Goal: Task Accomplishment & Management: Use online tool/utility

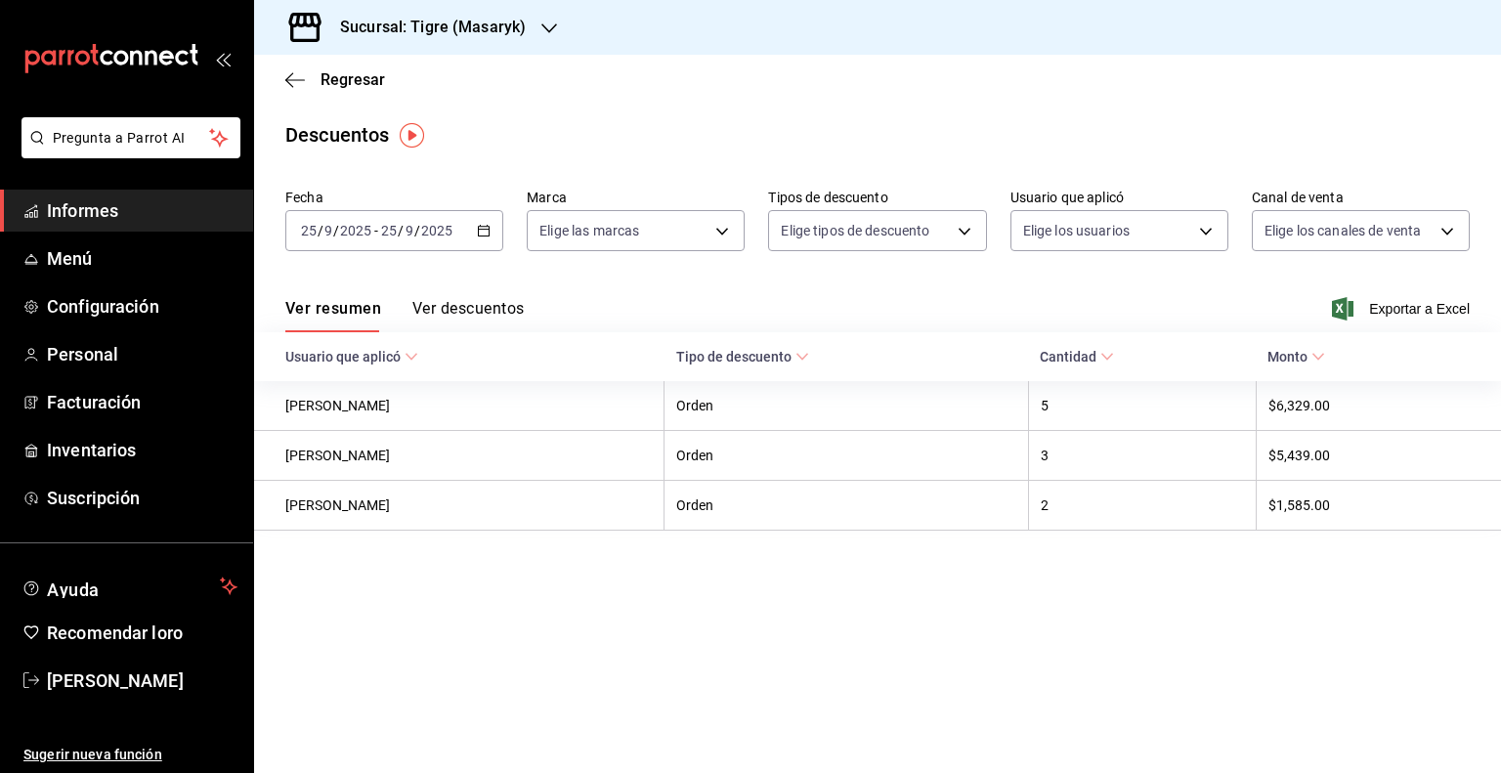
click at [486, 236] on \(Stroke\) "button" at bounding box center [484, 231] width 12 height 11
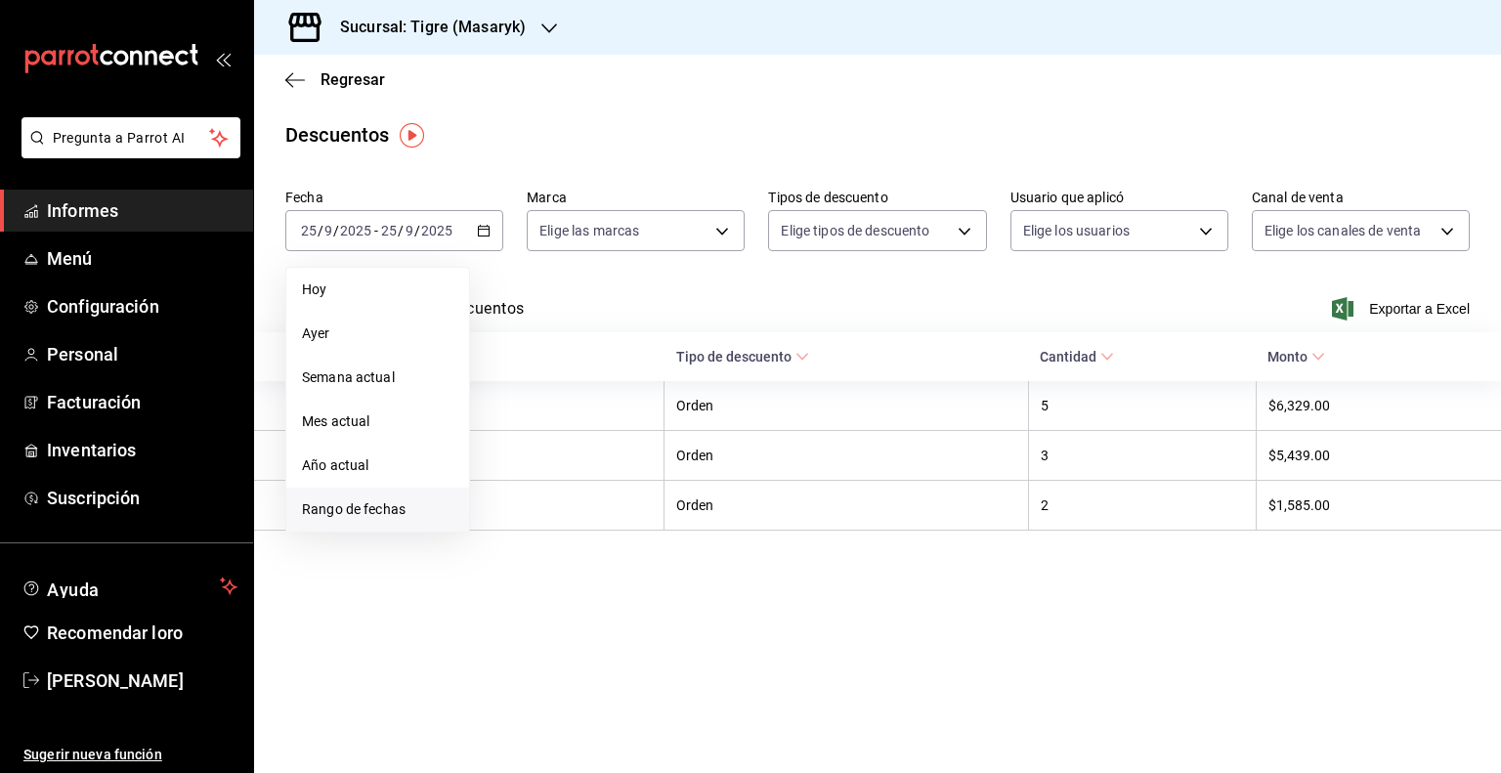
click at [399, 520] on li "Rango de fechas" at bounding box center [377, 510] width 183 height 44
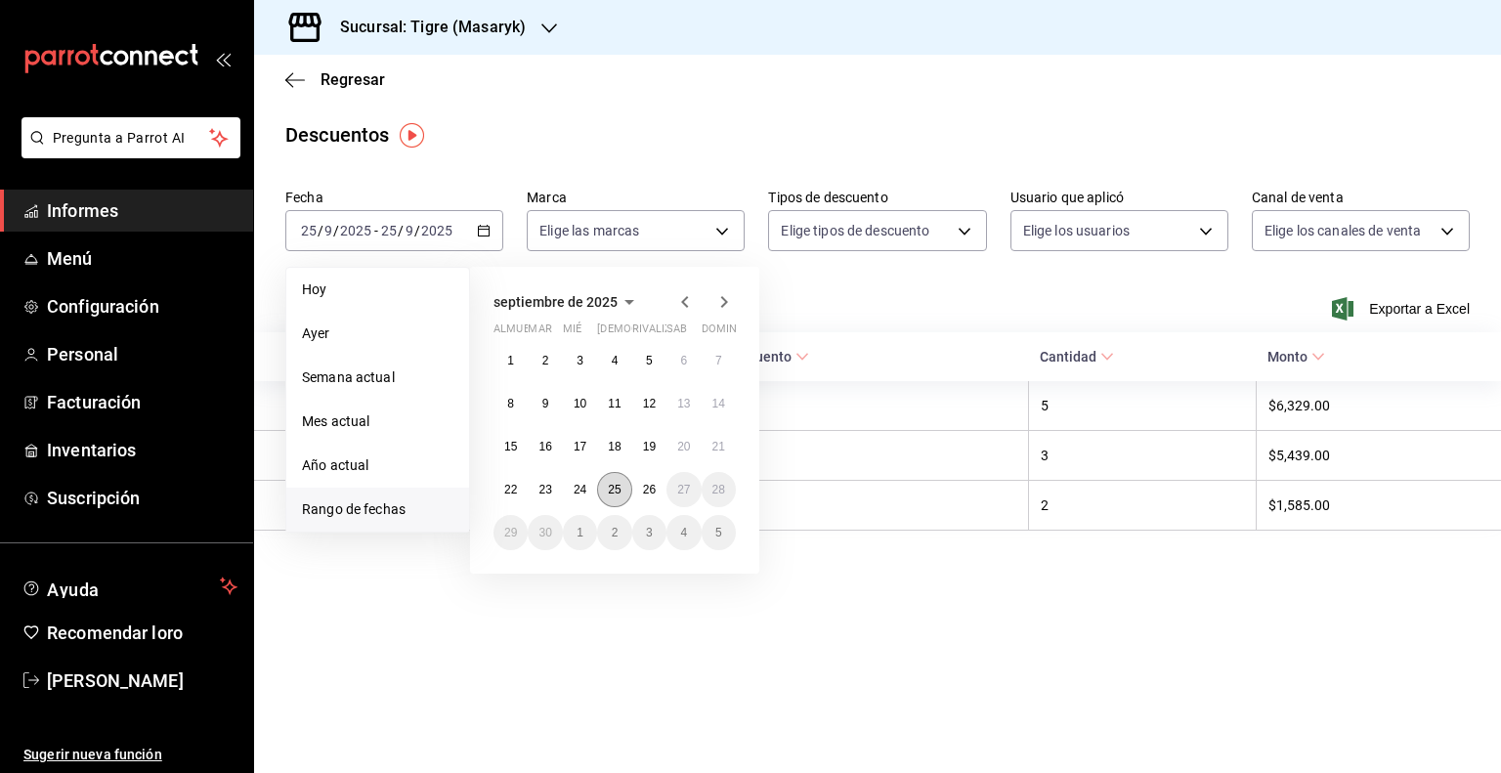
click at [614, 487] on font "25" at bounding box center [614, 490] width 13 height 14
click at [647, 492] on font "26" at bounding box center [649, 490] width 13 height 14
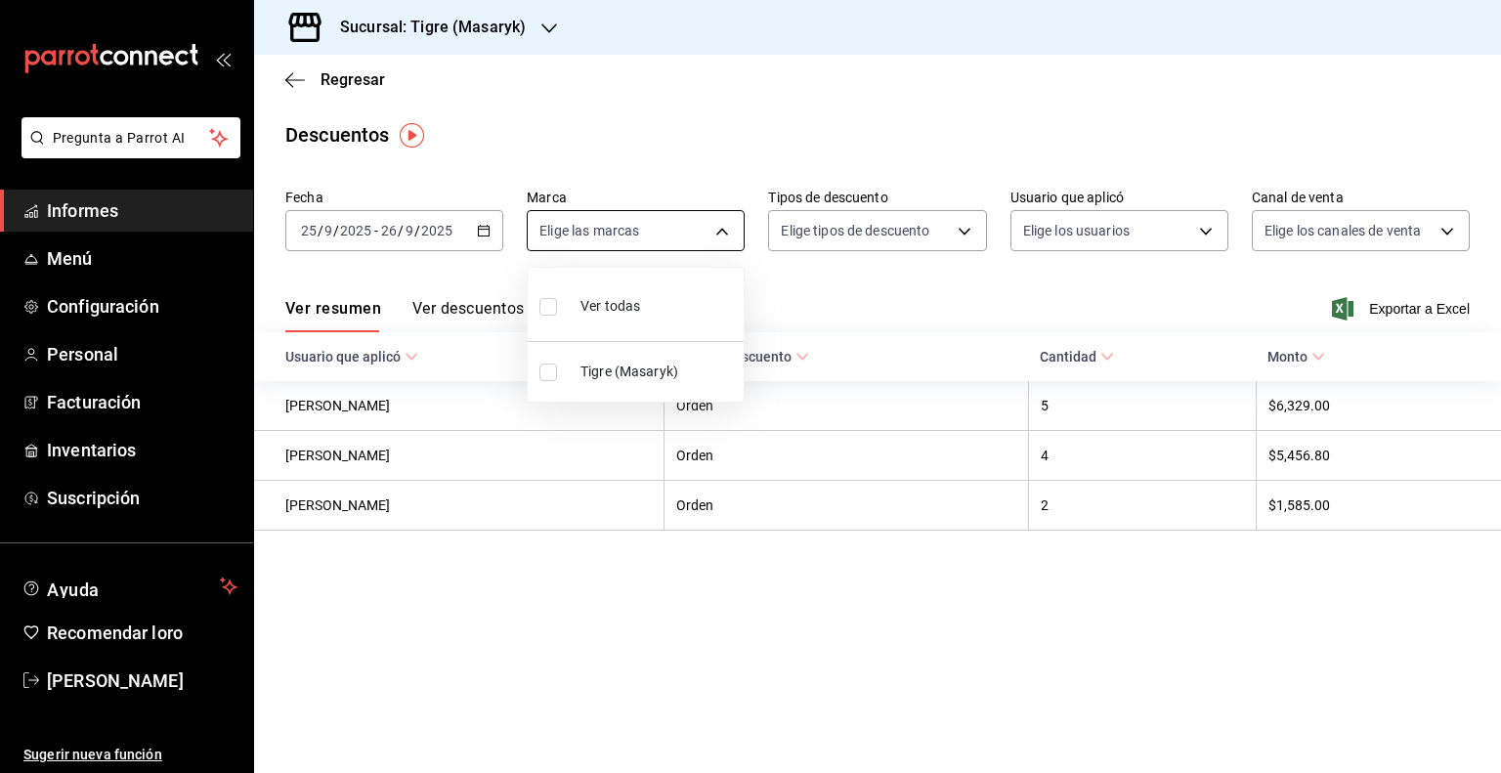
click at [725, 227] on body "Pregunta a Parrot AI Informes Menú Configuración Personal Facturación Inventari…" at bounding box center [750, 386] width 1501 height 773
click at [793, 275] on div at bounding box center [750, 386] width 1501 height 773
click at [286, 85] on icon "button" at bounding box center [295, 80] width 20 height 18
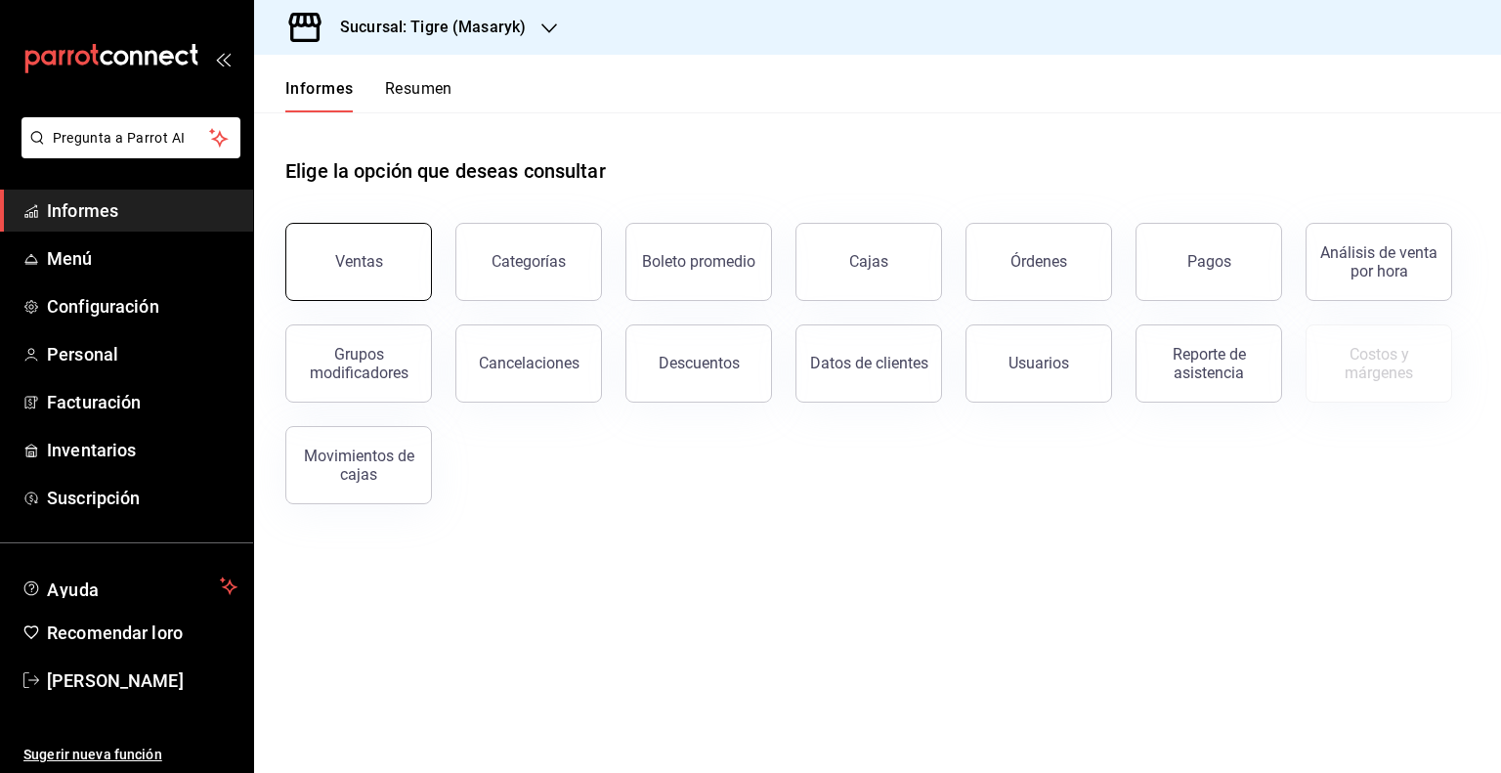
click at [418, 257] on button "Ventas" at bounding box center [358, 262] width 147 height 78
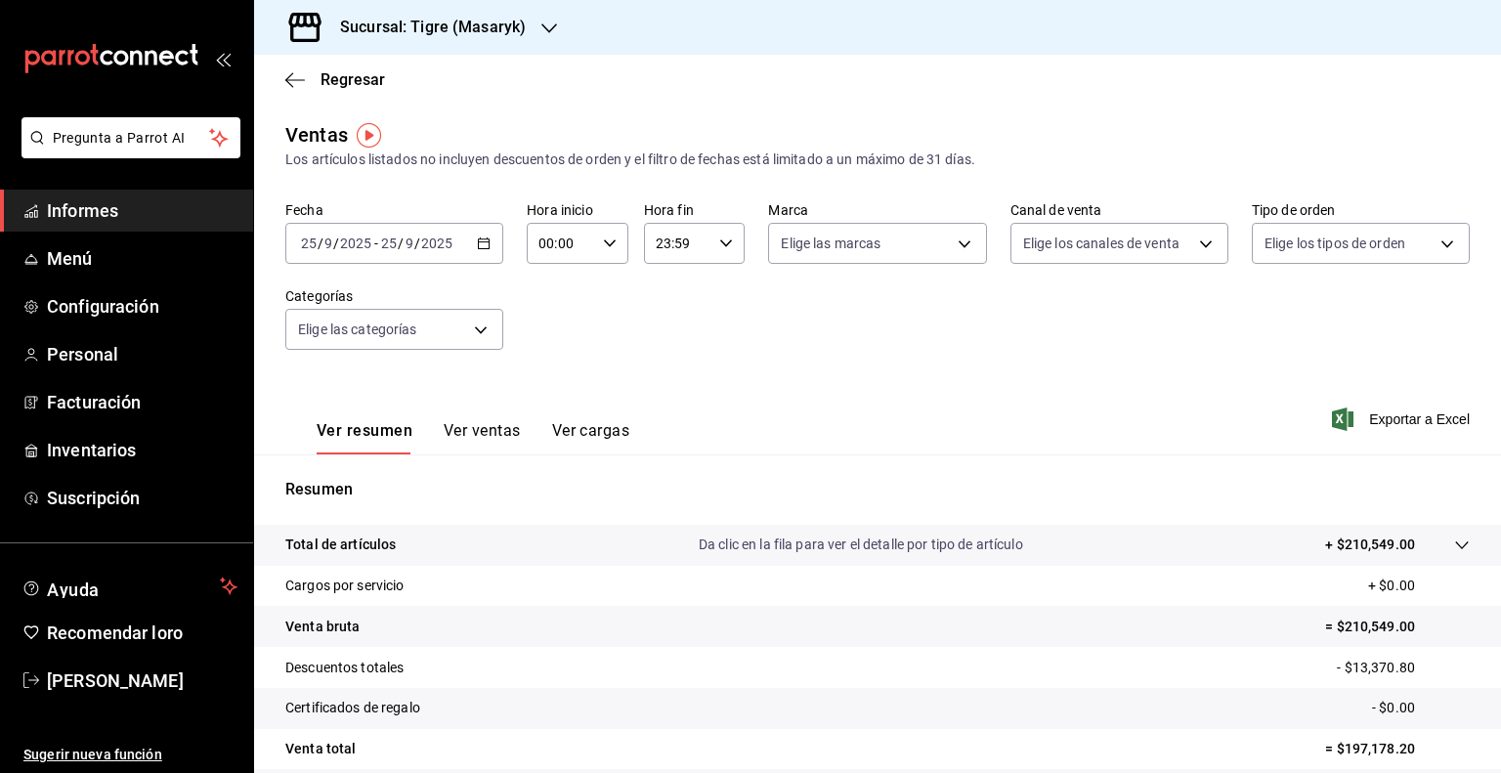
click at [472, 248] on div "[DATE] [DATE] - [DATE] [DATE]" at bounding box center [394, 243] width 218 height 41
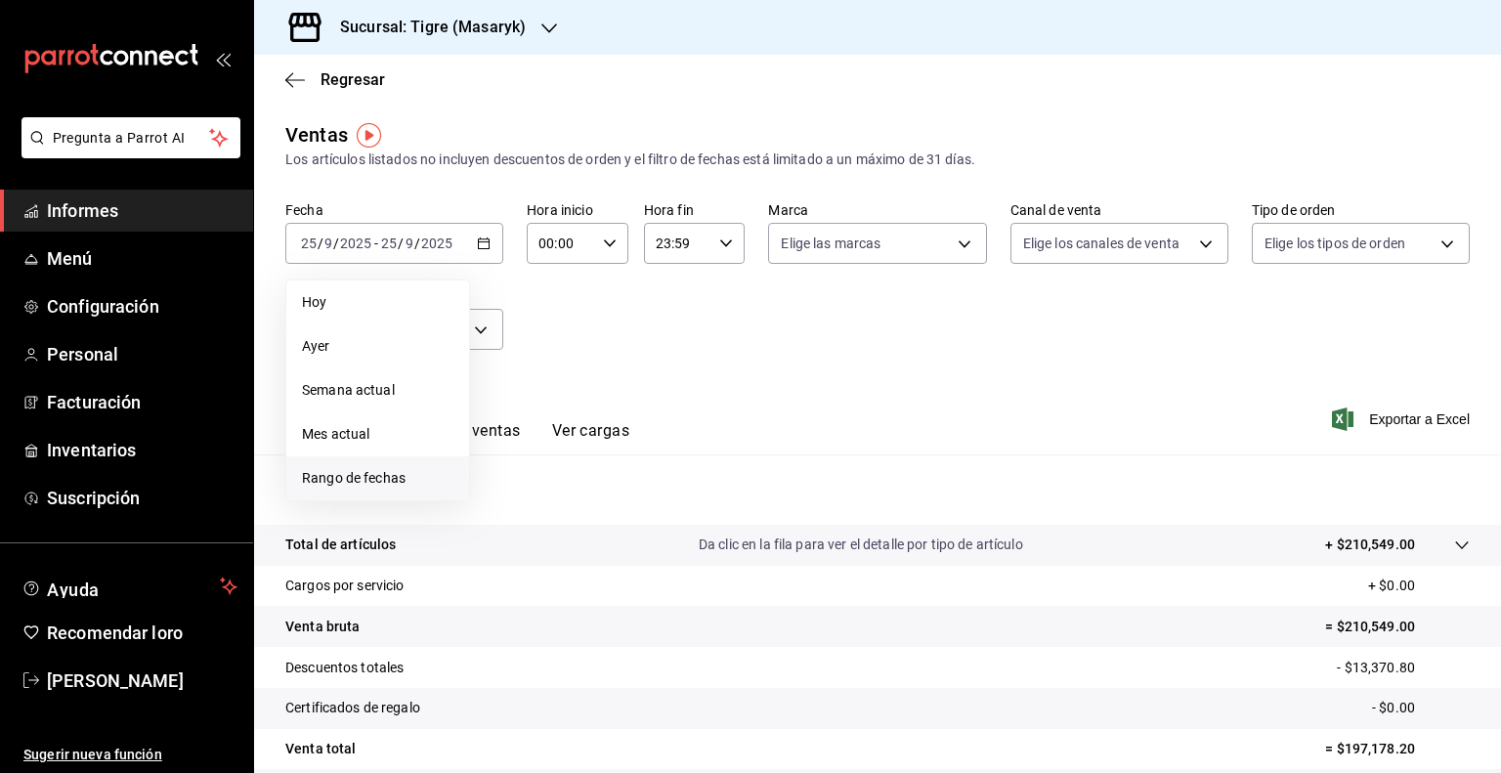
click at [400, 474] on font "Rango de fechas" at bounding box center [354, 478] width 104 height 16
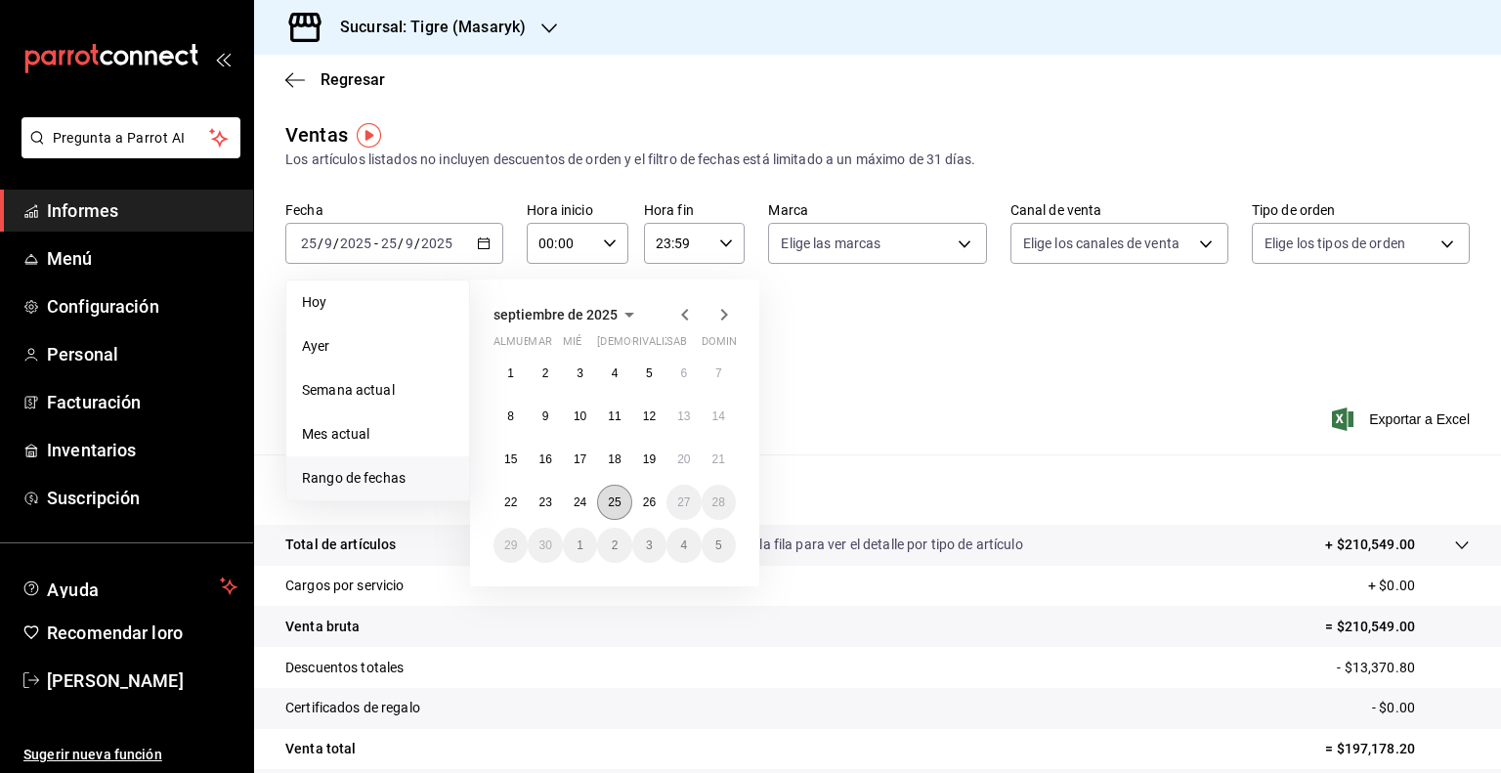
click at [622, 505] on button "25" at bounding box center [614, 502] width 34 height 35
click at [653, 507] on font "26" at bounding box center [649, 502] width 13 height 14
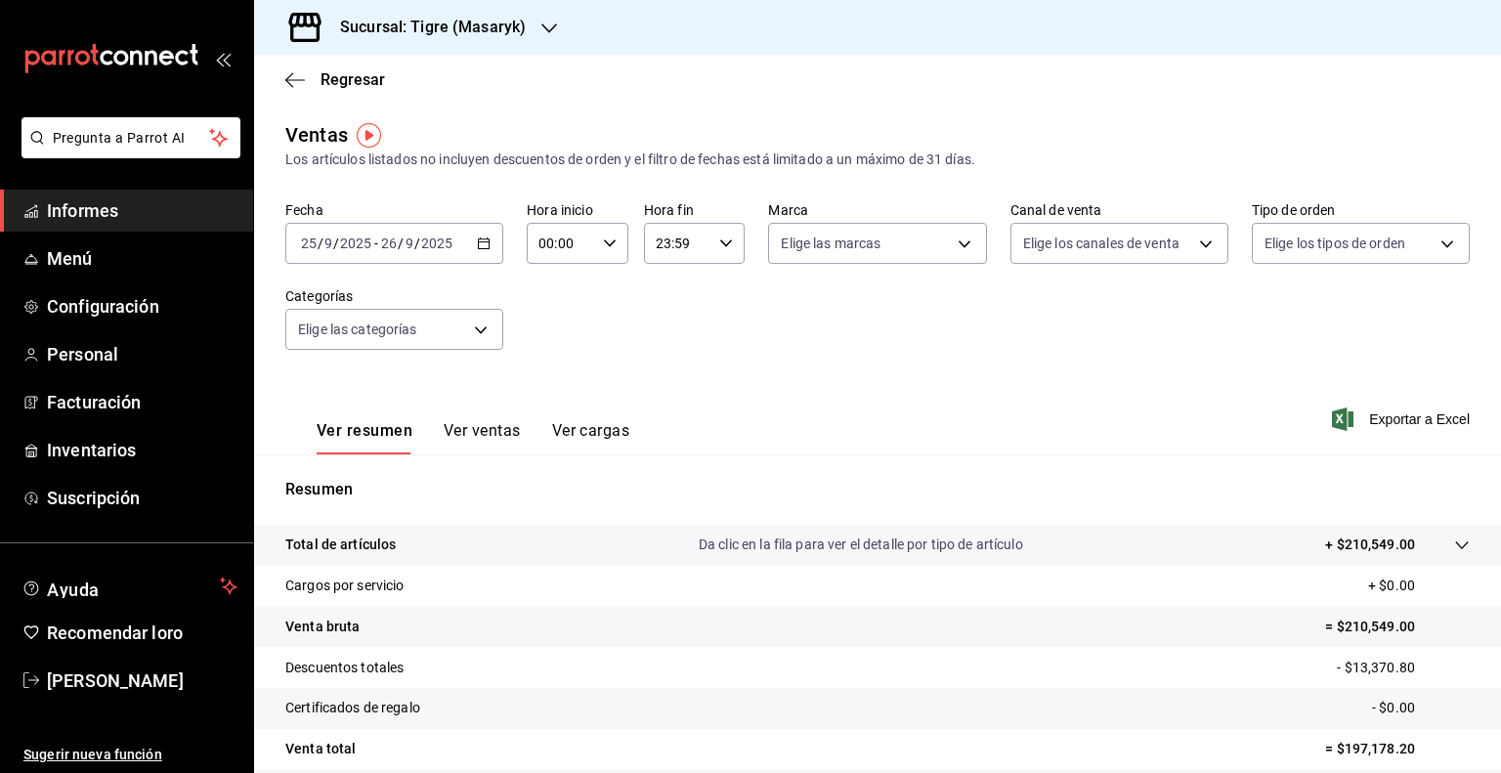
click at [605, 239] on icon "button" at bounding box center [610, 243] width 14 height 14
click at [557, 334] on span "01" at bounding box center [548, 340] width 19 height 16
type input "01:00"
click at [555, 299] on font "05" at bounding box center [549, 293] width 16 height 16
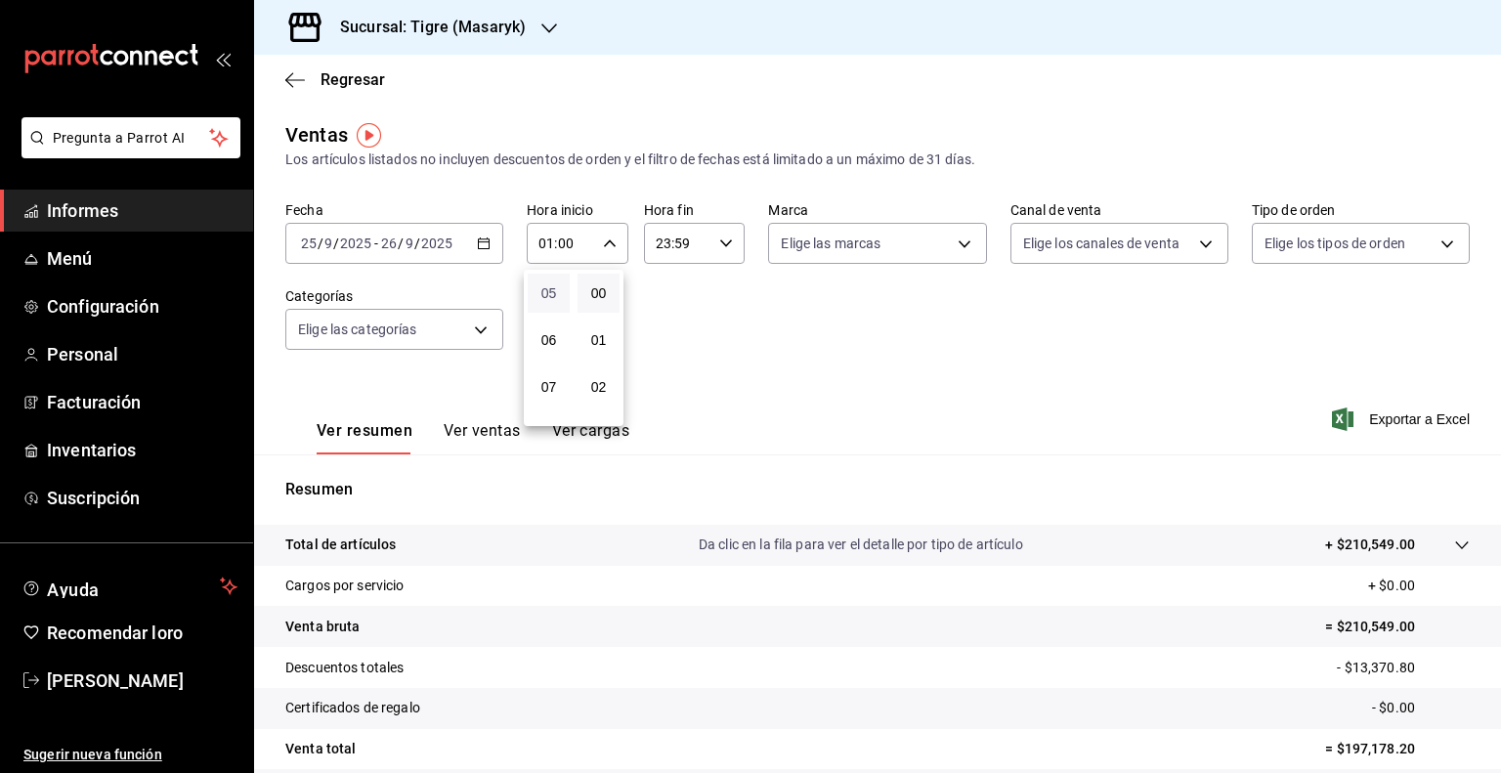
type input "05:00"
click at [759, 312] on div at bounding box center [750, 386] width 1501 height 773
click at [721, 248] on icon "button" at bounding box center [726, 243] width 14 height 14
click at [662, 320] on button "21" at bounding box center [664, 308] width 42 height 39
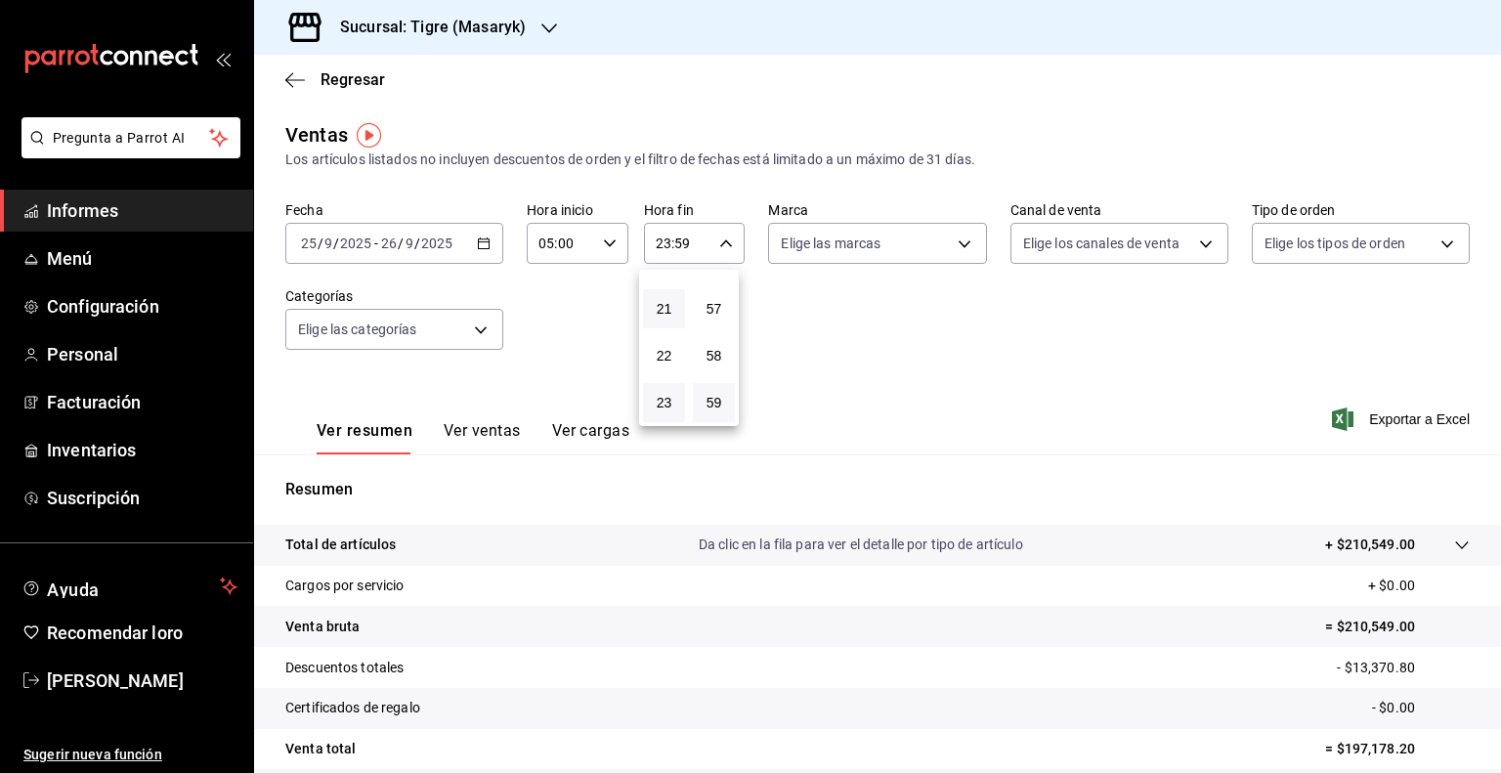
type input "21:59"
click at [667, 293] on font "05" at bounding box center [665, 293] width 16 height 16
click at [721, 304] on span "57" at bounding box center [714, 309] width 19 height 16
type input "05:57"
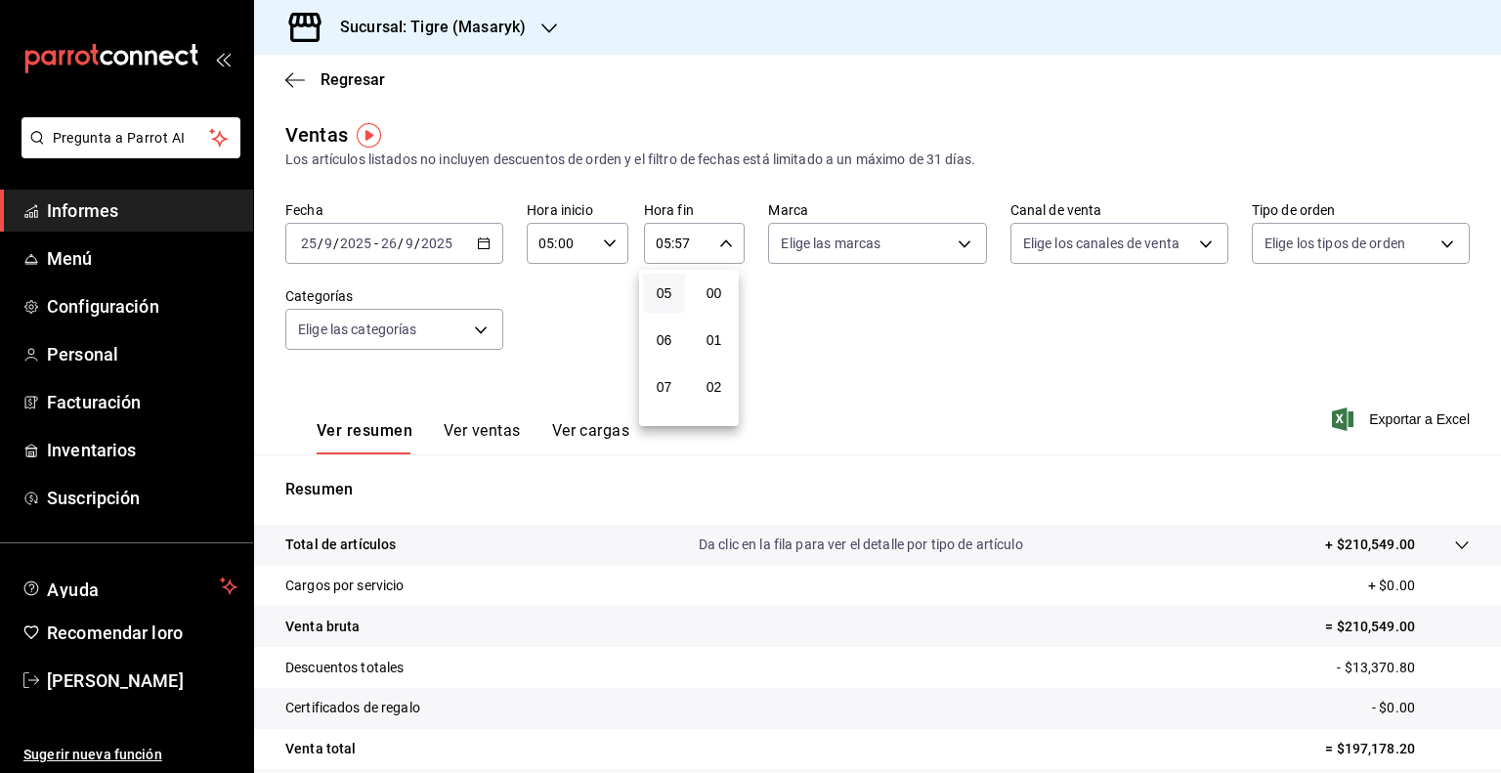
click at [721, 304] on button "00" at bounding box center [714, 293] width 42 height 39
type input "05:00"
click at [855, 346] on div at bounding box center [750, 386] width 1501 height 773
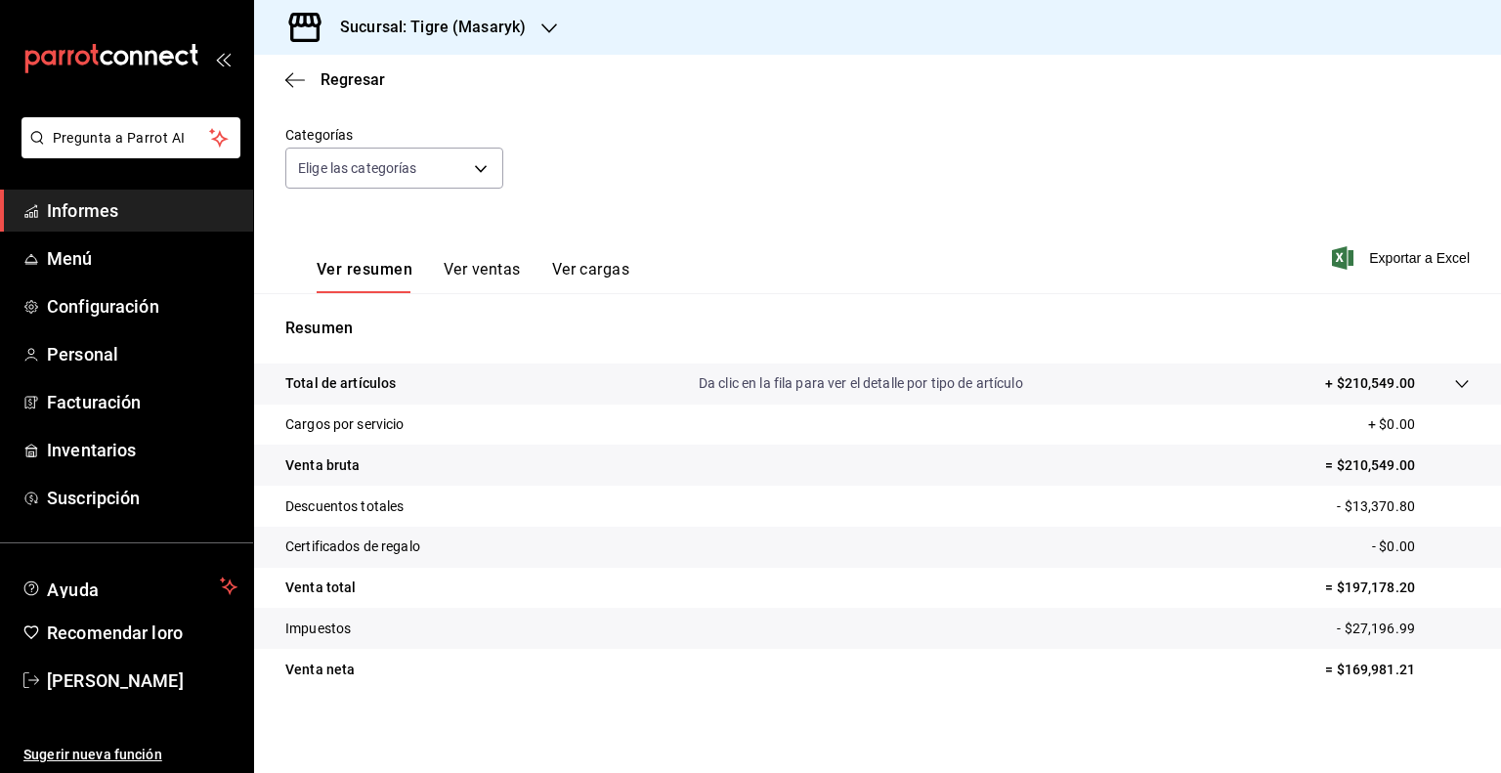
scroll to position [164, 0]
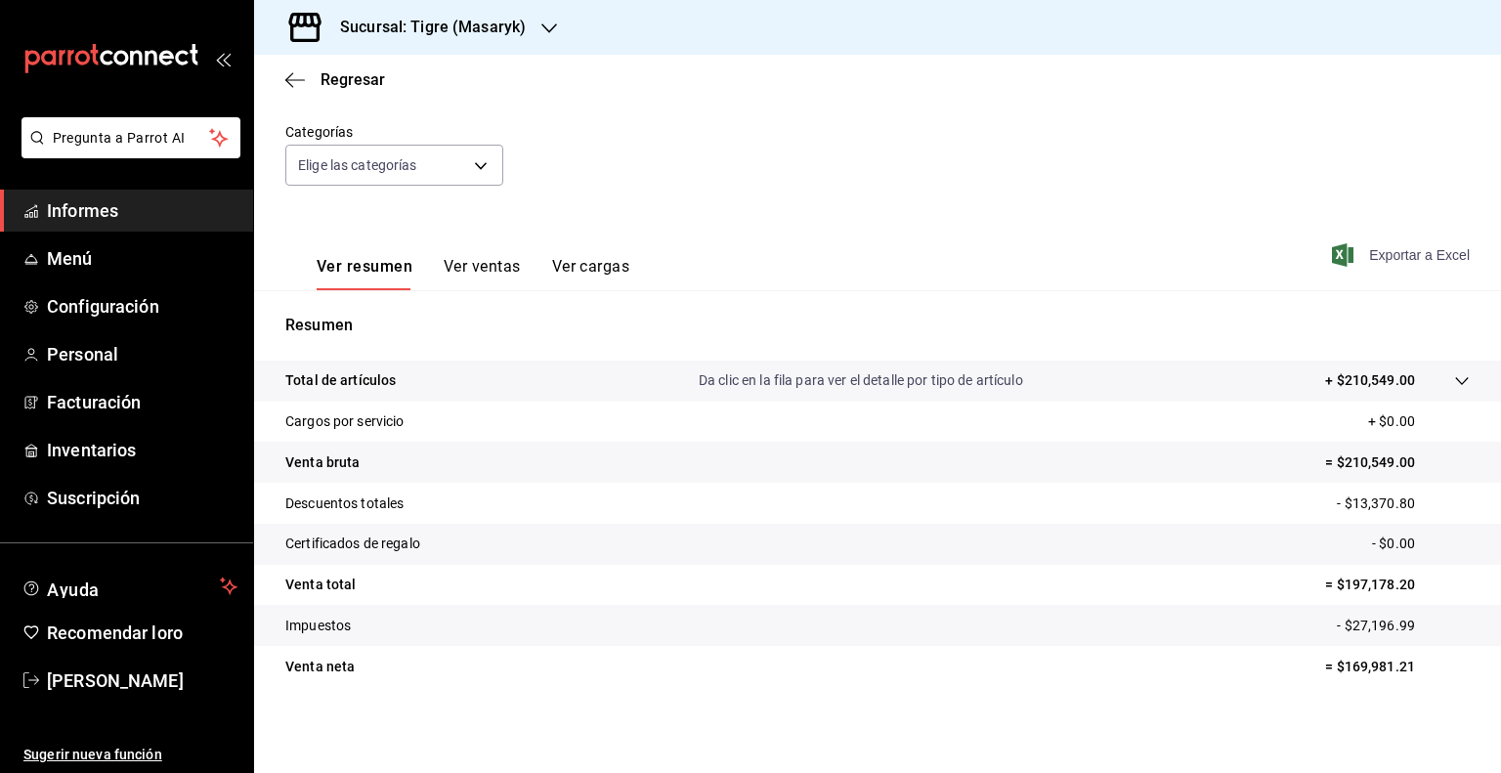
click at [1392, 262] on font "Exportar a Excel" at bounding box center [1419, 255] width 101 height 16
click at [481, 169] on body "Pregunta a Parrot AI Informes Menú Configuración Personal Facturación Inventari…" at bounding box center [750, 386] width 1501 height 773
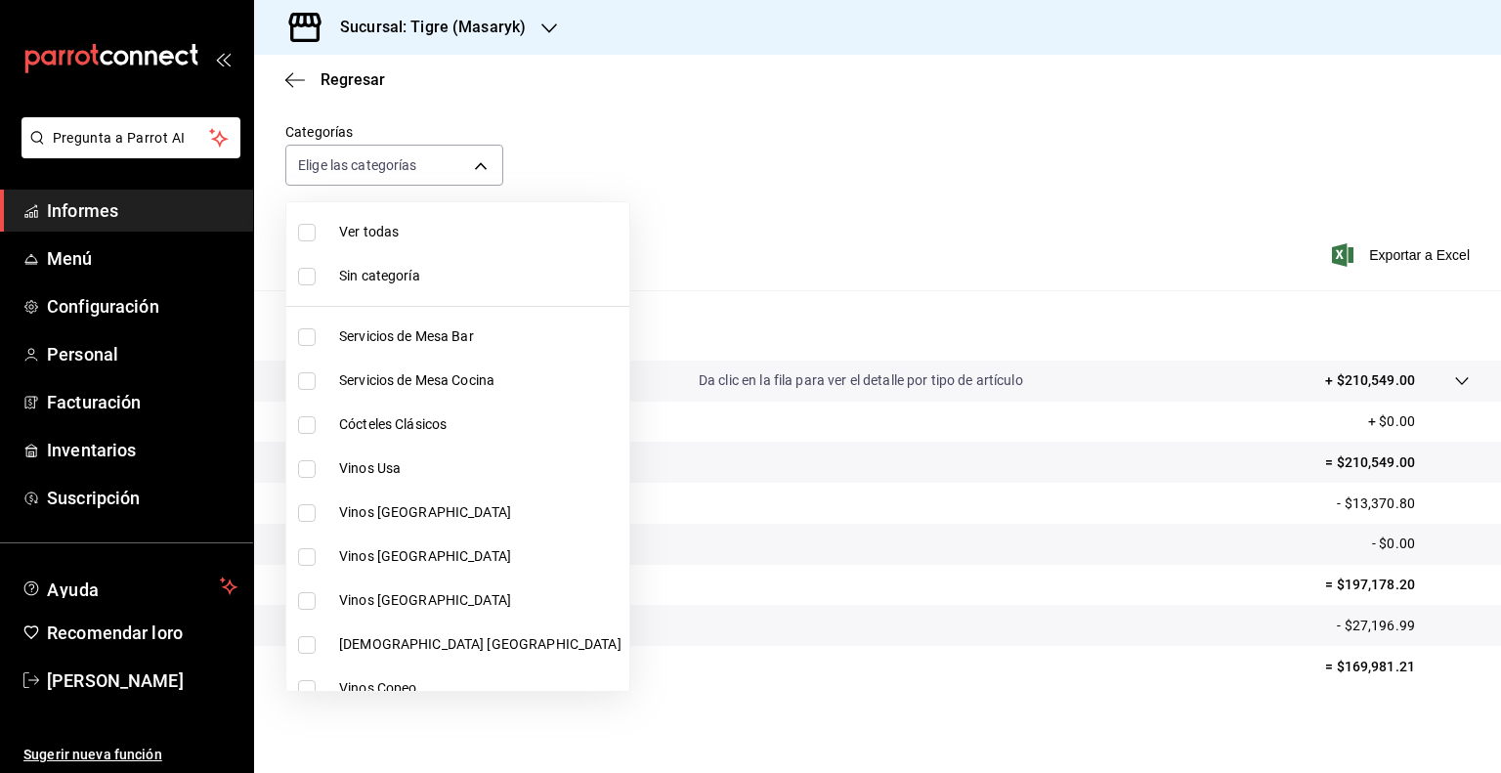
click at [310, 419] on input "checkbox" at bounding box center [307, 425] width 18 height 18
checkbox input "true"
type input "d84ff7ff-b486-406f-81f9-2268b2682644"
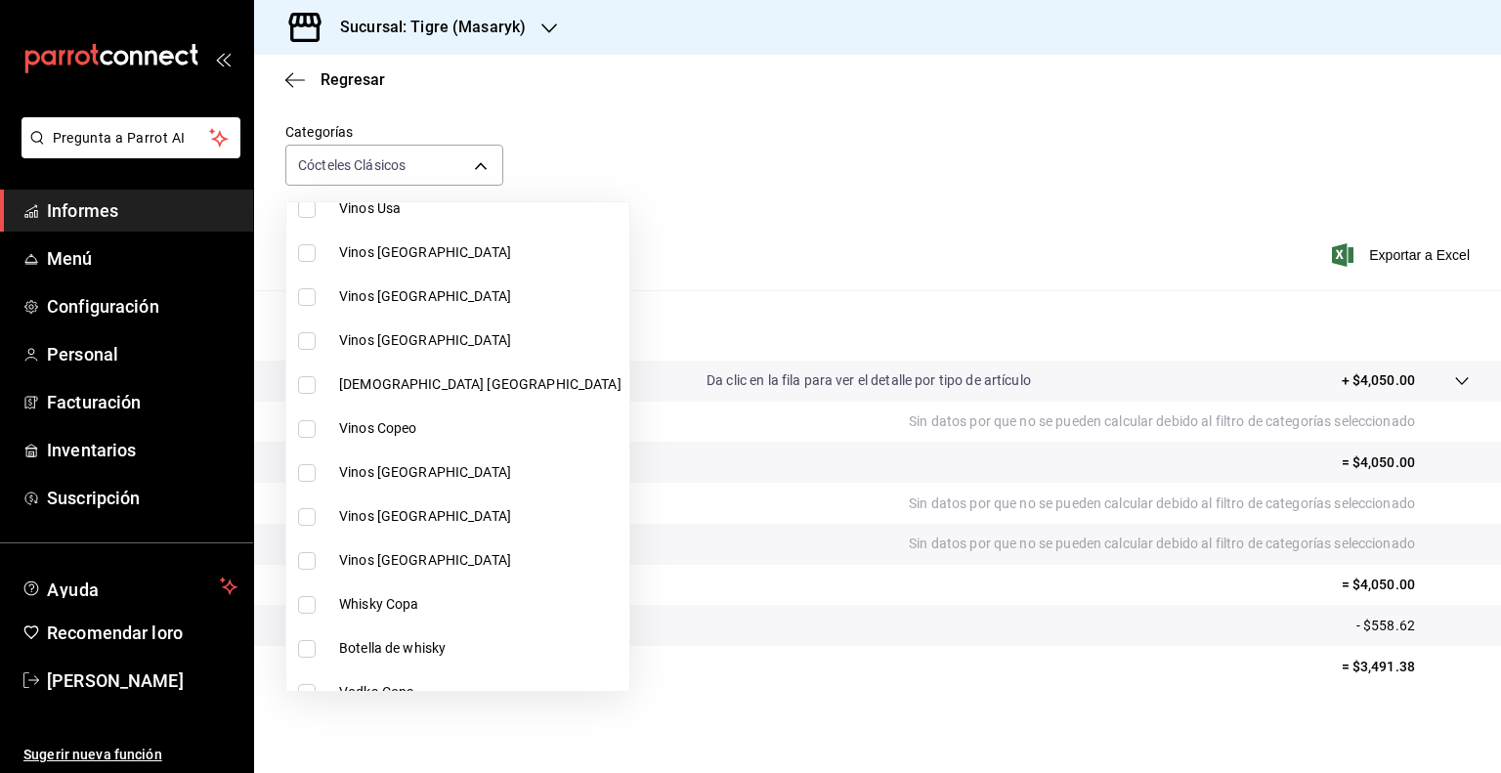
scroll to position [274, 0]
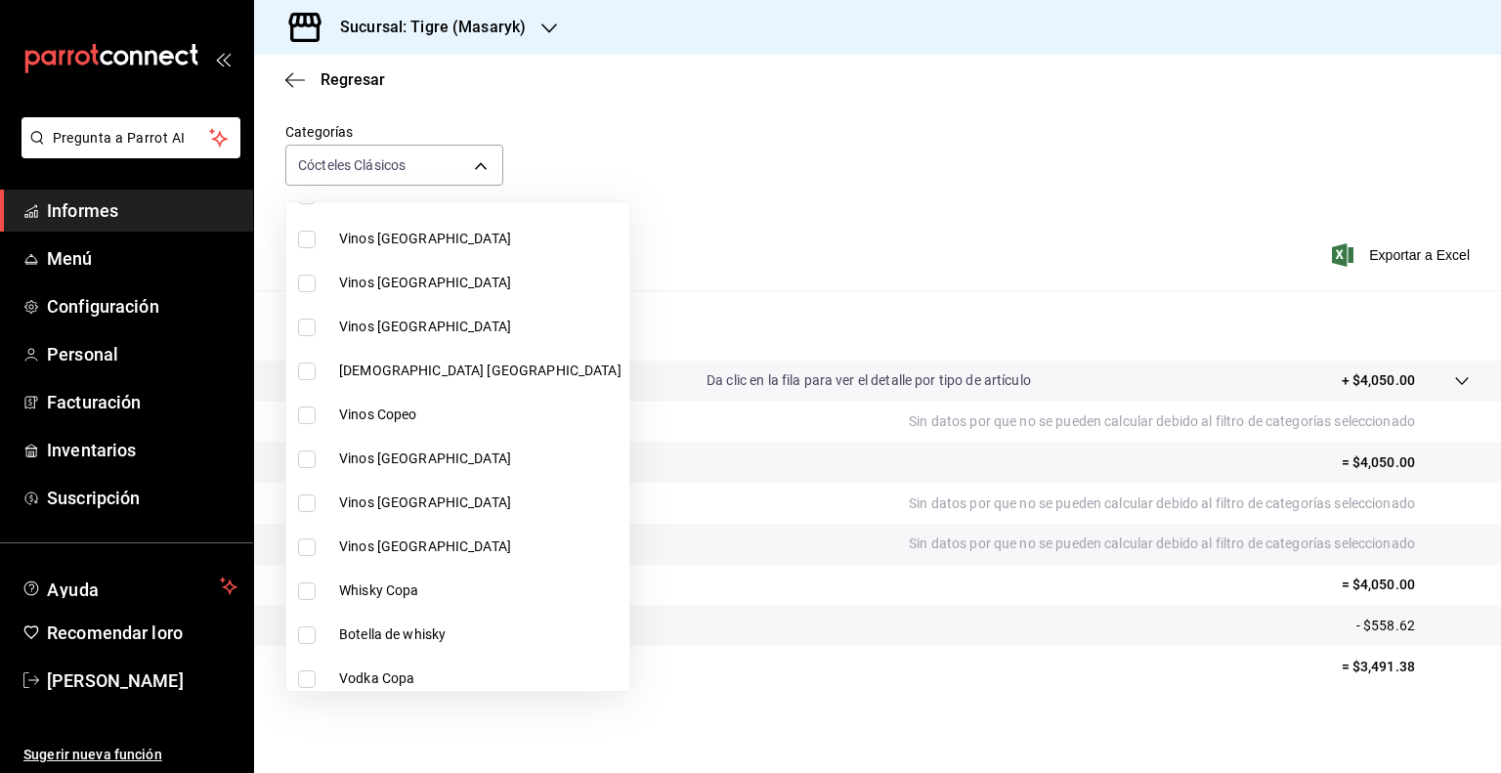
click at [308, 593] on input "checkbox" at bounding box center [307, 591] width 18 height 18
checkbox input "true"
type input "d84ff7ff-b486-406f-81f9-2268b2682644,bb178053-9c6d-425d-b33f-608c0f96bb0b"
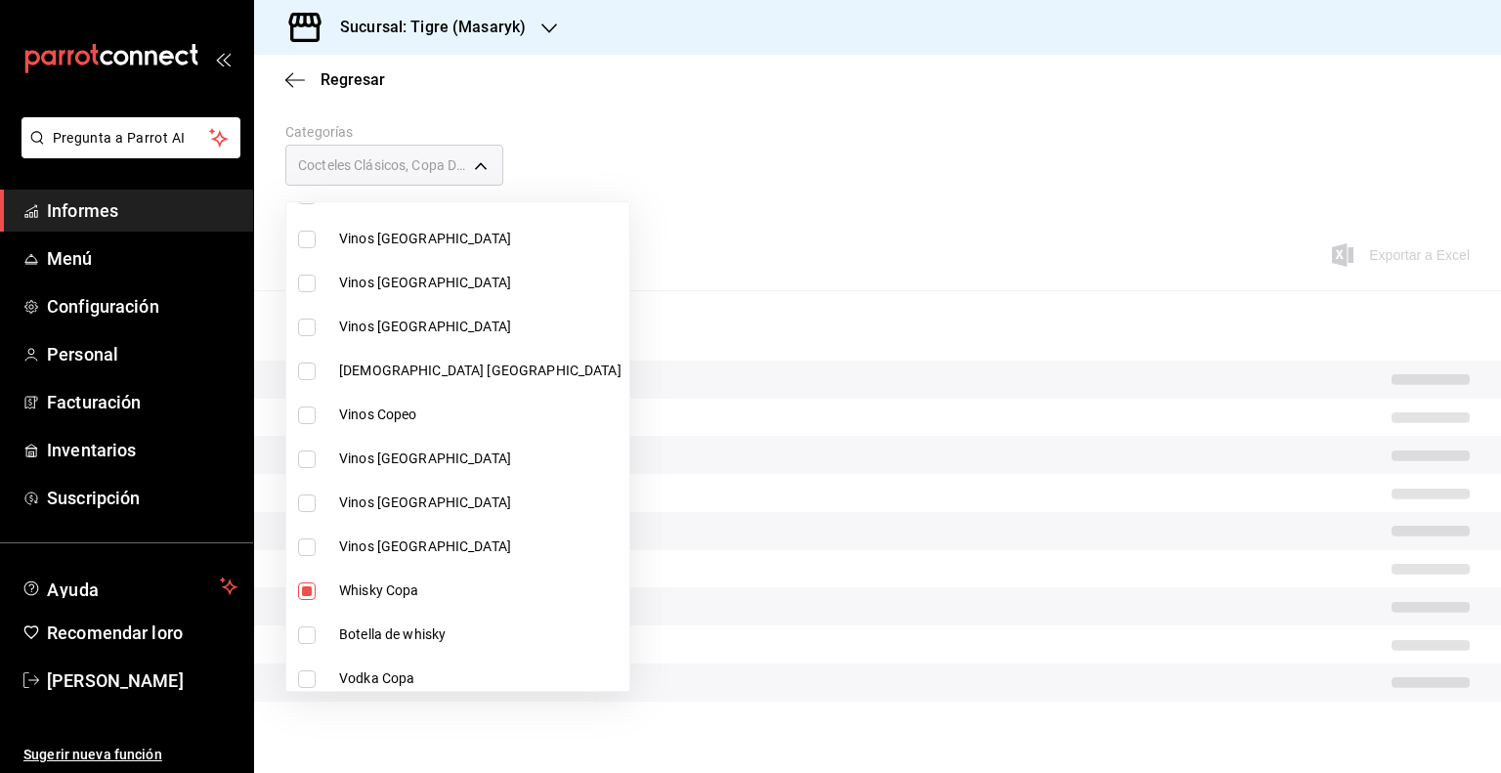
click at [309, 632] on input "checkbox" at bounding box center [307, 635] width 18 height 18
checkbox input "true"
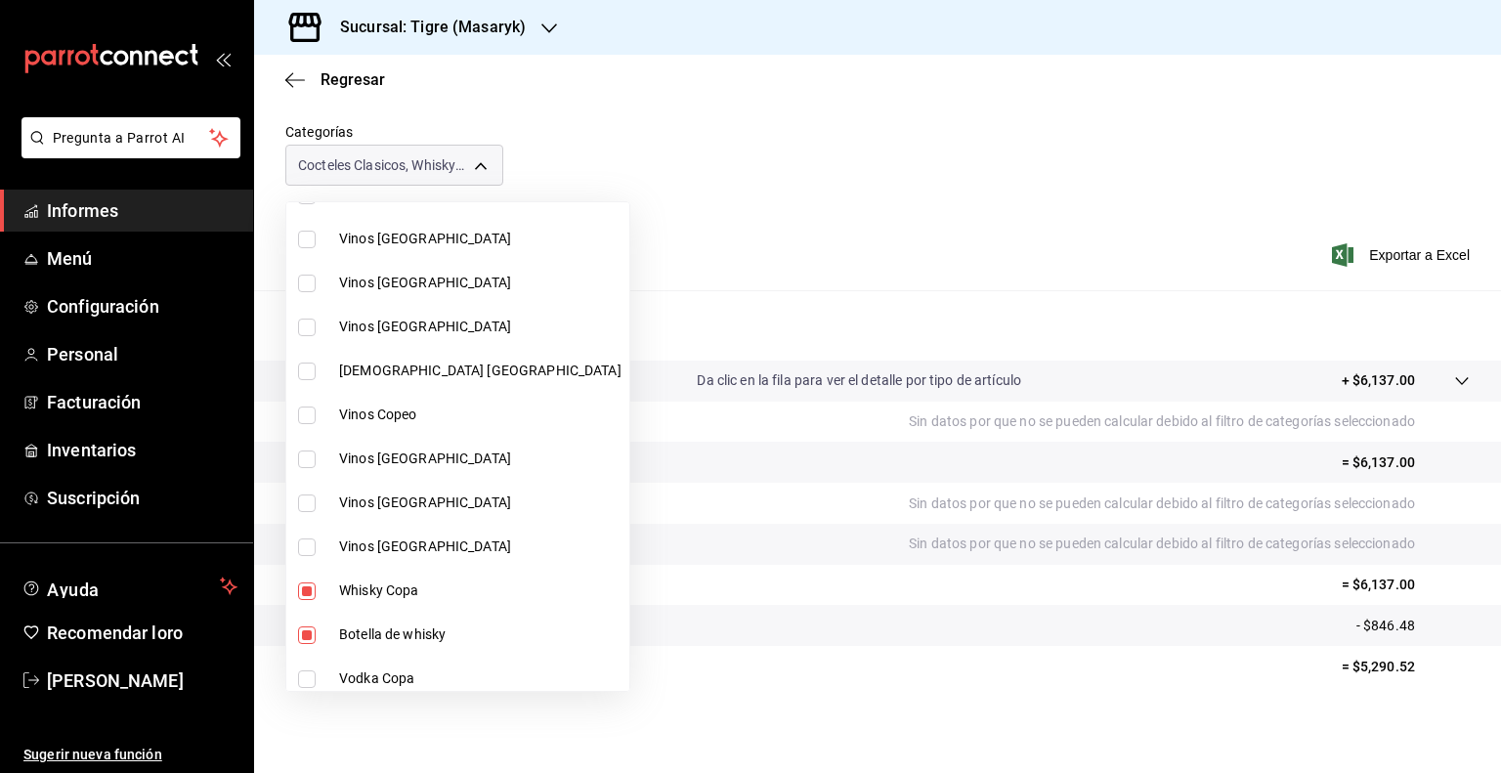
type input "d84ff7ff-b486-406f-81f9-2268b2682644,bb178053-9c6d-425d-b33f-608c0f96bb0b,8f0cc…"
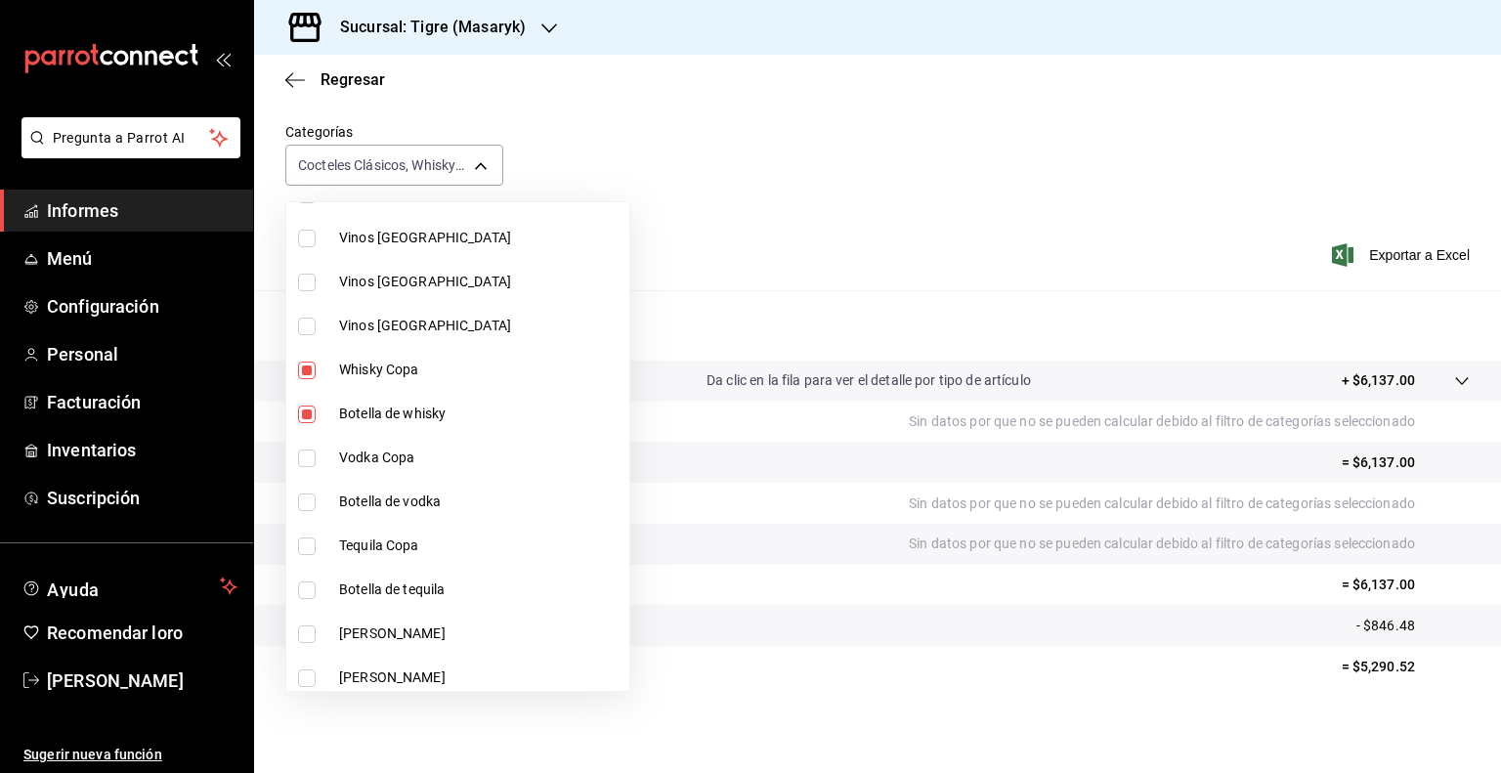
scroll to position [559, 0]
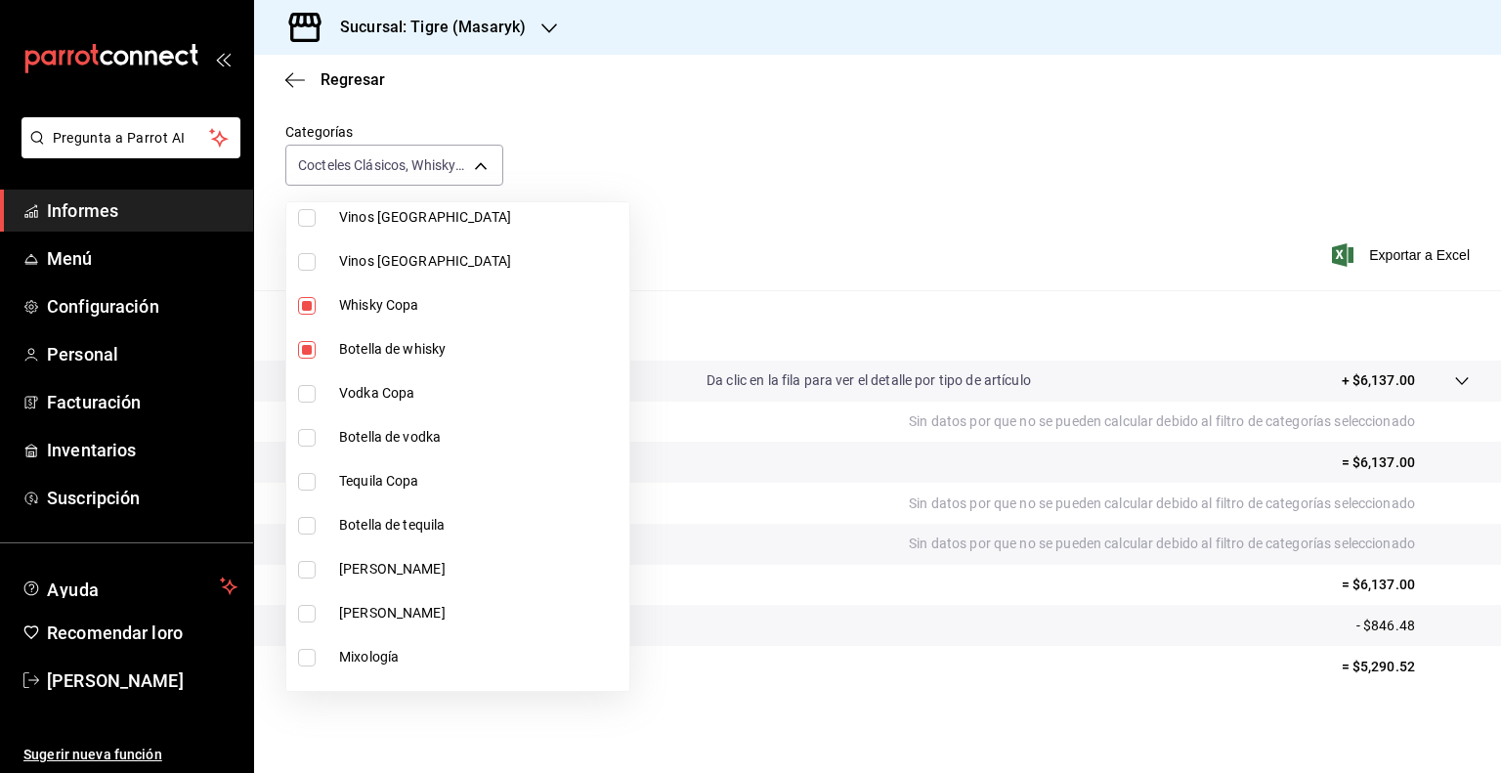
click at [305, 391] on input "checkbox" at bounding box center [307, 394] width 18 height 18
checkbox input "true"
type input "d84ff7ff-b486-406f-81f9-2268b2682644,bb178053-9c6d-425d-b33f-608c0f96bb0b,8f0cc…"
click at [308, 433] on input "checkbox" at bounding box center [307, 438] width 18 height 18
checkbox input "true"
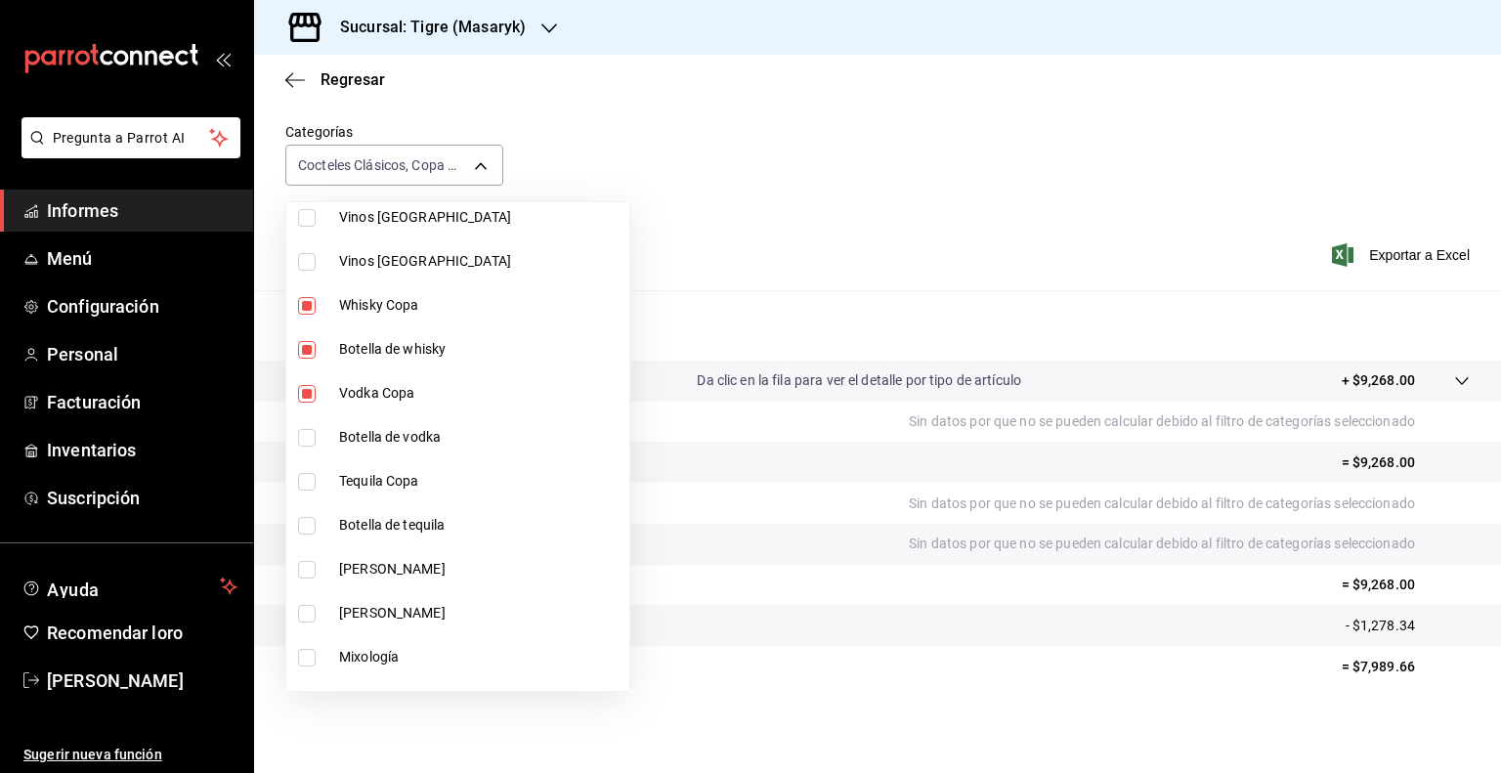
type input "d84ff7ff-b486-406f-81f9-2268b2682644,bb178053-9c6d-425d-b33f-608c0f96bb0b,8f0cc…"
click at [301, 481] on input "checkbox" at bounding box center [307, 482] width 18 height 18
checkbox input "true"
type input "d84ff7ff-b486-406f-81f9-2268b2682644,bb178053-9c6d-425d-b33f-608c0f96bb0b,8f0cc…"
click at [306, 522] on input "checkbox" at bounding box center [307, 526] width 18 height 18
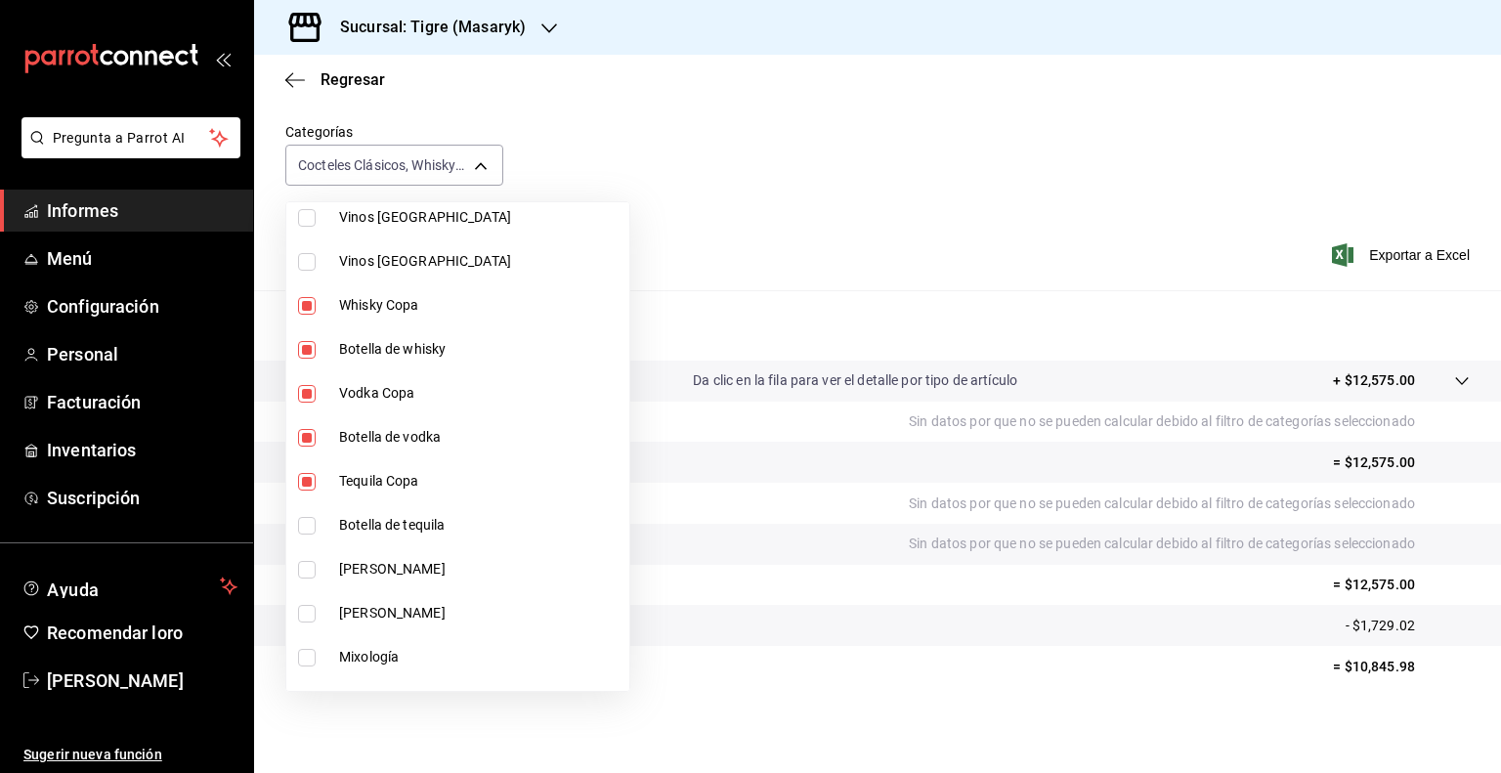
checkbox input "true"
type input "d84ff7ff-b486-406f-81f9-2268b2682644,bb178053-9c6d-425d-b33f-608c0f96bb0b,8f0cc…"
click at [307, 562] on input "checkbox" at bounding box center [307, 570] width 18 height 18
checkbox input "true"
type input "d84ff7ff-b486-406f-81f9-2268b2682644,bb178053-9c6d-425d-b33f-608c0f96bb0b,8f0cc…"
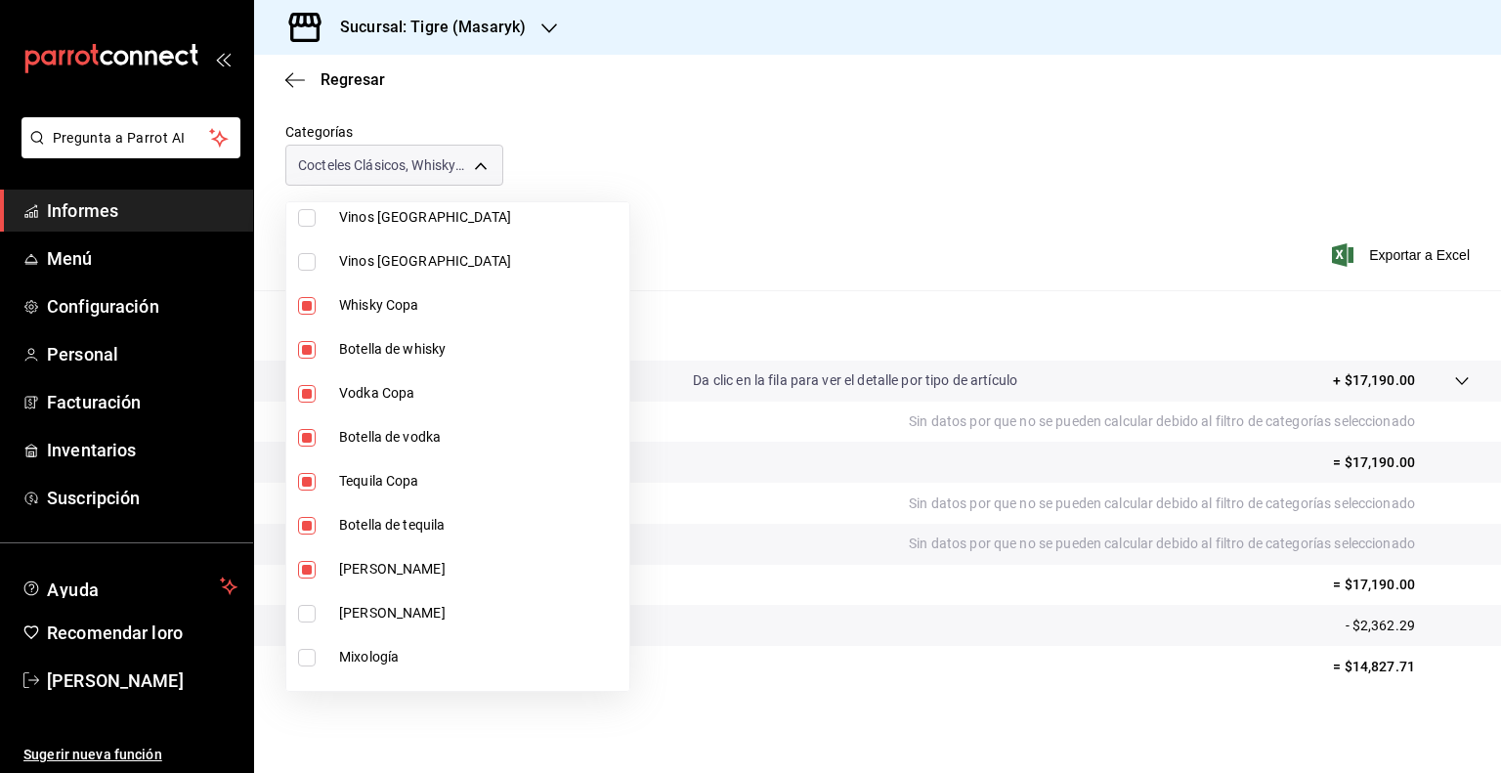
click at [312, 613] on input "checkbox" at bounding box center [307, 614] width 18 height 18
checkbox input "true"
type input "d84ff7ff-b486-406f-81f9-2268b2682644,bb178053-9c6d-425d-b33f-608c0f96bb0b,8f0cc…"
click at [312, 656] on input "checkbox" at bounding box center [307, 658] width 18 height 18
checkbox input "true"
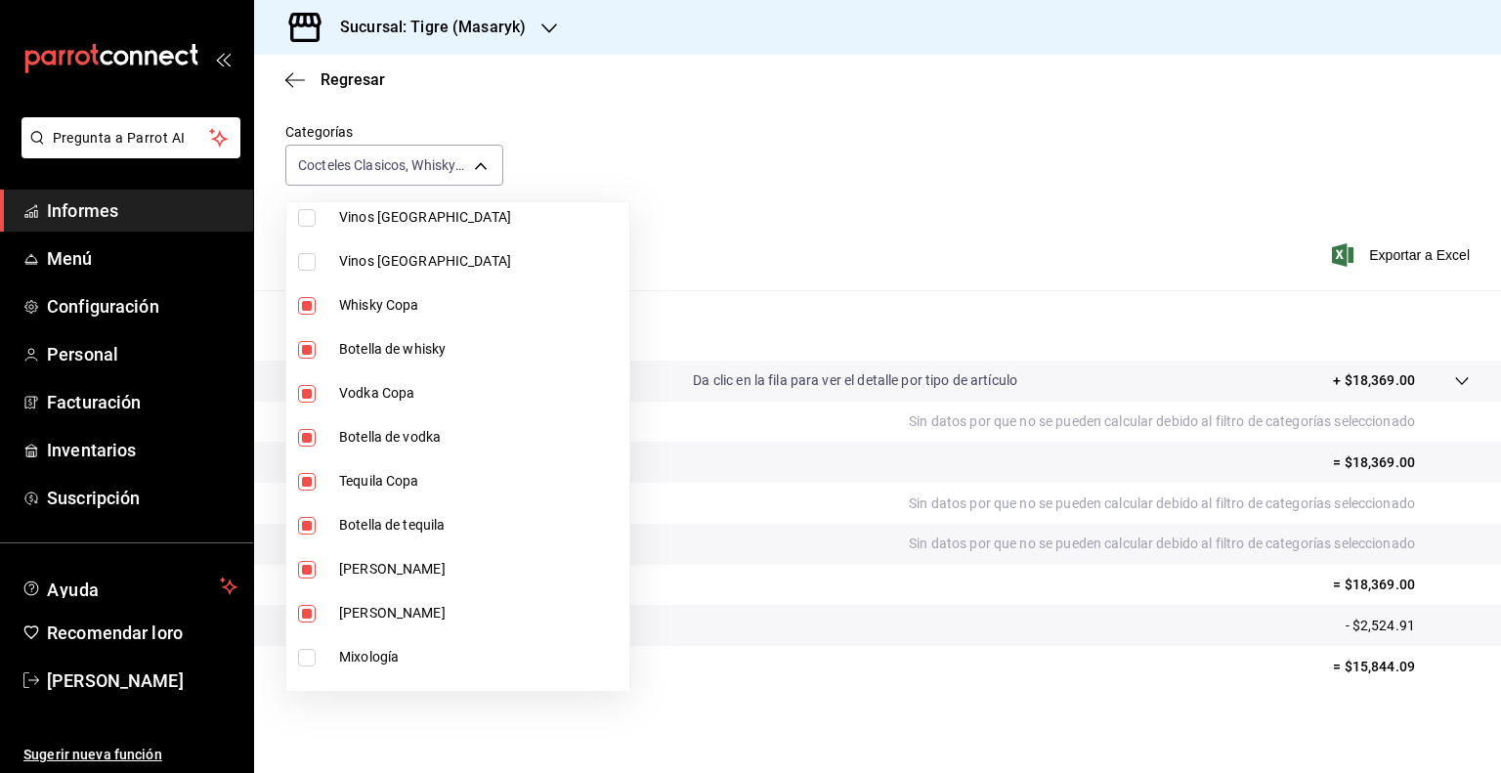
type input "d84ff7ff-b486-406f-81f9-2268b2682644,bb178053-9c6d-425d-b33f-608c0f96bb0b,8f0cc…"
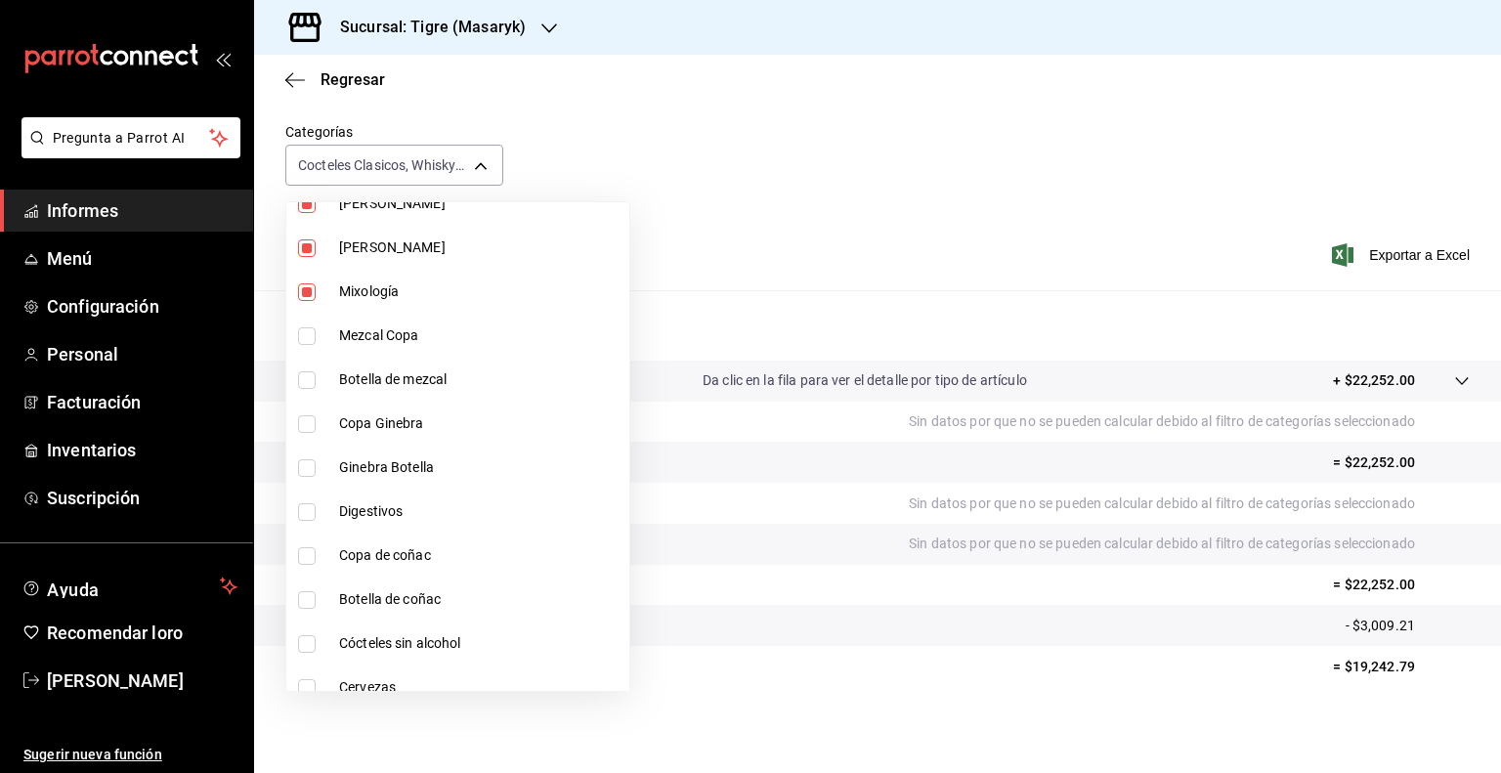
scroll to position [964, 0]
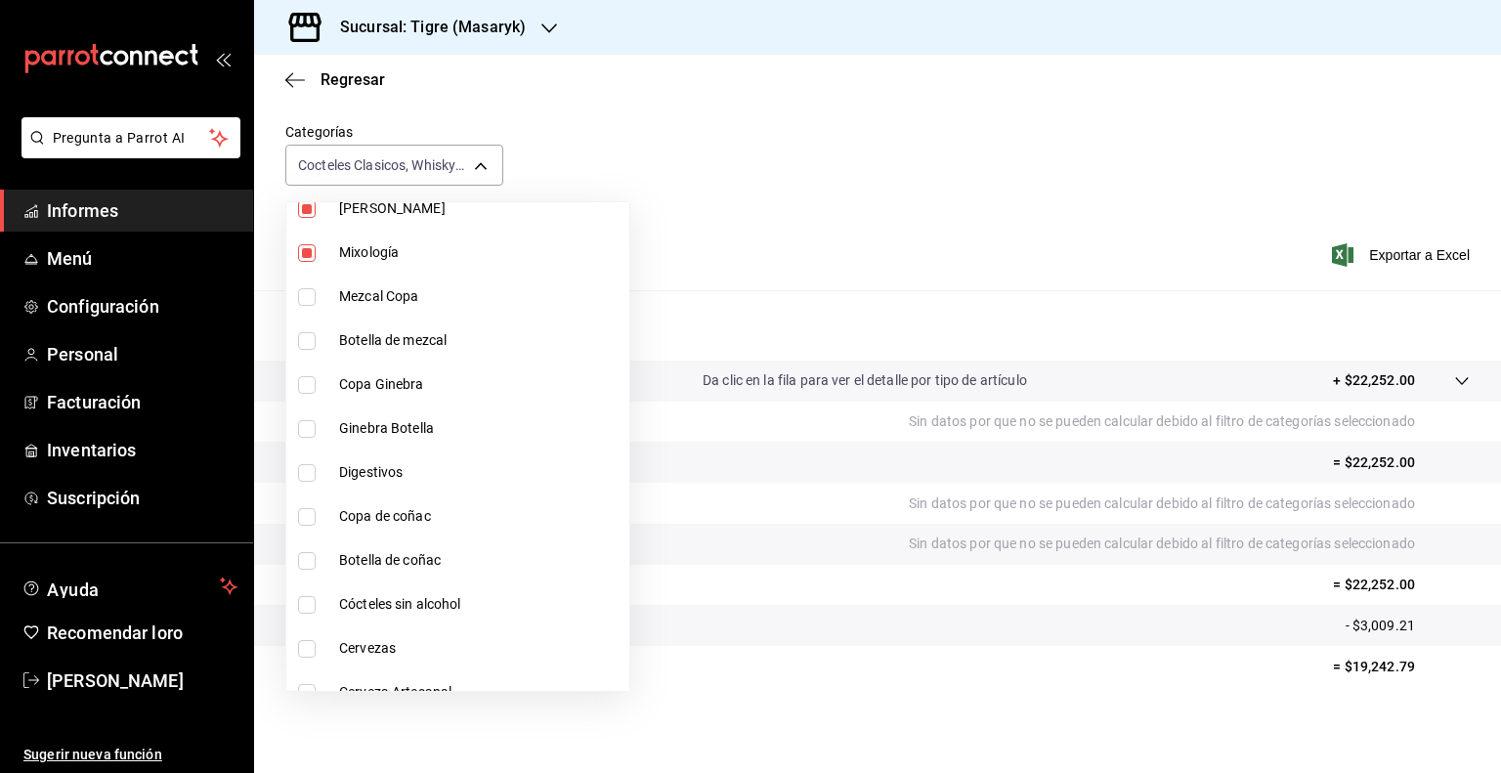
click at [302, 299] on input "checkbox" at bounding box center [307, 297] width 18 height 18
checkbox input "true"
type input "d84ff7ff-b486-406f-81f9-2268b2682644,bb178053-9c6d-425d-b33f-608c0f96bb0b,8f0cc…"
click at [311, 345] on input "checkbox" at bounding box center [307, 341] width 18 height 18
checkbox input "true"
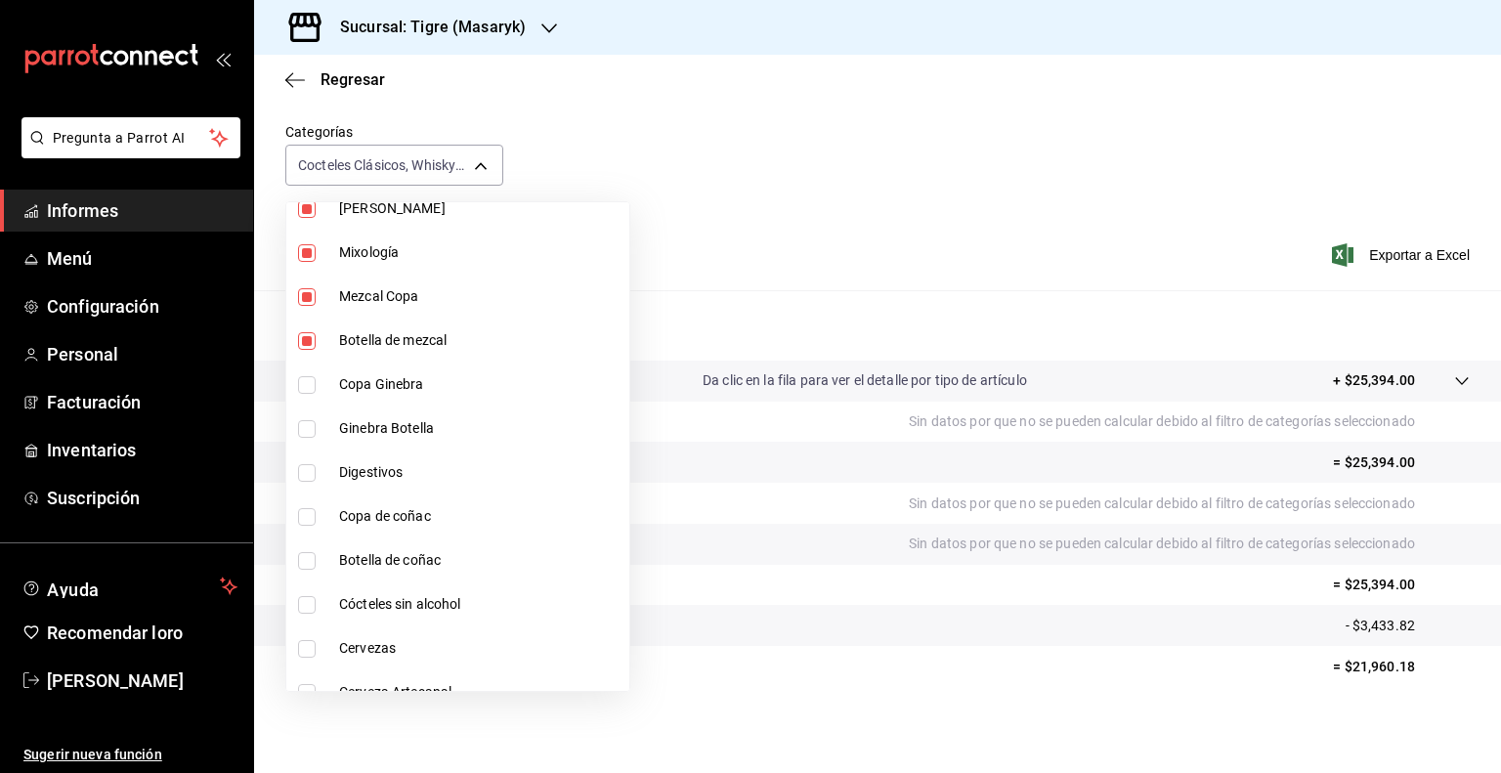
click at [305, 393] on li "Copa Ginebra" at bounding box center [457, 385] width 343 height 44
type input "d84ff7ff-b486-406f-81f9-2268b2682644,bb178053-9c6d-425d-b33f-608c0f96bb0b,8f0cc…"
checkbox input "true"
click at [303, 422] on input "checkbox" at bounding box center [307, 429] width 18 height 18
checkbox input "true"
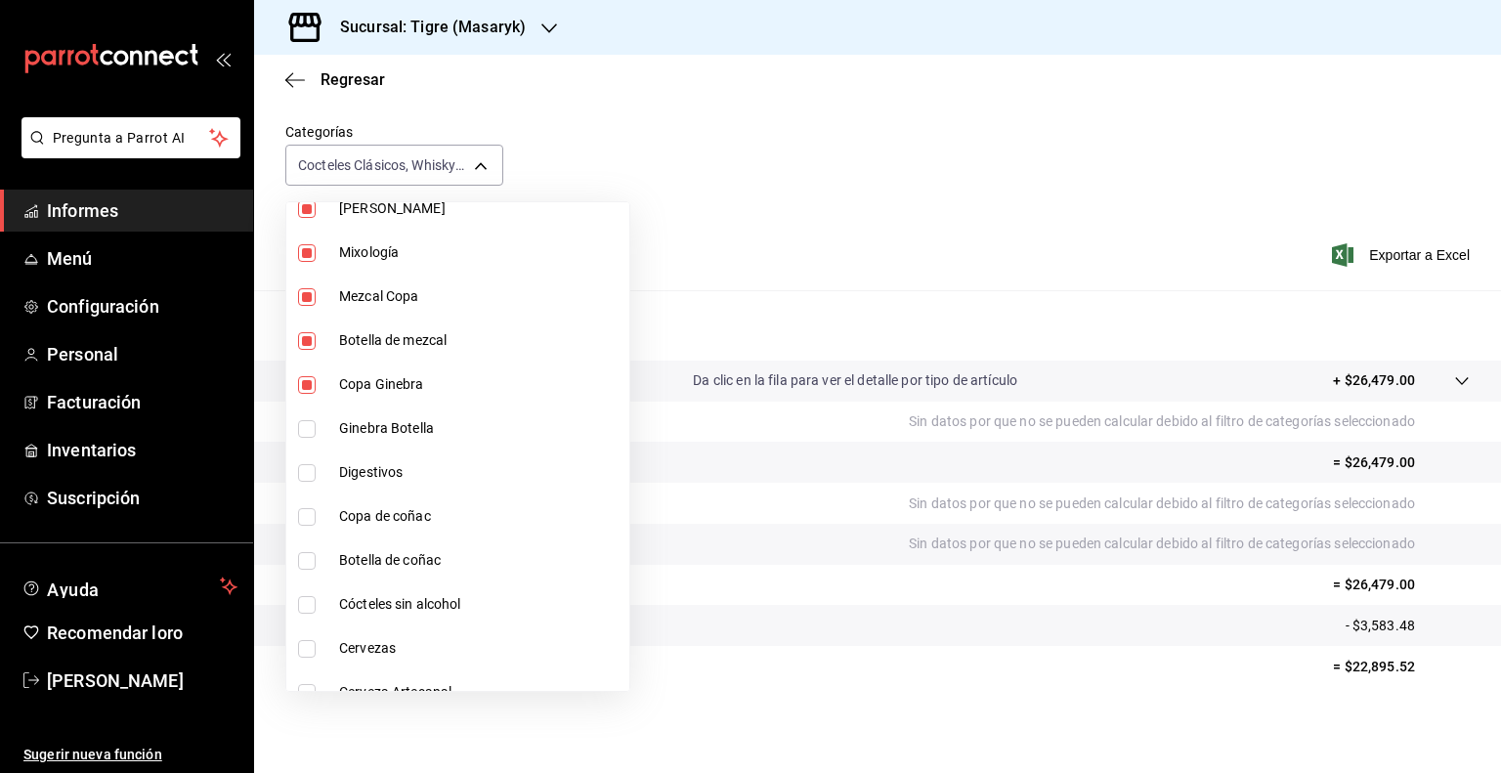
type input "d84ff7ff-b486-406f-81f9-2268b2682644,bb178053-9c6d-425d-b33f-608c0f96bb0b,8f0cc…"
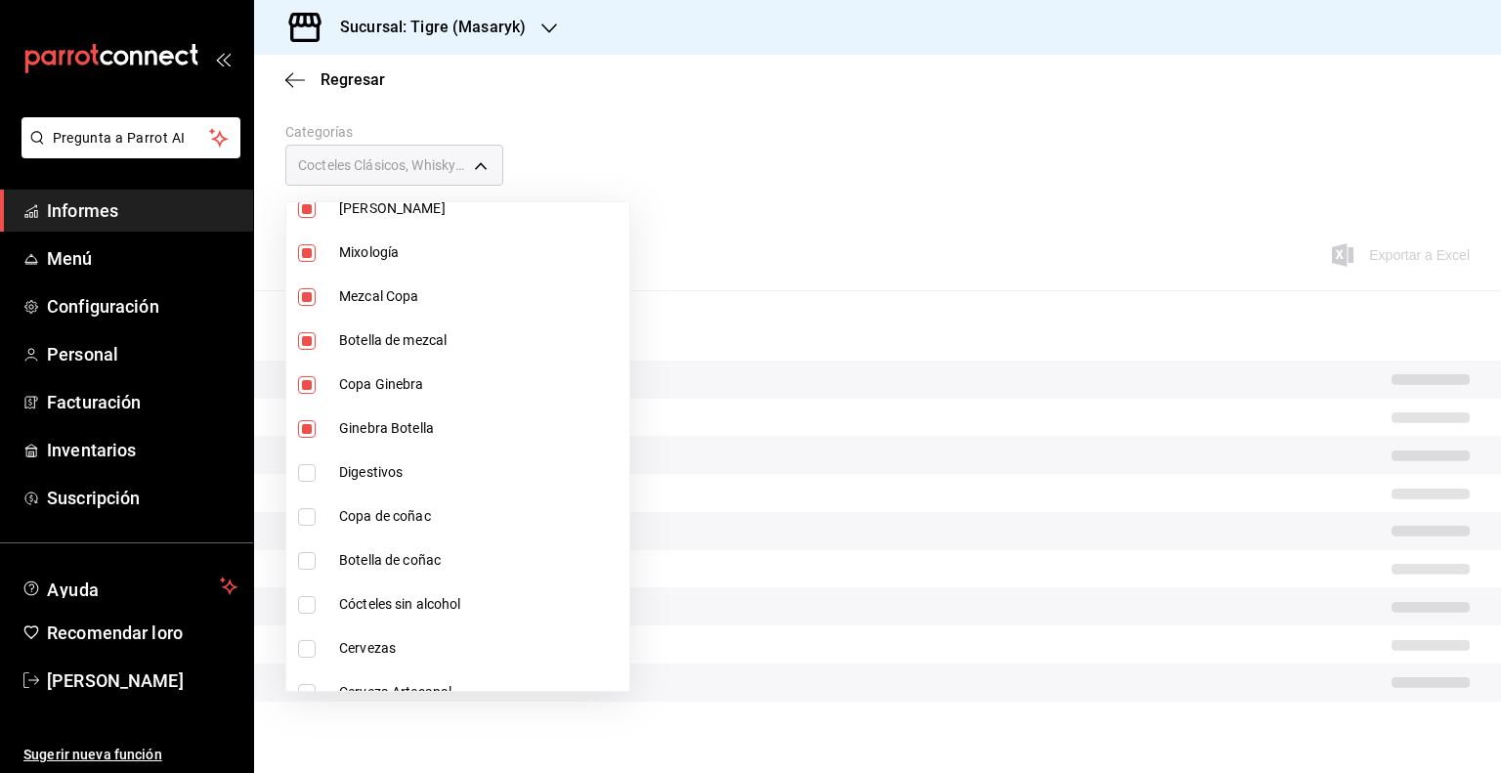
click at [305, 472] on input "checkbox" at bounding box center [307, 473] width 18 height 18
checkbox input "true"
type input "d84ff7ff-b486-406f-81f9-2268b2682644,bb178053-9c6d-425d-b33f-608c0f96bb0b,8f0cc…"
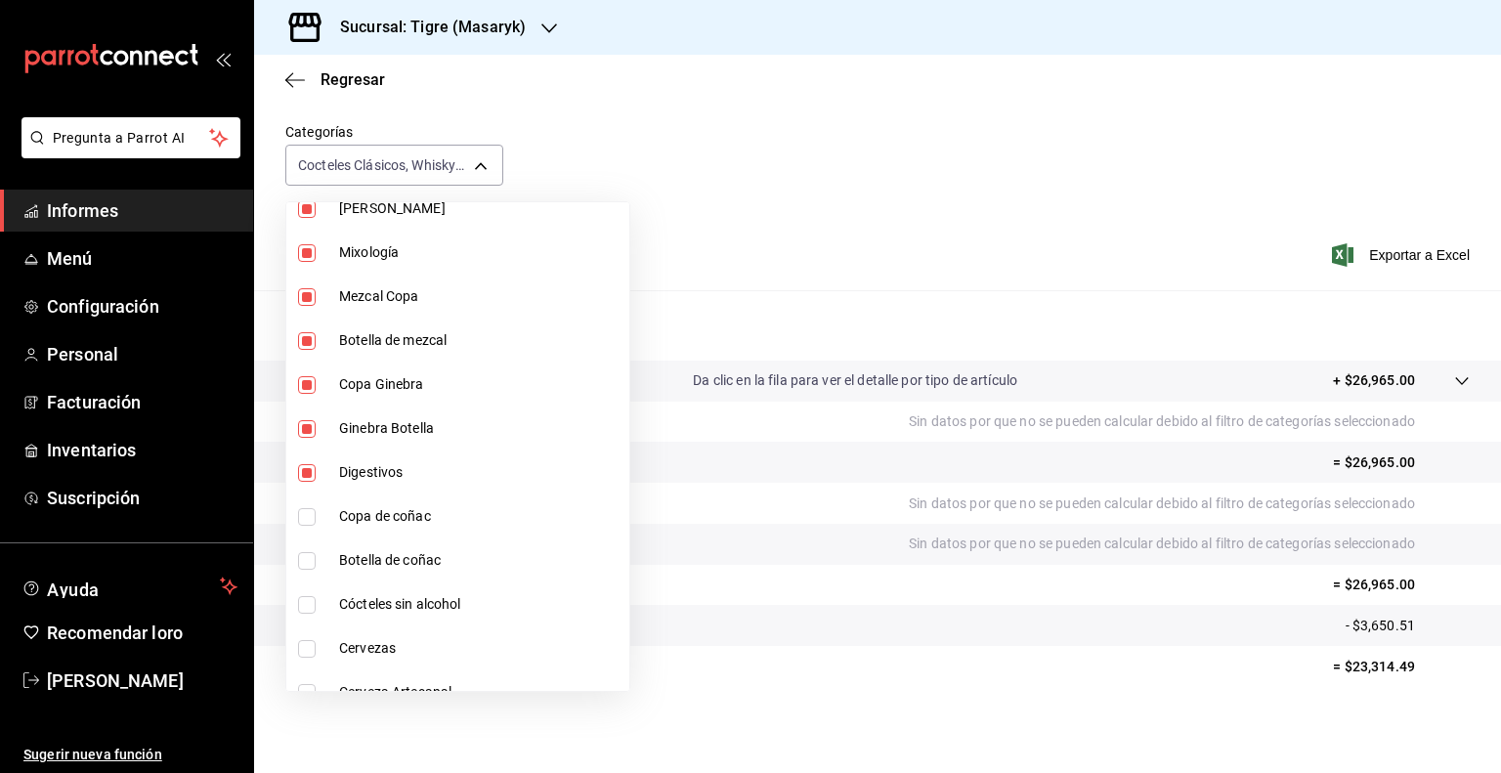
click at [309, 511] on input "checkbox" at bounding box center [307, 517] width 18 height 18
checkbox input "true"
type input "d84ff7ff-b486-406f-81f9-2268b2682644,bb178053-9c6d-425d-b33f-608c0f96bb0b,8f0cc…"
click at [310, 557] on input "checkbox" at bounding box center [307, 561] width 18 height 18
checkbox input "true"
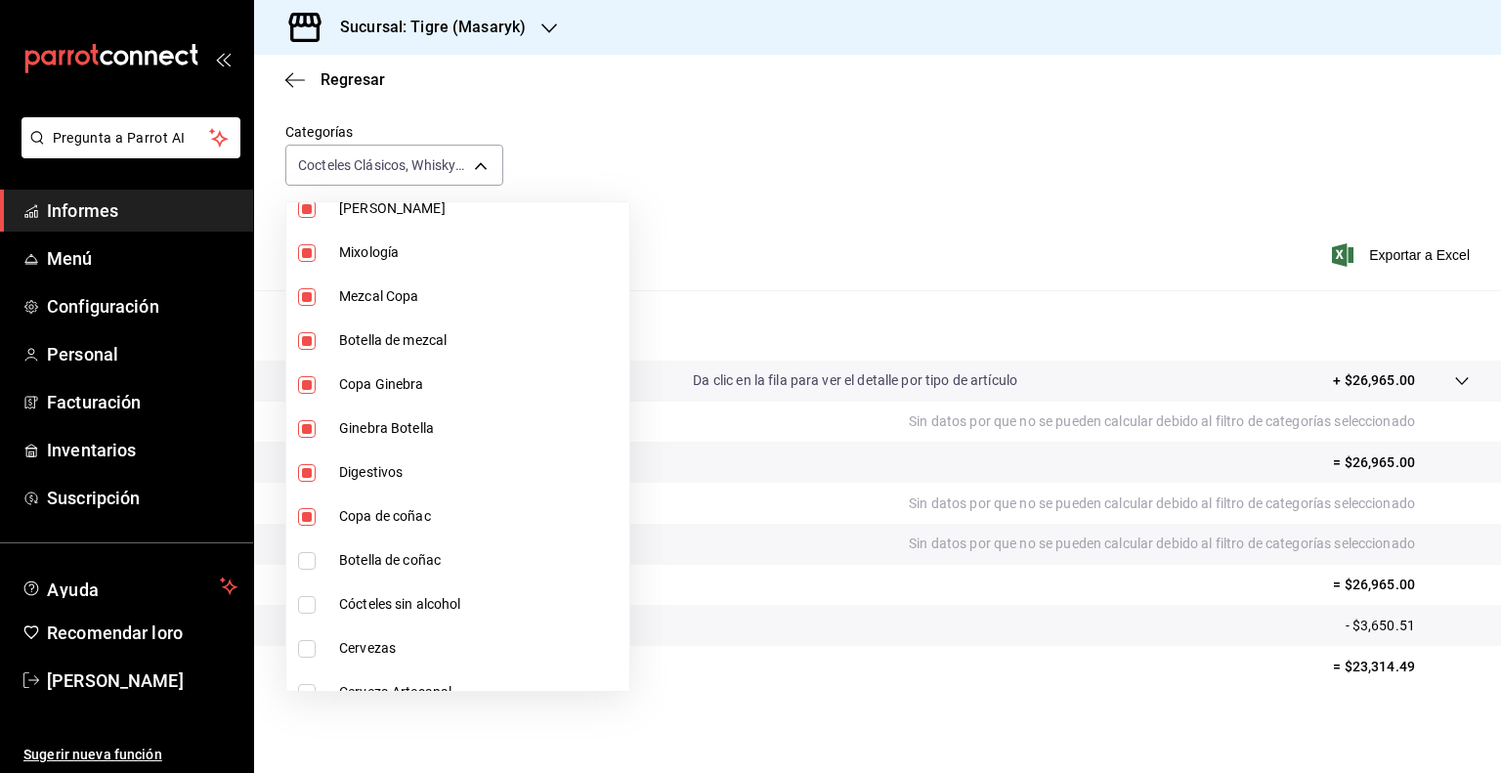
type input "d84ff7ff-b486-406f-81f9-2268b2682644,bb178053-9c6d-425d-b33f-608c0f96bb0b,8f0cc…"
click at [305, 601] on input "checkbox" at bounding box center [307, 605] width 18 height 18
checkbox input "true"
type input "d84ff7ff-b486-406f-81f9-2268b2682644,bb178053-9c6d-425d-b33f-608c0f96bb0b,8f0cc…"
click at [310, 652] on input "checkbox" at bounding box center [307, 649] width 18 height 18
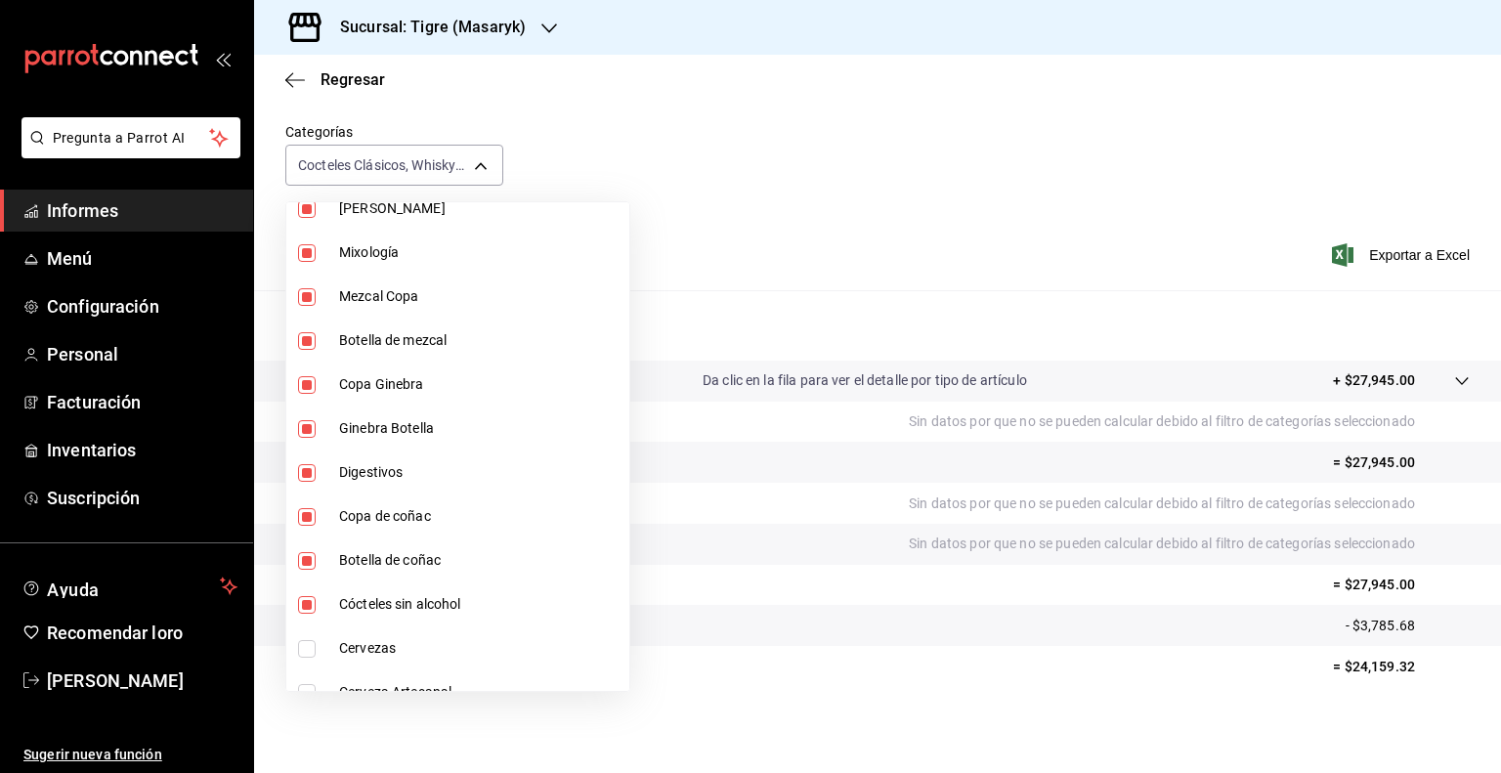
checkbox input "true"
type input "d84ff7ff-b486-406f-81f9-2268b2682644,bb178053-9c6d-425d-b33f-608c0f96bb0b,8f0cc…"
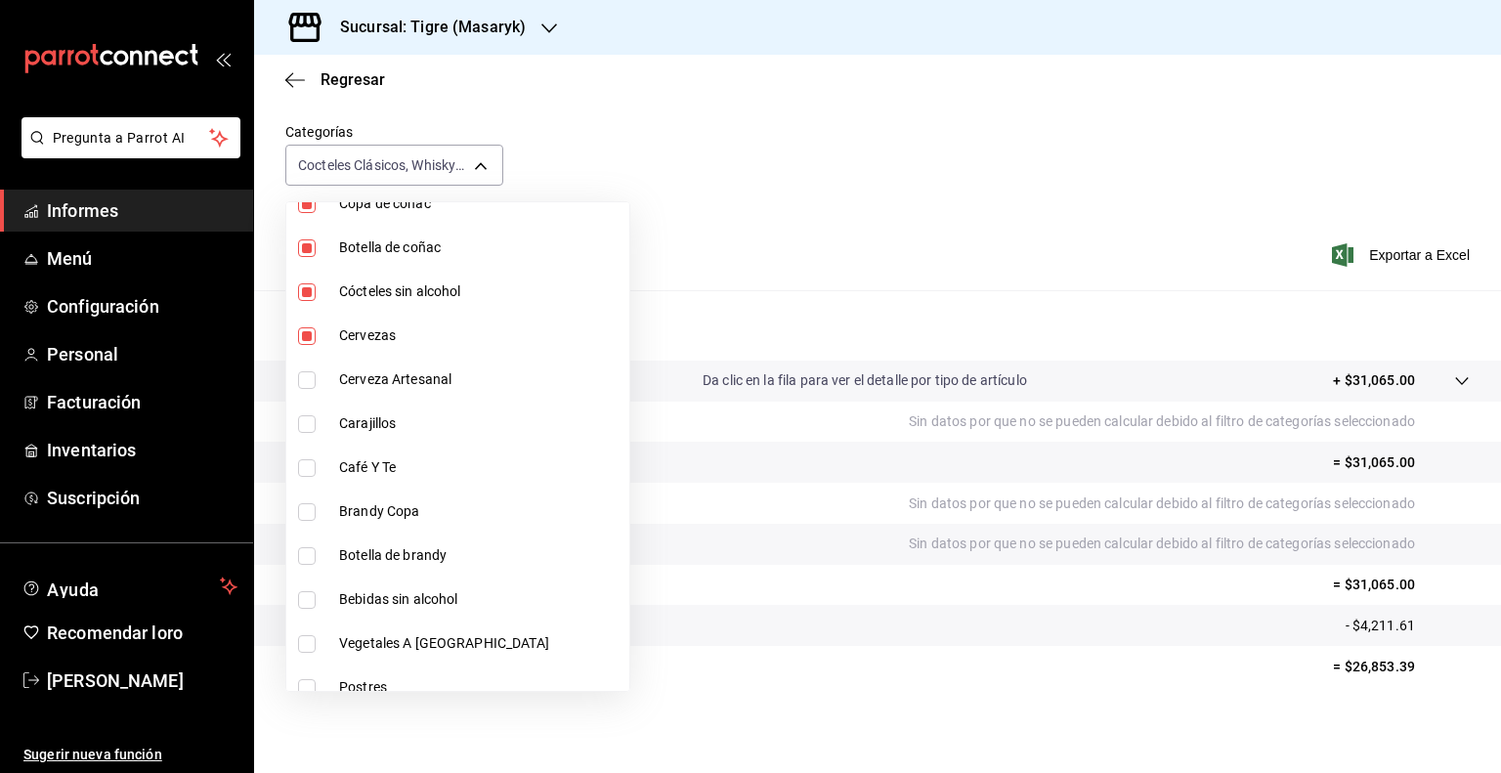
scroll to position [1289, 0]
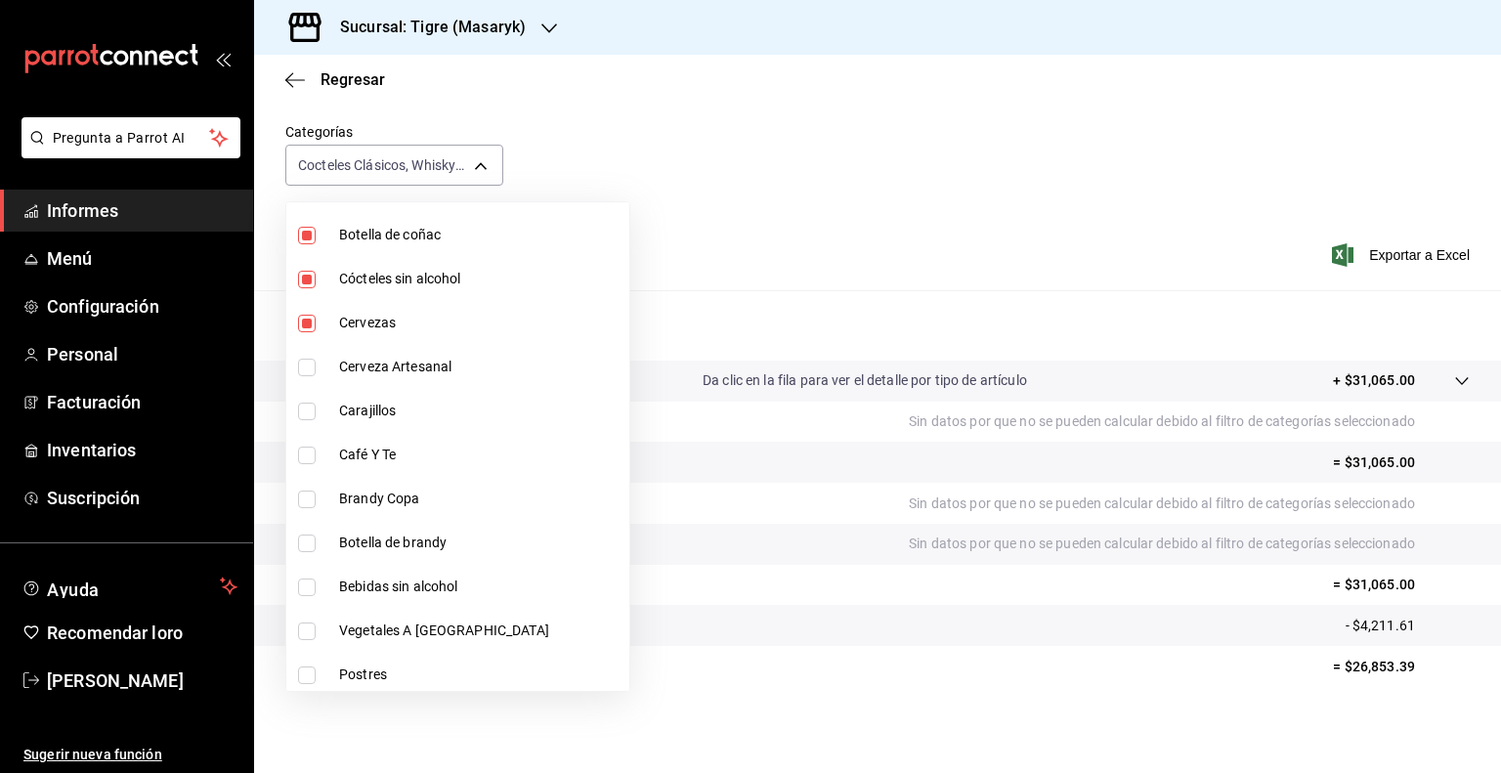
click at [305, 364] on input "checkbox" at bounding box center [307, 368] width 18 height 18
checkbox input "true"
type input "d84ff7ff-b486-406f-81f9-2268b2682644,bb178053-9c6d-425d-b33f-608c0f96bb0b,8f0cc…"
click at [308, 412] on input "checkbox" at bounding box center [307, 412] width 18 height 18
checkbox input "true"
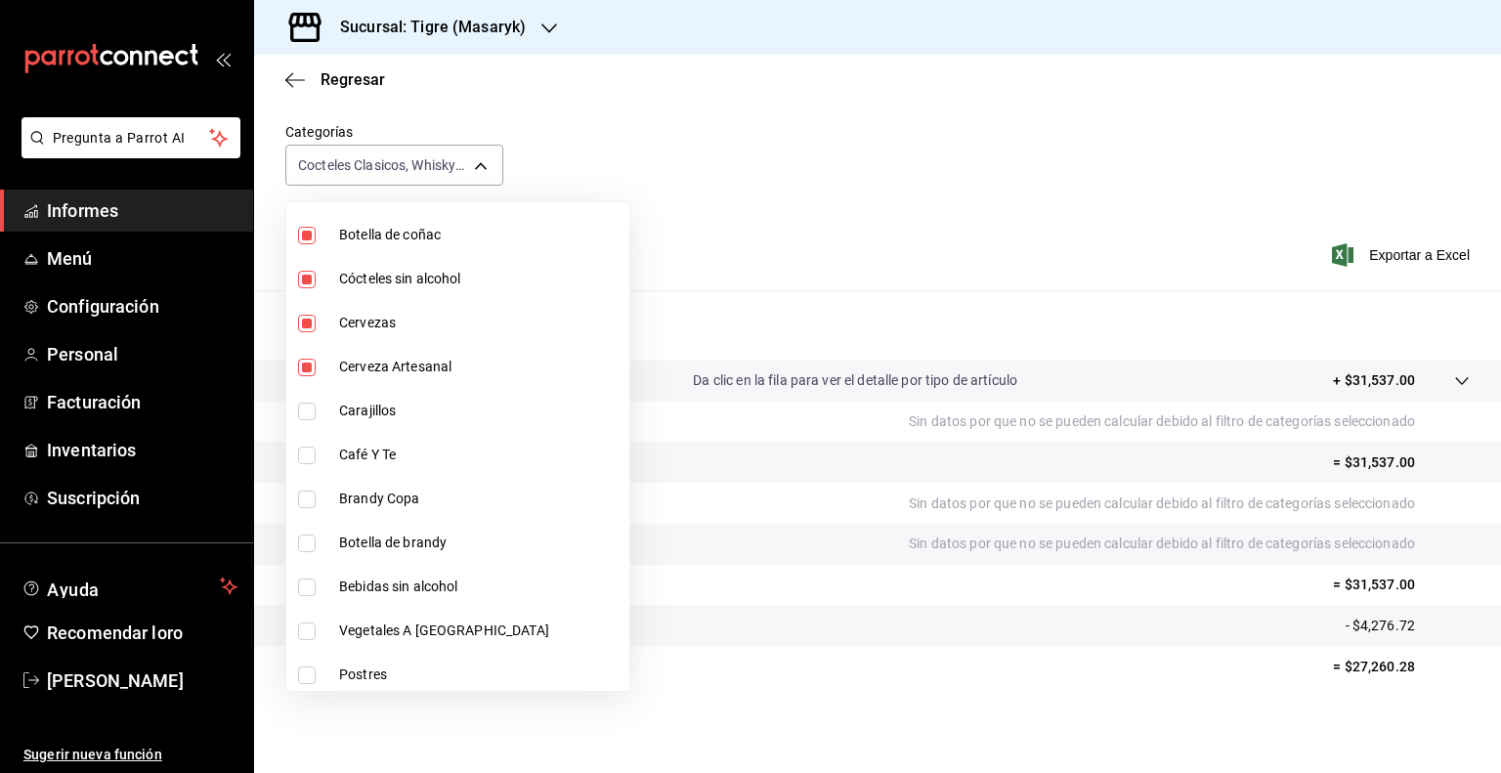
type input "d84ff7ff-b486-406f-81f9-2268b2682644,bb178053-9c6d-425d-b33f-608c0f96bb0b,8f0cc…"
click at [302, 450] on input "checkbox" at bounding box center [307, 456] width 18 height 18
checkbox input "true"
type input "d84ff7ff-b486-406f-81f9-2268b2682644,bb178053-9c6d-425d-b33f-608c0f96bb0b,8f0cc…"
click at [305, 495] on input "checkbox" at bounding box center [307, 500] width 18 height 18
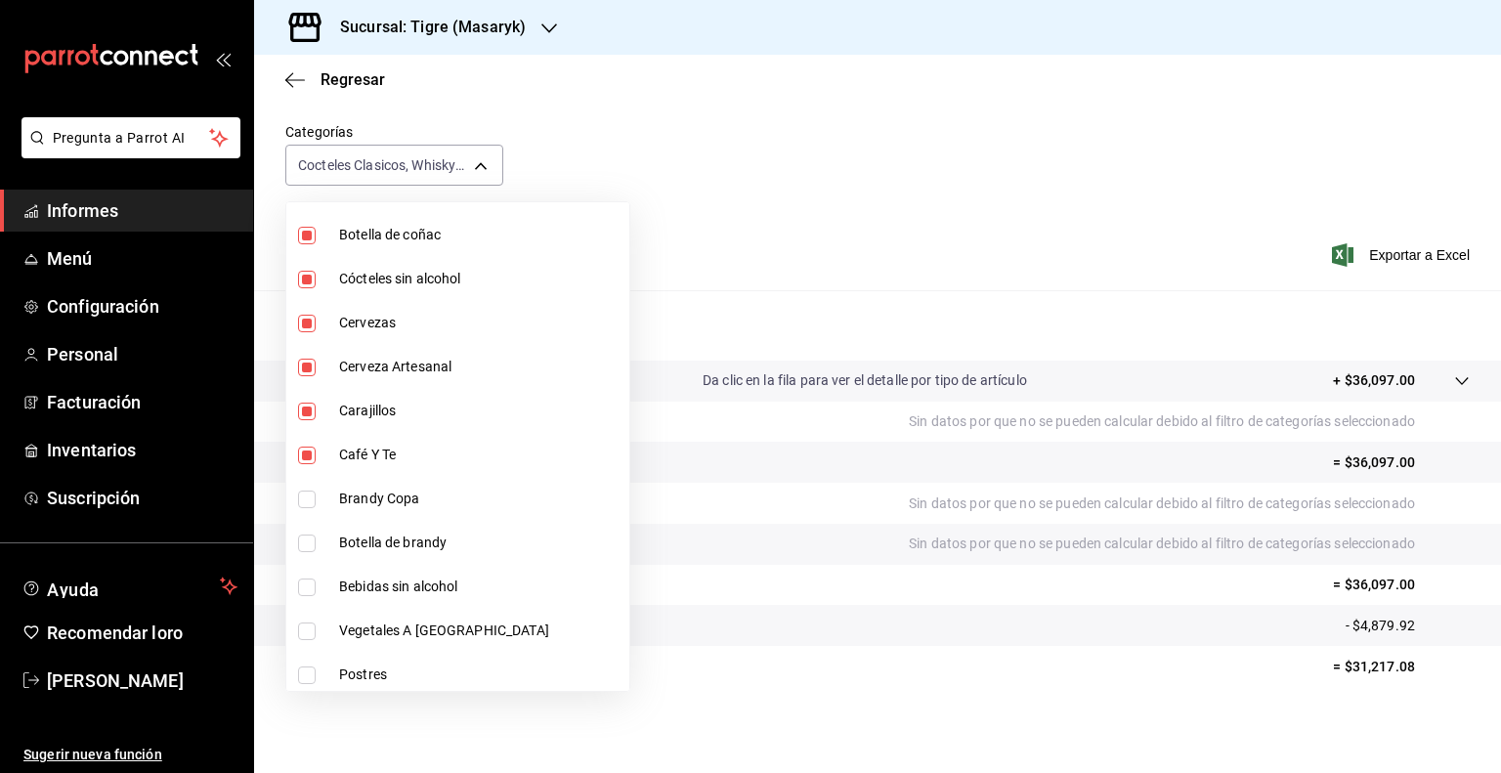
checkbox input "true"
type input "d84ff7ff-b486-406f-81f9-2268b2682644,bb178053-9c6d-425d-b33f-608c0f96bb0b,8f0cc…"
click at [309, 543] on input "checkbox" at bounding box center [307, 544] width 18 height 18
checkbox input "true"
type input "d84ff7ff-b486-406f-81f9-2268b2682644,bb178053-9c6d-425d-b33f-608c0f96bb0b,8f0cc…"
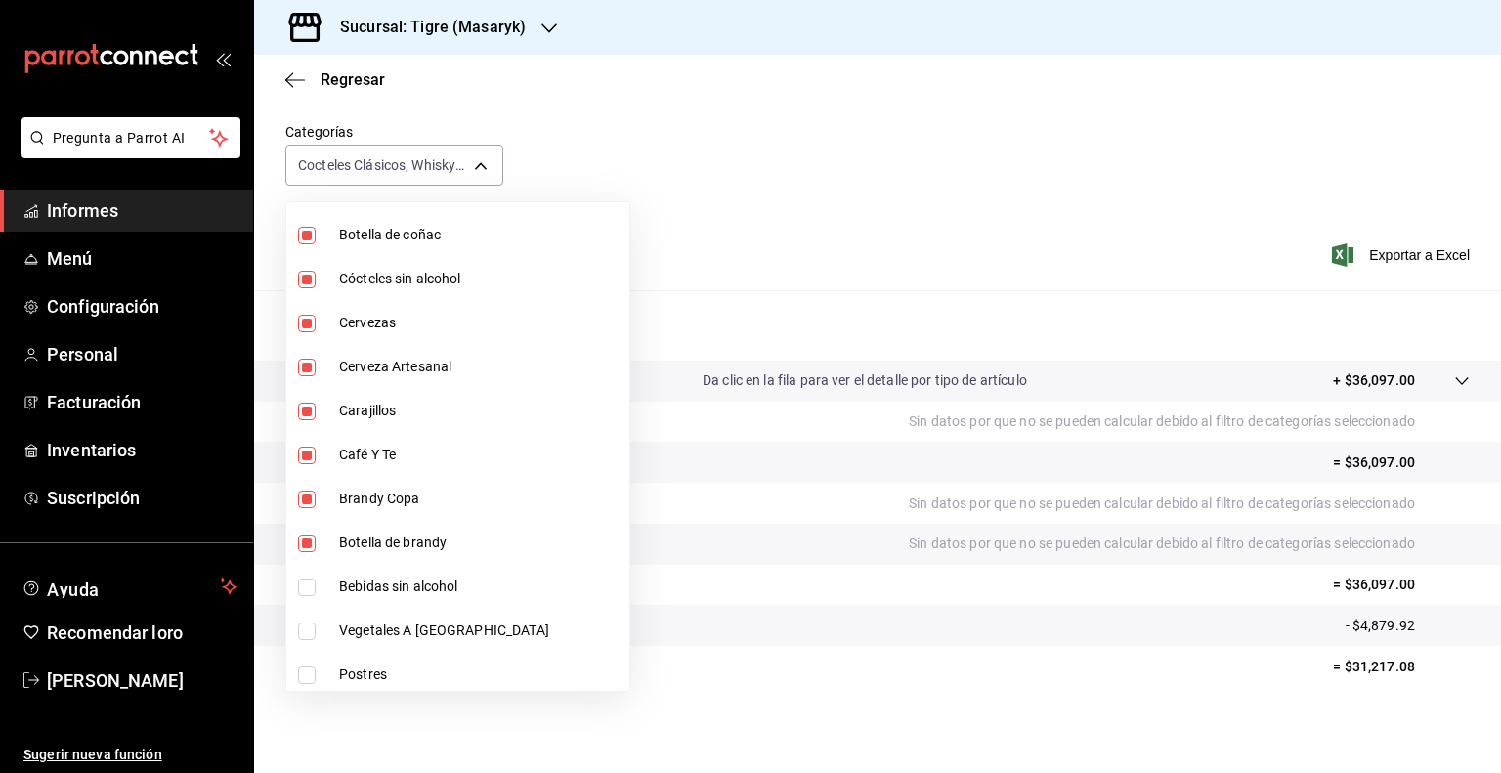
click at [304, 581] on input "checkbox" at bounding box center [307, 588] width 18 height 18
checkbox input "true"
type input "d84ff7ff-b486-406f-81f9-2268b2682644,bb178053-9c6d-425d-b33f-608c0f96bb0b,8f0cc…"
click at [651, 189] on div at bounding box center [750, 386] width 1501 height 773
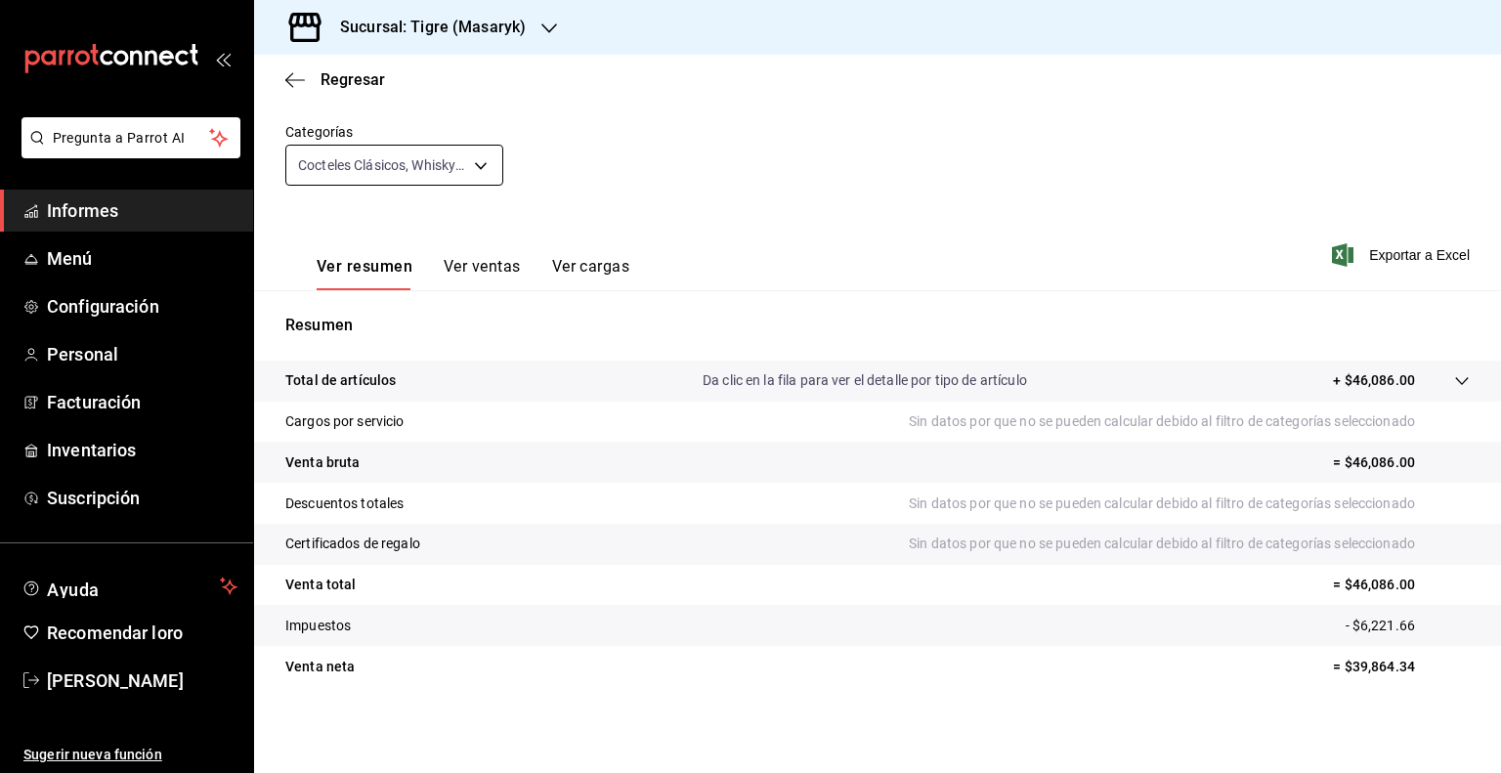
click at [473, 168] on body "Pregunta a Parrot AI Informes Menú Configuración Personal Facturación Inventari…" at bounding box center [750, 386] width 1501 height 773
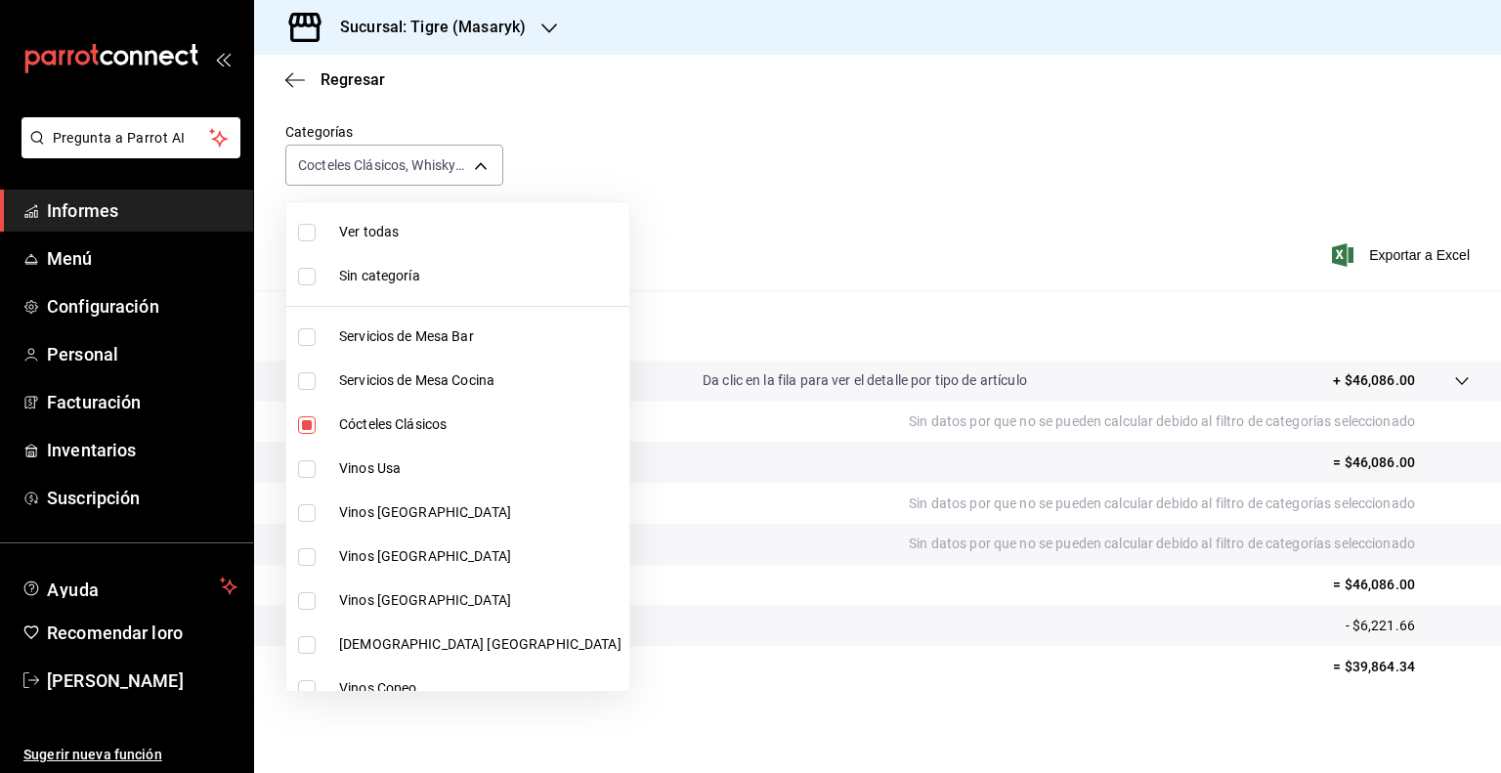
click at [303, 421] on input "checkbox" at bounding box center [307, 425] width 18 height 18
checkbox input "false"
type input "bb178053-9c6d-425d-b33f-608c0f96bb0b,8f0ccf53-0106-4e6a-89bc-91dfd48df570,ed143…"
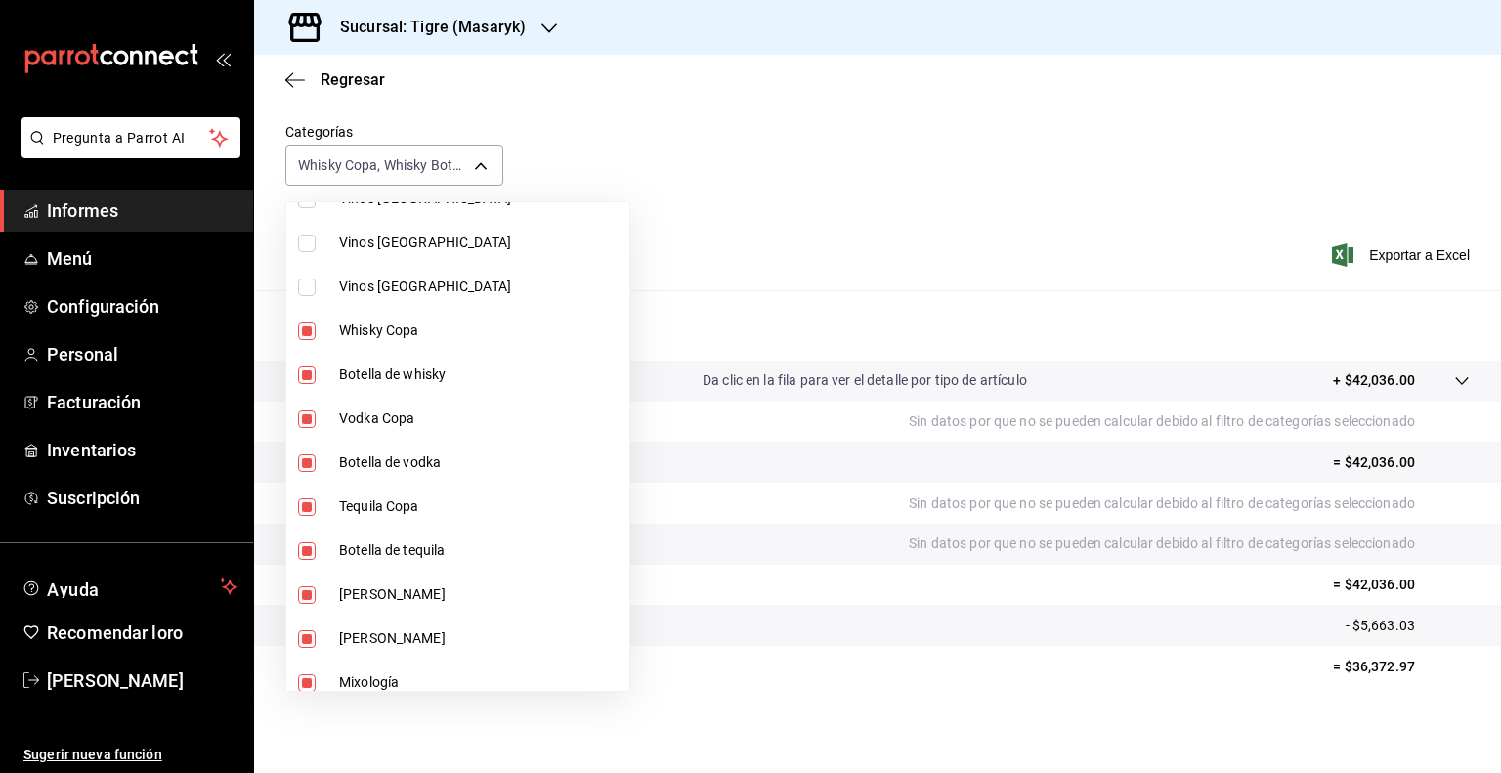
scroll to position [625, 0]
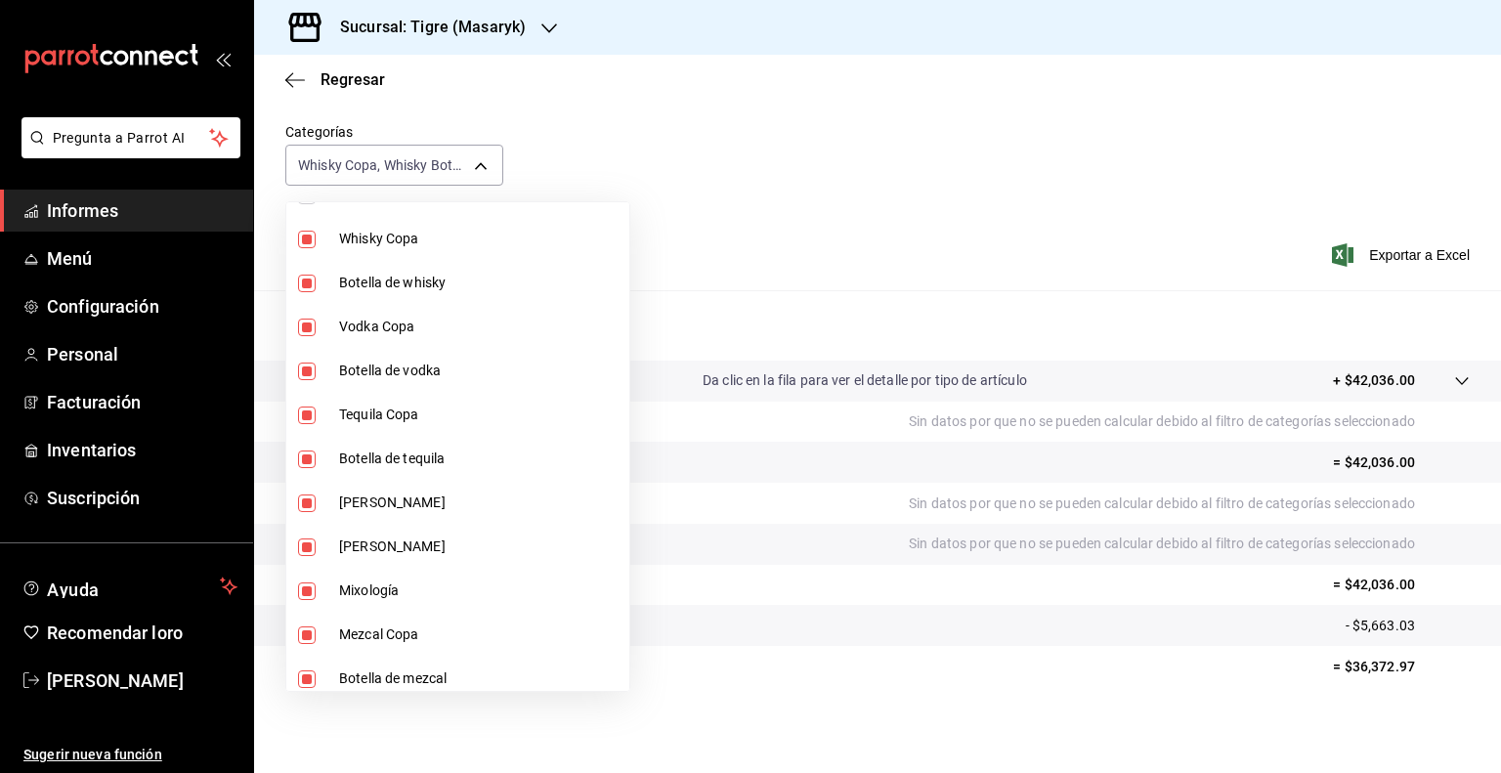
click at [305, 240] on input "checkbox" at bounding box center [307, 240] width 18 height 18
checkbox input "false"
type input "8f0ccf53-0106-4e6a-89bc-91dfd48df570,ed143ed6-68da-427f-b440-3dd32301f38f,d8037…"
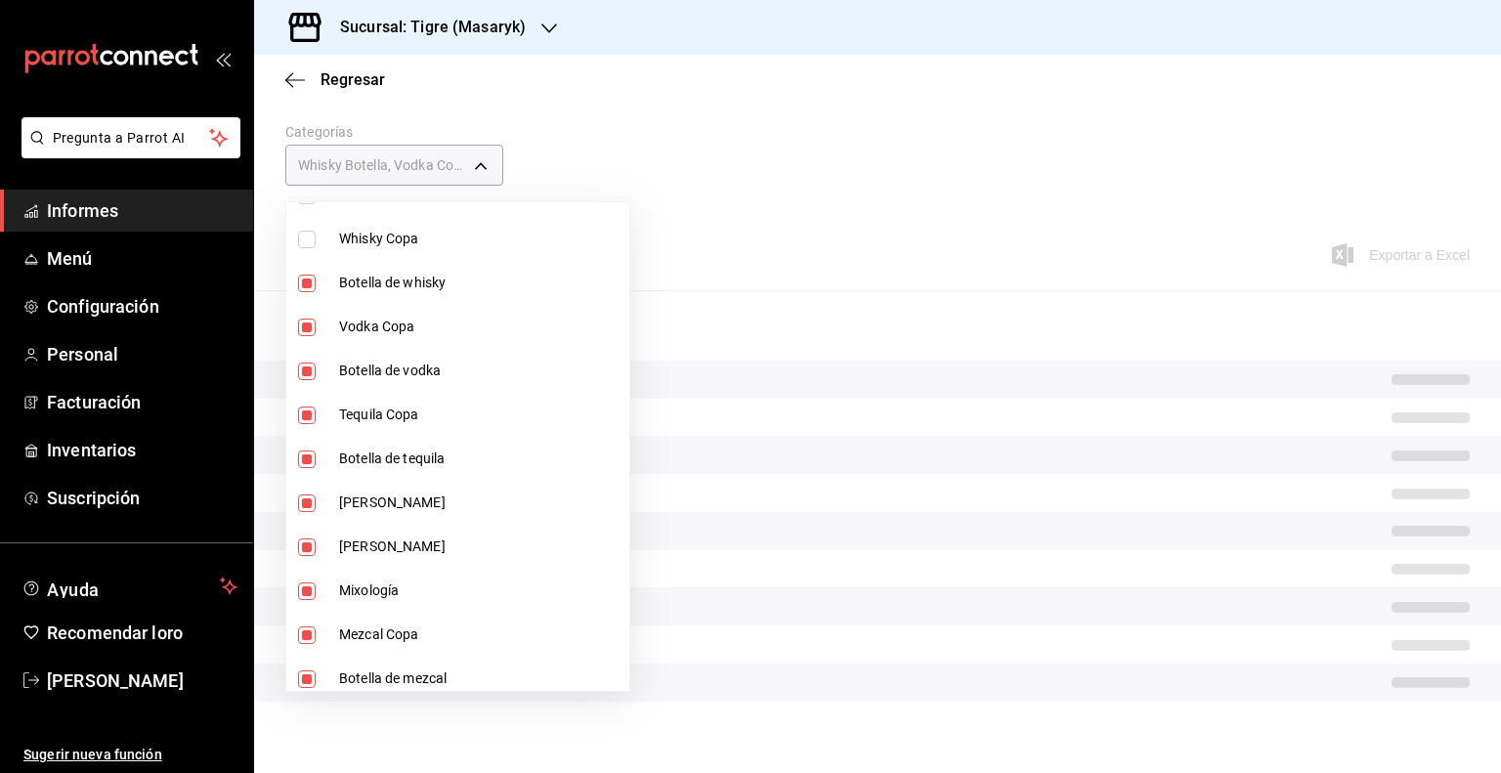
click at [305, 282] on input "checkbox" at bounding box center [307, 284] width 18 height 18
checkbox input "false"
type input "ed143ed6-68da-427f-b440-3dd32301f38f,d80376e6-ec32-482f-a468-a9379753b780,86778…"
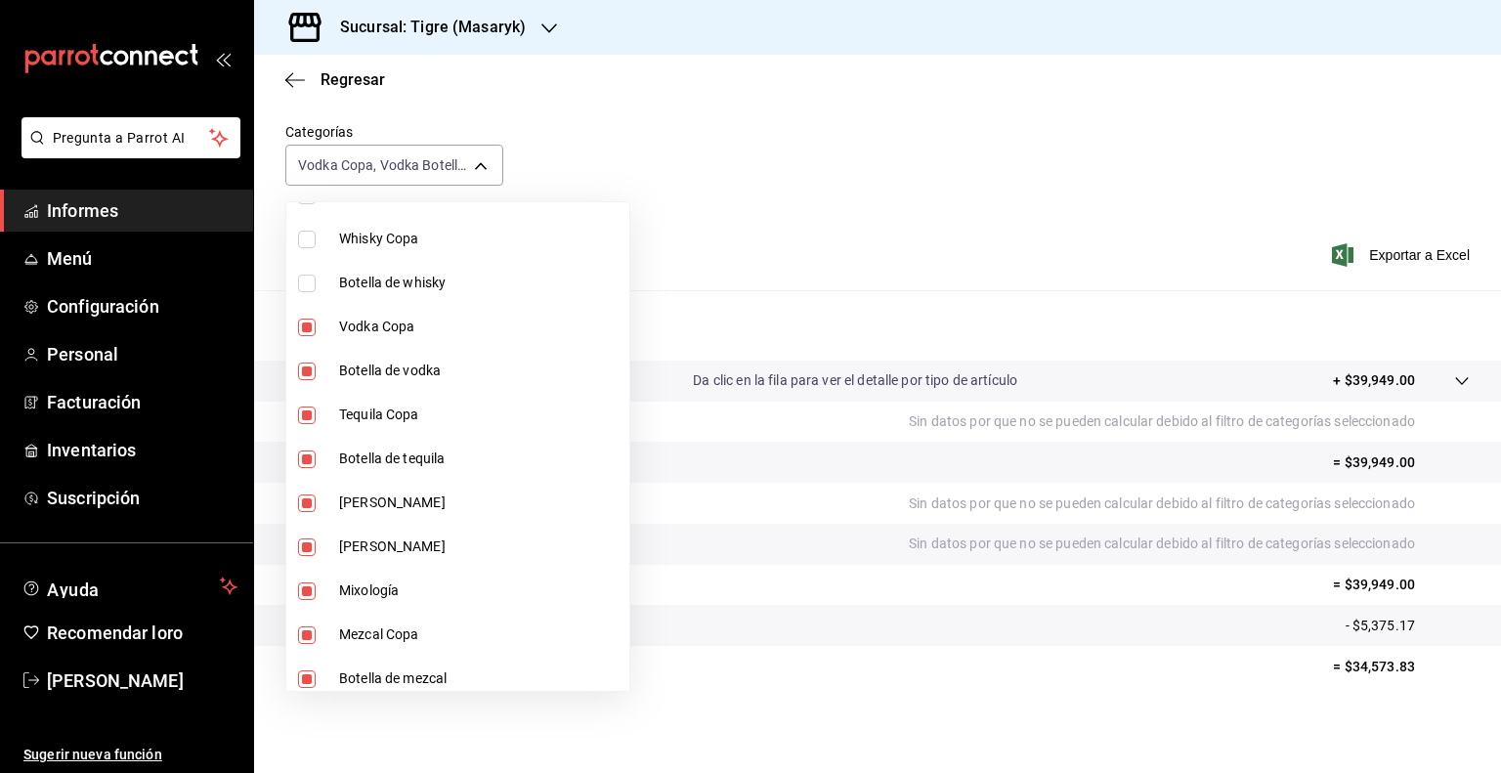
click at [309, 323] on input "checkbox" at bounding box center [307, 328] width 18 height 18
checkbox input "false"
type input "d80376e6-ec32-482f-a468-a9379753b780,8677850e-642d-4c50-a531-2b3a759a6e8f,e8a27…"
click at [305, 375] on input "checkbox" at bounding box center [307, 372] width 18 height 18
checkbox input "false"
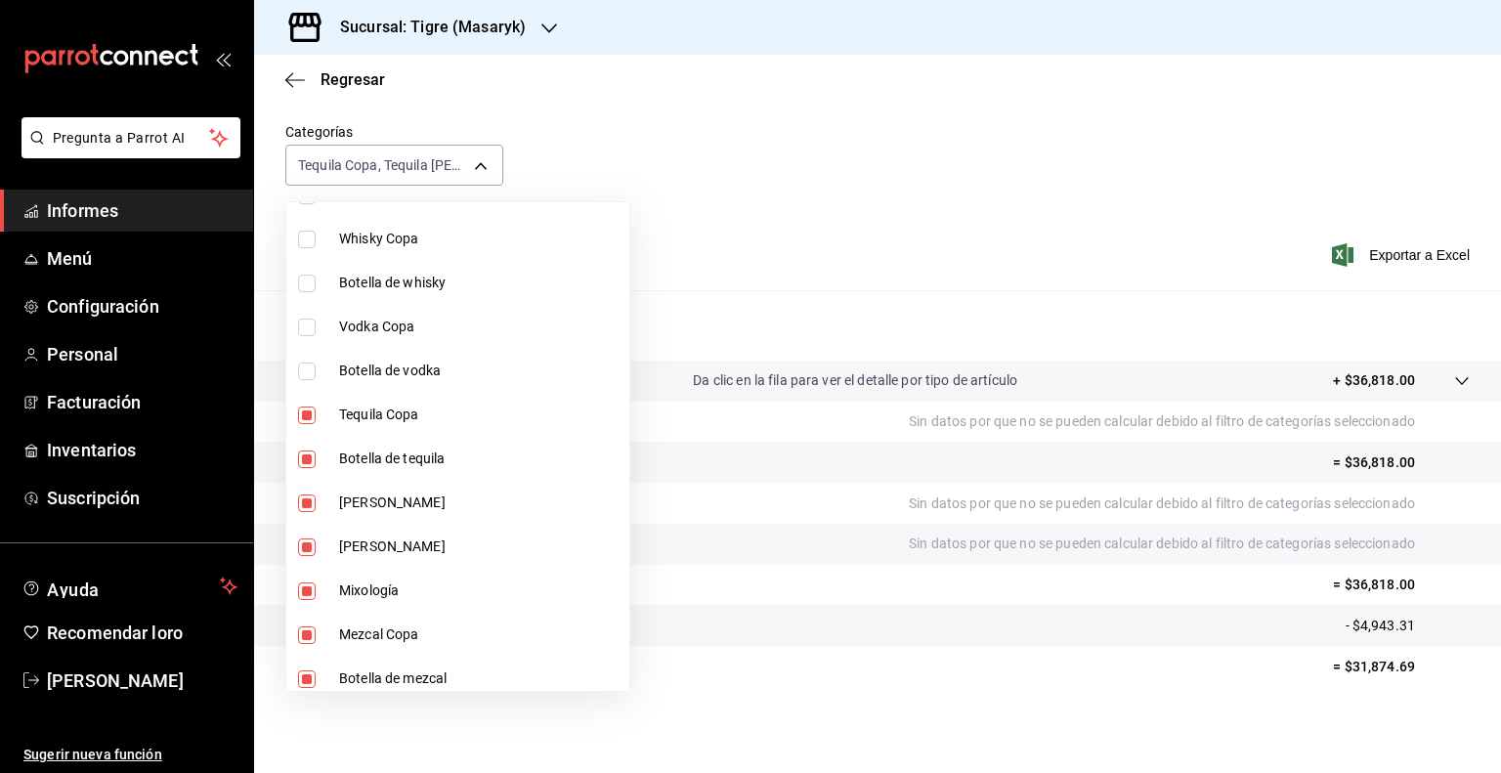
click at [305, 402] on li "Tequila Copa" at bounding box center [457, 415] width 343 height 44
type input "e8a279c8-b096-49a0-a5e2-f635dfa65c64,3cc86ec6-978f-404c-905f-6e11c279cf7e,65412…"
checkbox input "false"
click at [314, 459] on input "checkbox" at bounding box center [307, 459] width 18 height 18
checkbox input "false"
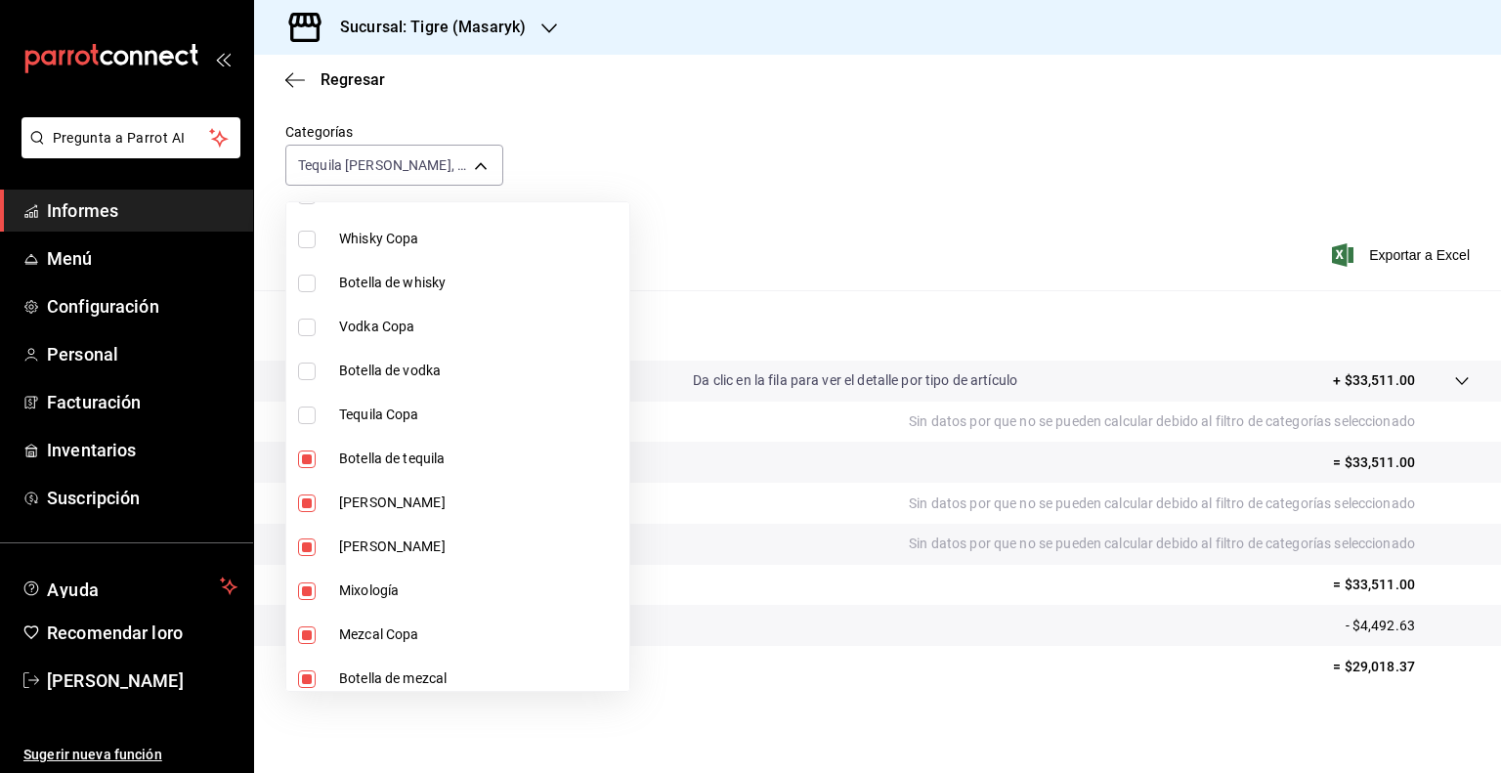
type input "3cc86ec6-978f-404c-905f-6e11c279cf7e,6541202f-f1b2-4045-bac6-d98f21753dec,93a0e…"
click at [313, 500] on input "checkbox" at bounding box center [307, 503] width 18 height 18
checkbox input "false"
type input "6541202f-f1b2-4045-bac6-d98f21753dec,93a0e088-62f3-4a62-aa54-4386bc3208e5,53673…"
click at [305, 542] on input "checkbox" at bounding box center [307, 547] width 18 height 18
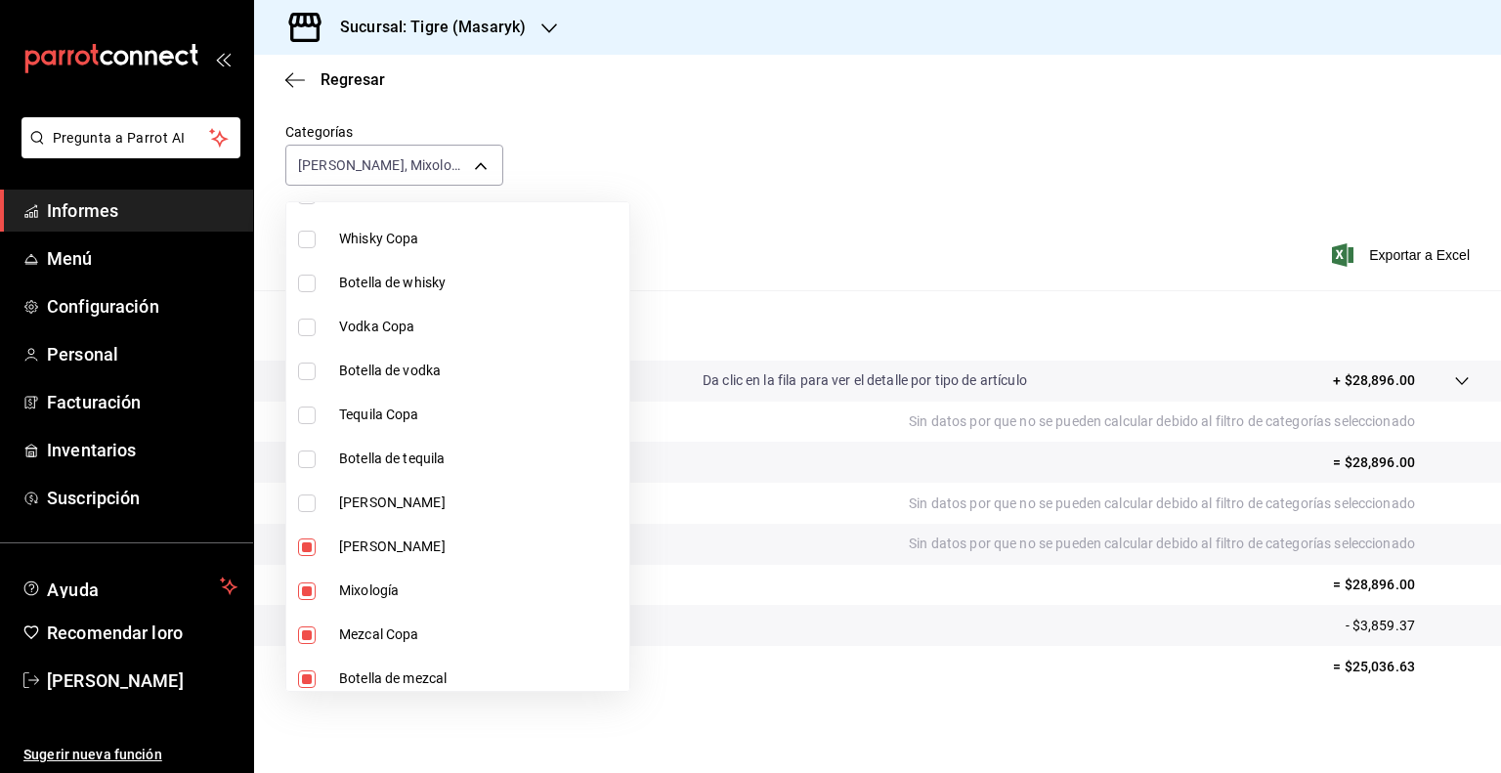
checkbox input "false"
click at [312, 599] on li "Mixología" at bounding box center [457, 591] width 343 height 44
type input "53673888-9dad-49f4-941f-10fe9c252d29,dd3dac12-743c-4ac1-948b-1d18b06e6061,86614…"
checkbox input "false"
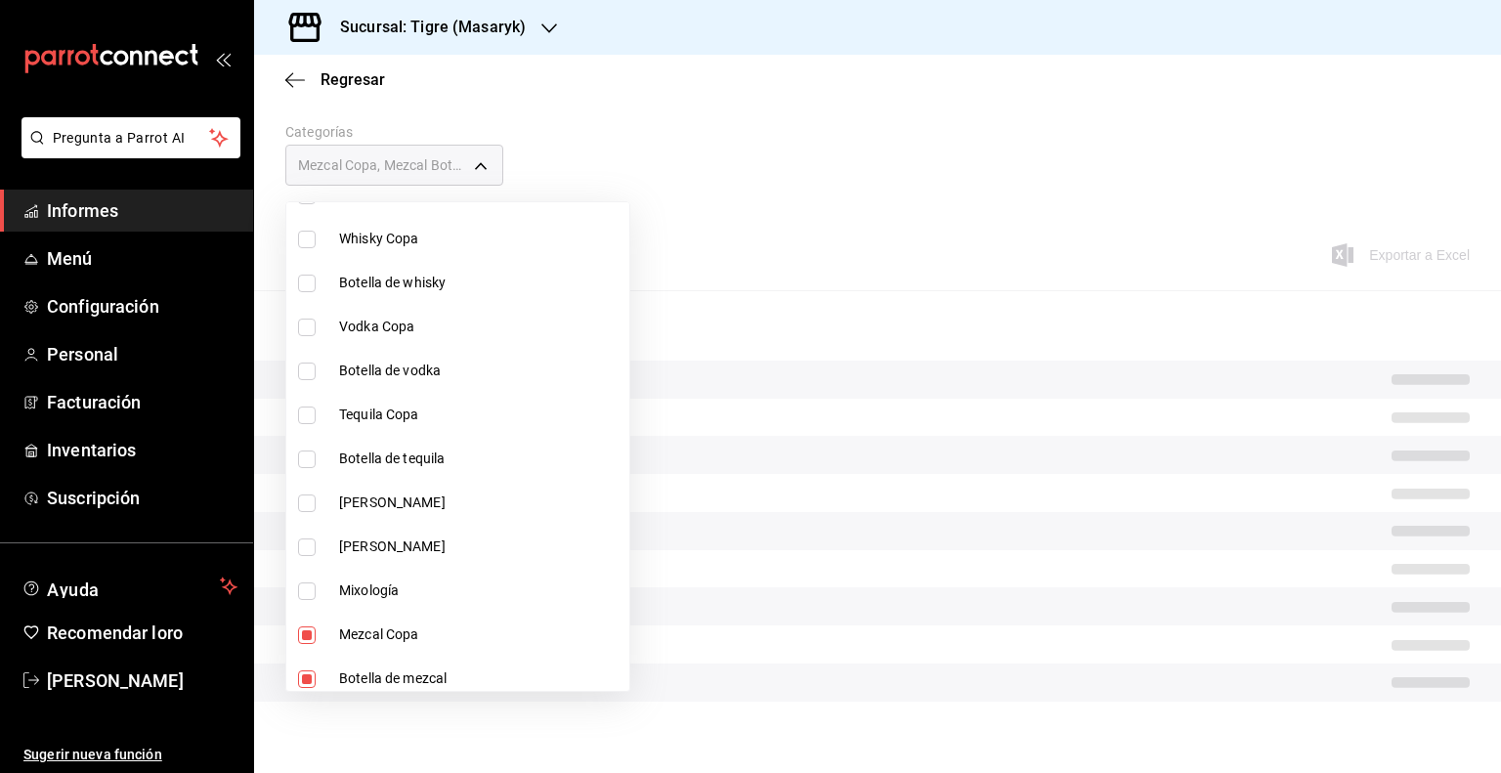
click at [310, 636] on input "checkbox" at bounding box center [307, 635] width 18 height 18
checkbox input "false"
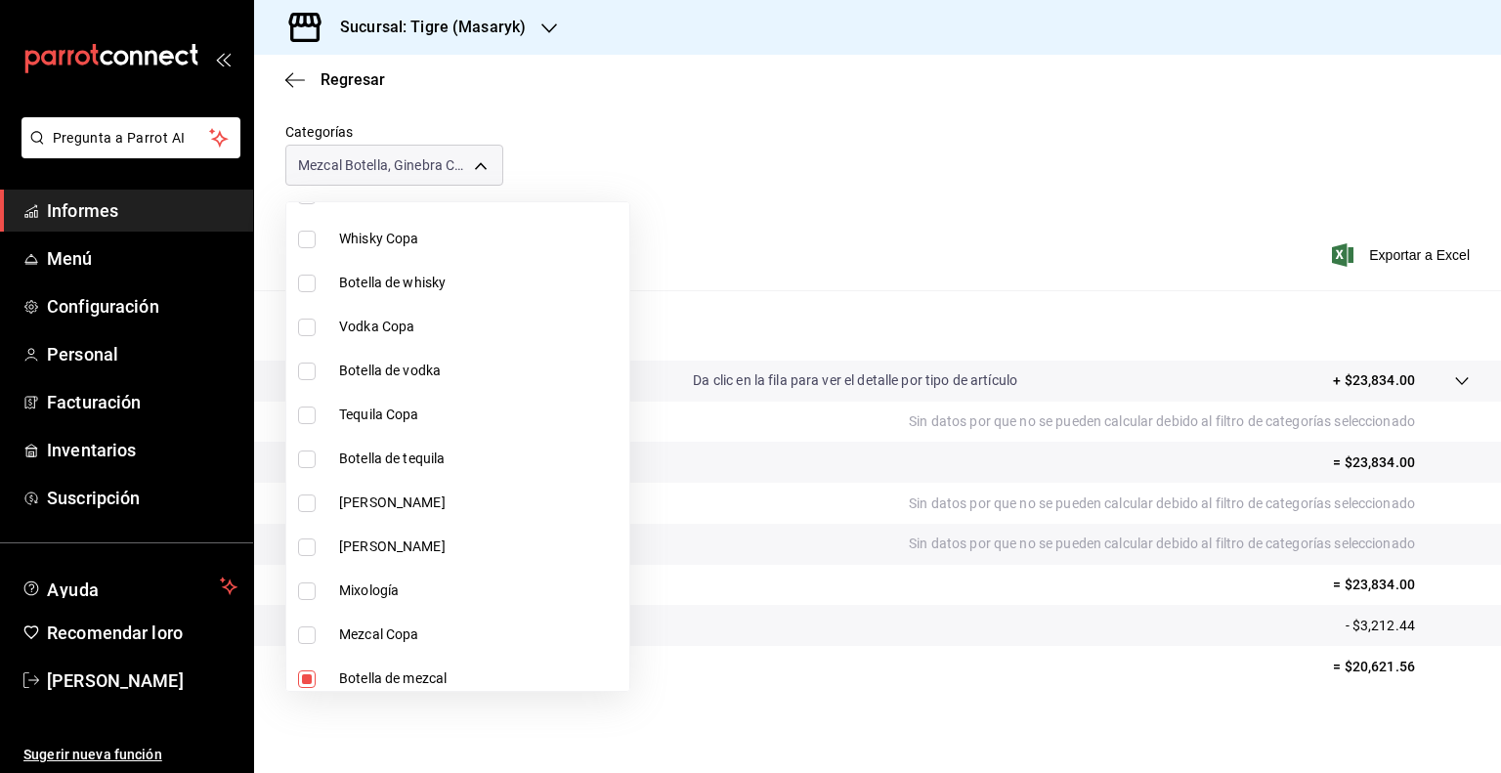
type input "dd3dac12-743c-4ac1-948b-1d18b06e6061,86614916-5640-49e6-9eff-d04b8b9c9de8,b69e3…"
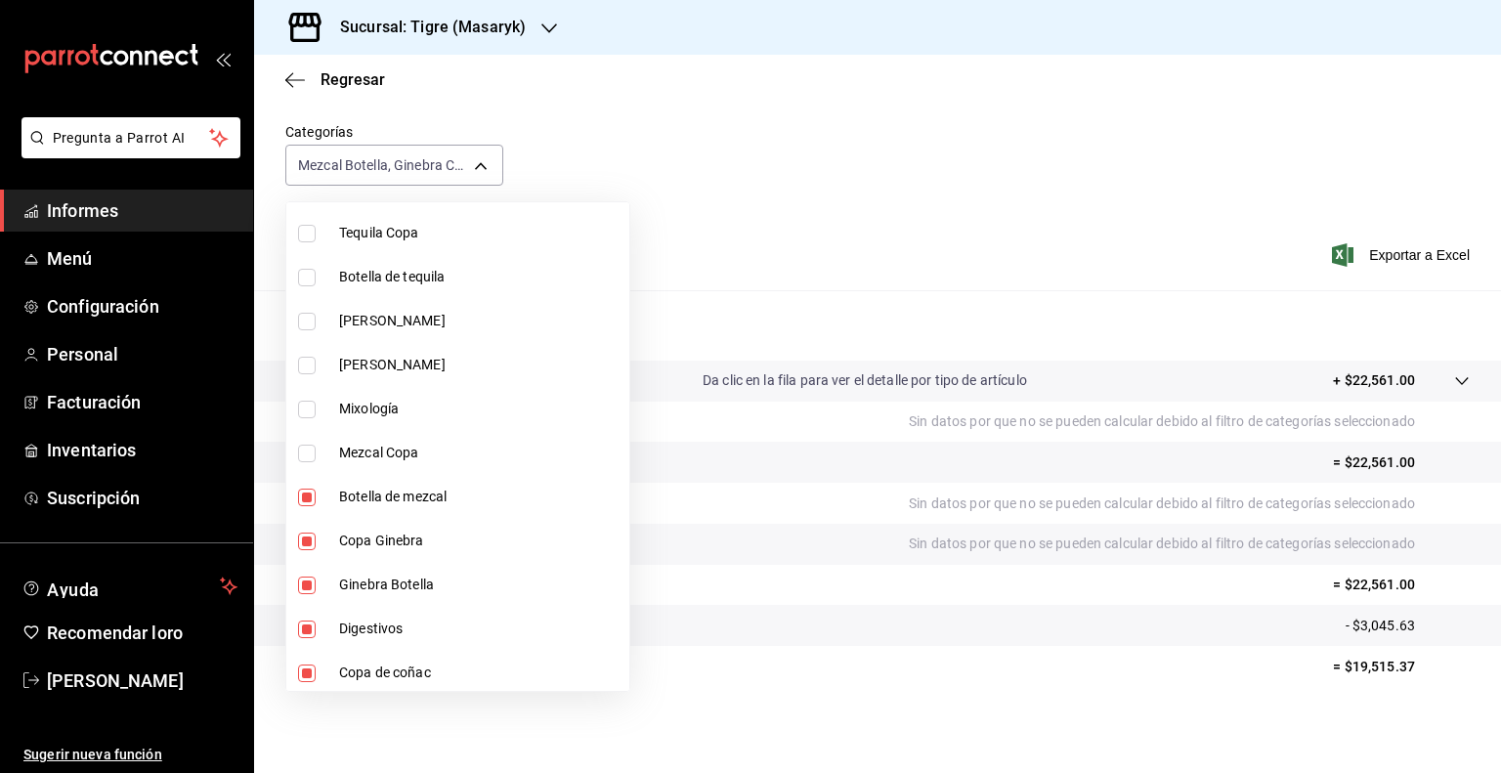
scroll to position [899, 0]
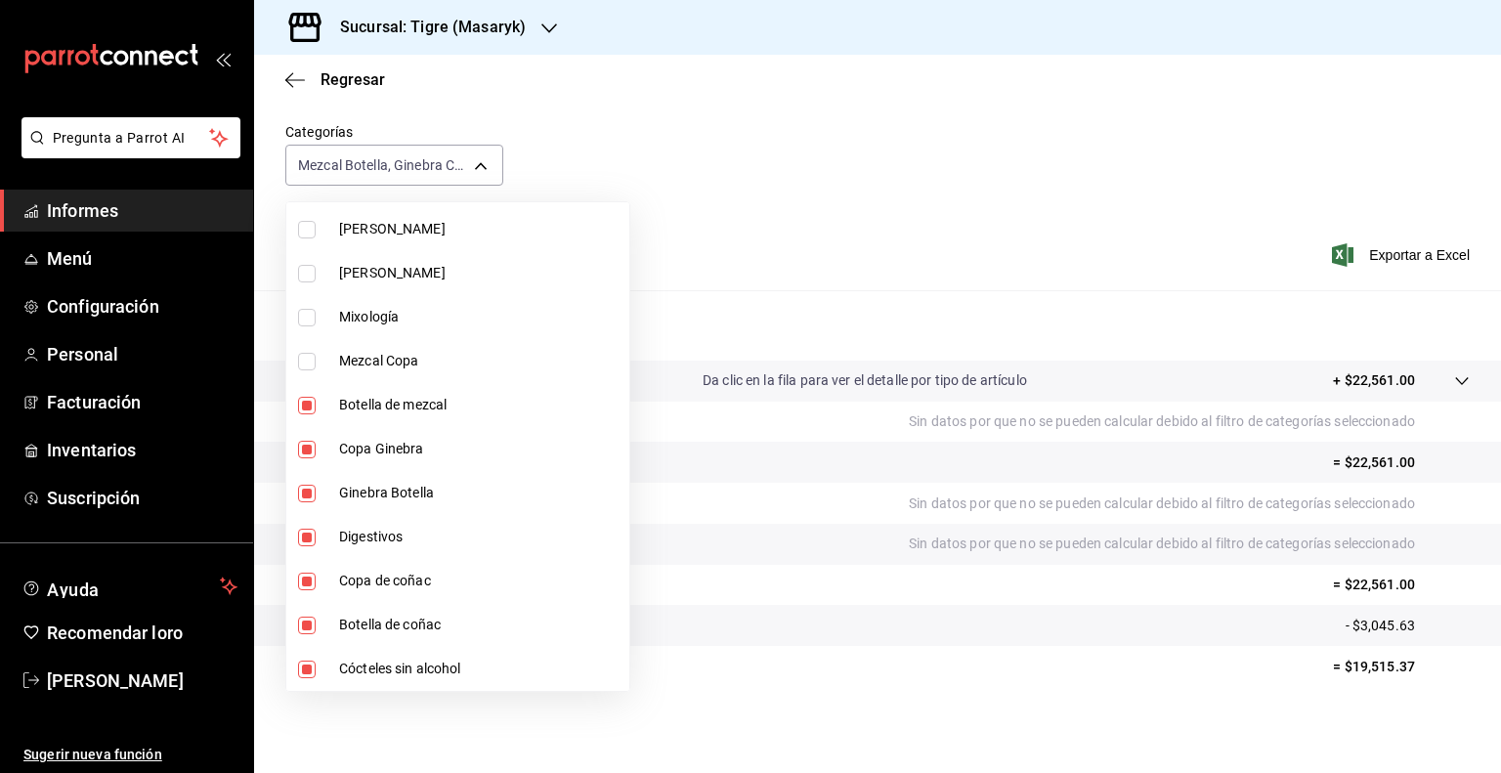
click at [307, 401] on input "checkbox" at bounding box center [307, 406] width 18 height 18
checkbox input "false"
type input "86614916-5640-49e6-9eff-d04b8b9c9de8,b69e364d-9a26-4a23-a348-8ee7b843757e,a1b12…"
click at [310, 449] on input "checkbox" at bounding box center [307, 450] width 18 height 18
checkbox input "false"
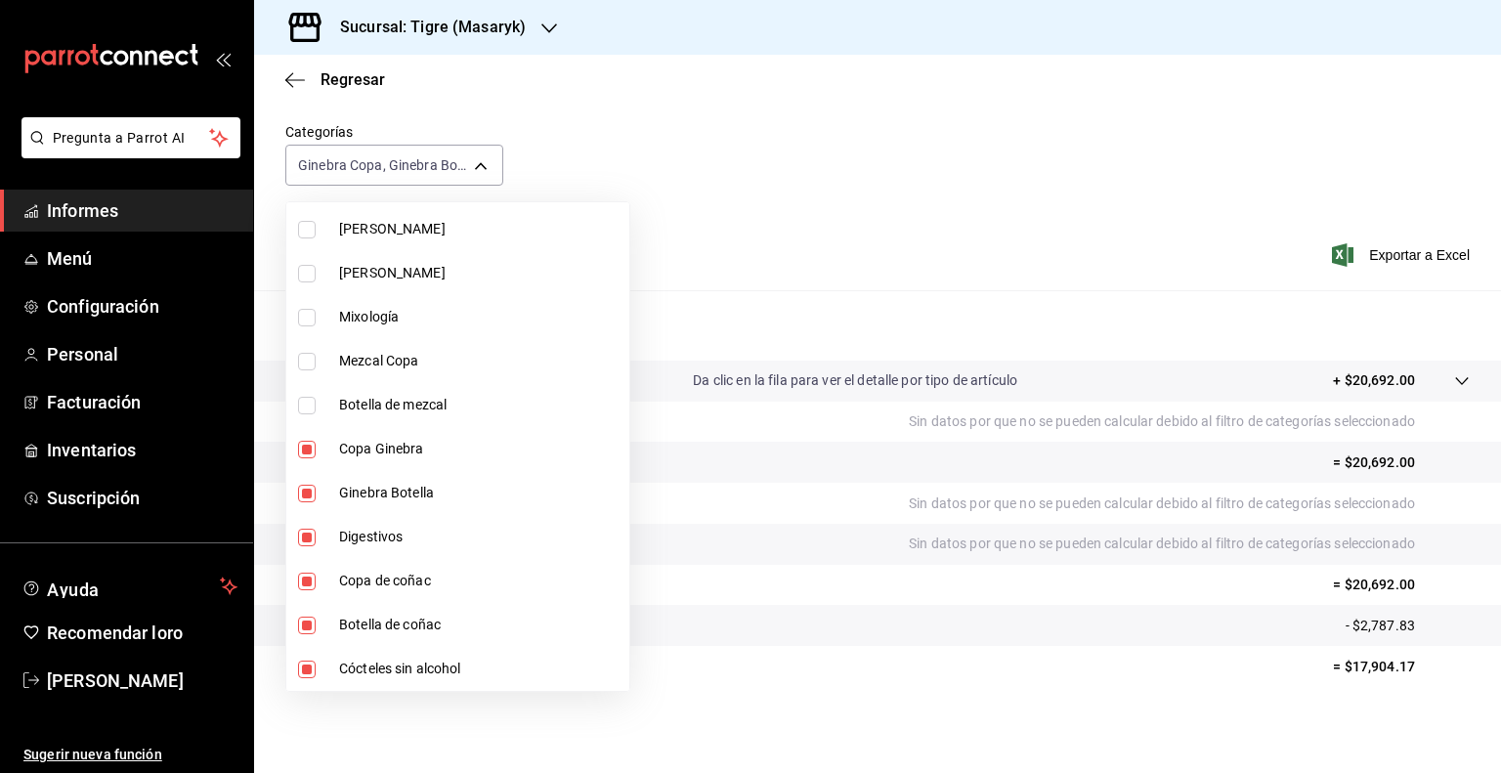
type input "b69e364d-9a26-4a23-a348-8ee7b843757e,a1b12bc9-0109-4d8b-9904-ca24f954efd3,44caf…"
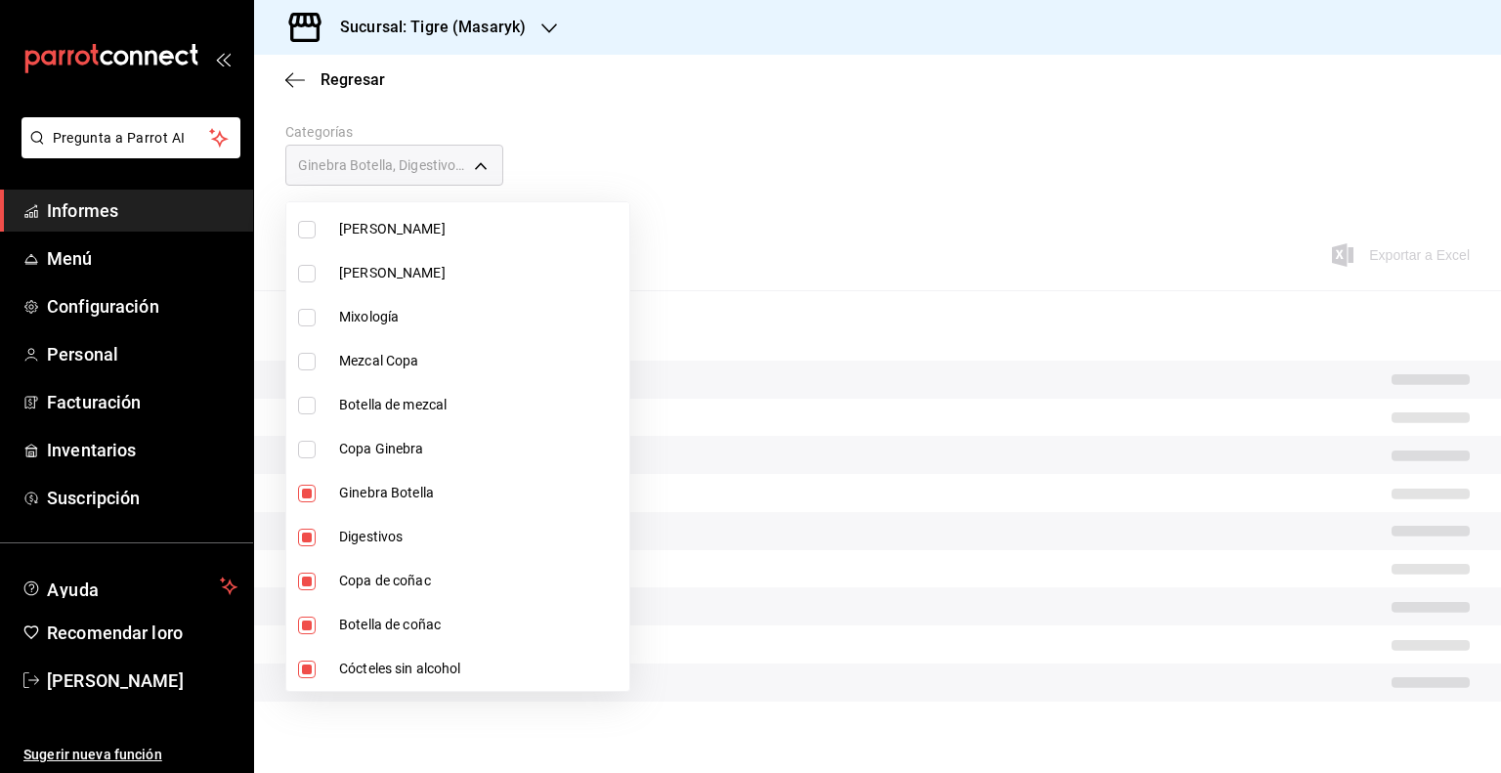
click at [303, 495] on input "checkbox" at bounding box center [307, 494] width 18 height 18
checkbox input "false"
type input "a1b12bc9-0109-4d8b-9904-ca24f954efd3,44cafdc7-5064-4ea8-84f8-5ff79e22f5a7,70228…"
click at [306, 540] on input "checkbox" at bounding box center [307, 538] width 18 height 18
checkbox input "false"
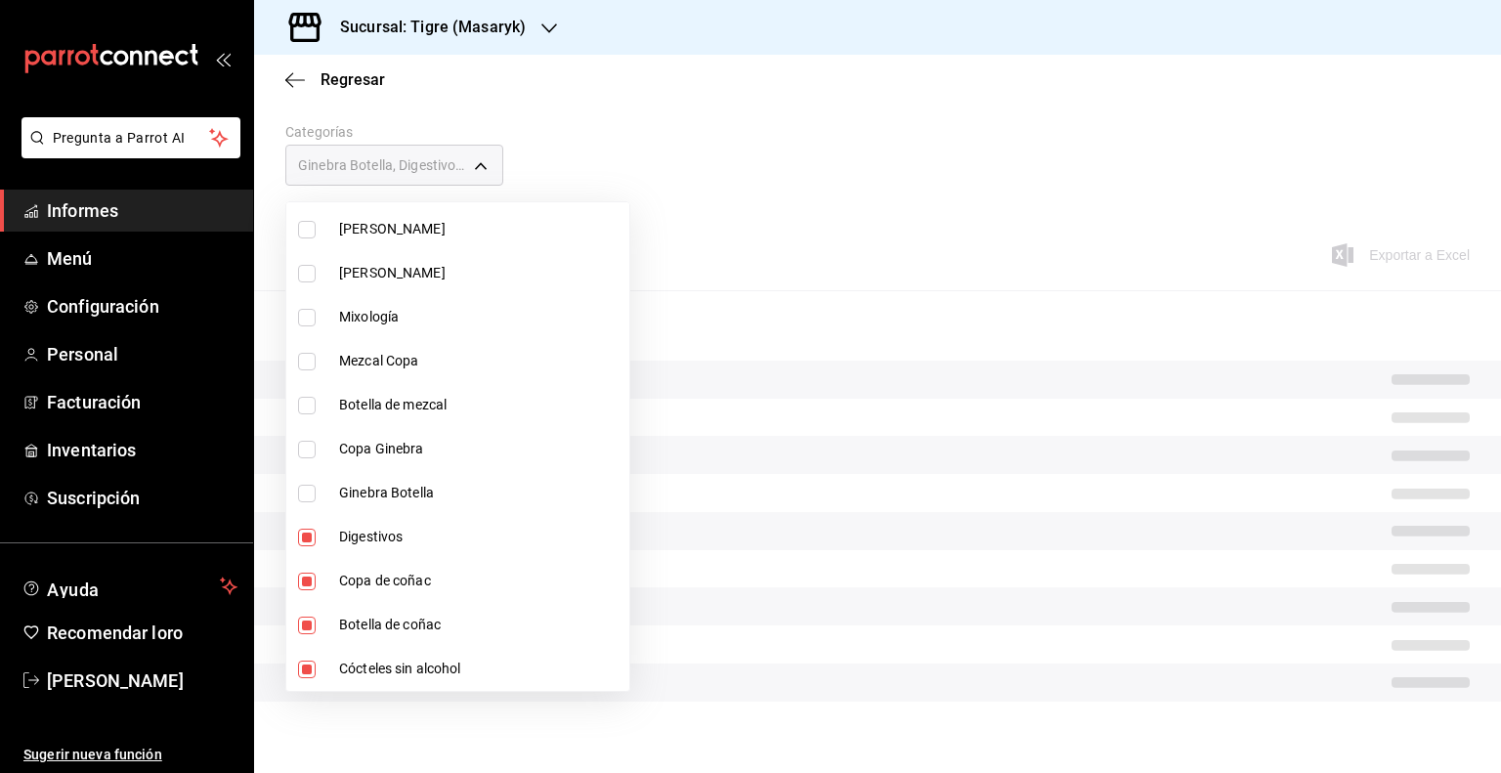
type input "44cafdc7-5064-4ea8-84f8-5ff79e22f5a7,70228816-200b-46e2-b0c9-f3d0ab49c5cb,ee8f2…"
click at [309, 588] on input "checkbox" at bounding box center [307, 582] width 18 height 18
checkbox input "false"
type input "70228816-200b-46e2-b0c9-f3d0ab49c5cb,ee8f2269-9fb6-4fdd-aae0-8d8fdd8d4bca,f2211…"
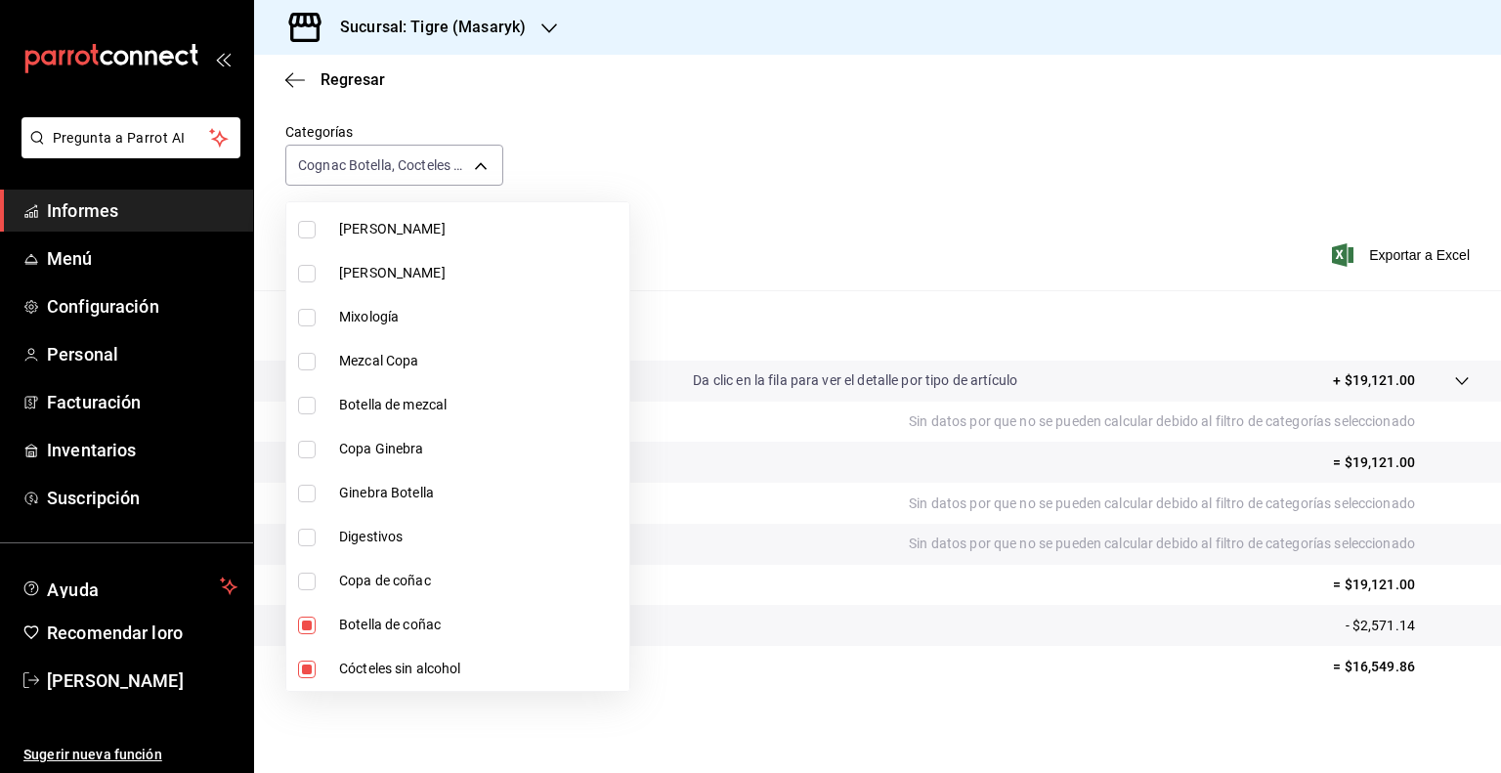
click at [309, 624] on input "checkbox" at bounding box center [307, 626] width 18 height 18
checkbox input "false"
type input "ee8f2269-9fb6-4fdd-aae0-8d8fdd8d4bca,f22115cb-12c4-4ba1-8c35-7fdf119ea086,a2a5a…"
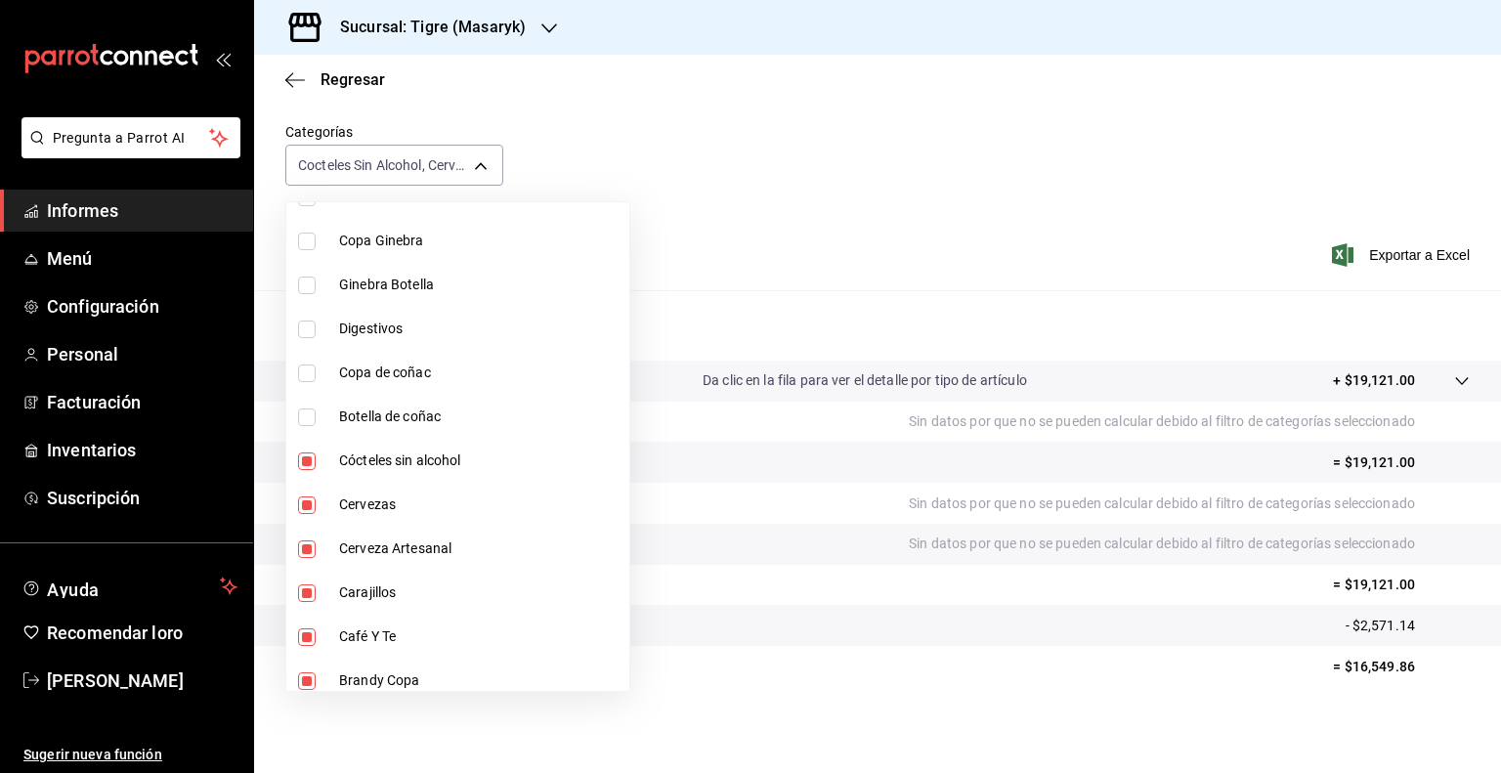
scroll to position [1145, 0]
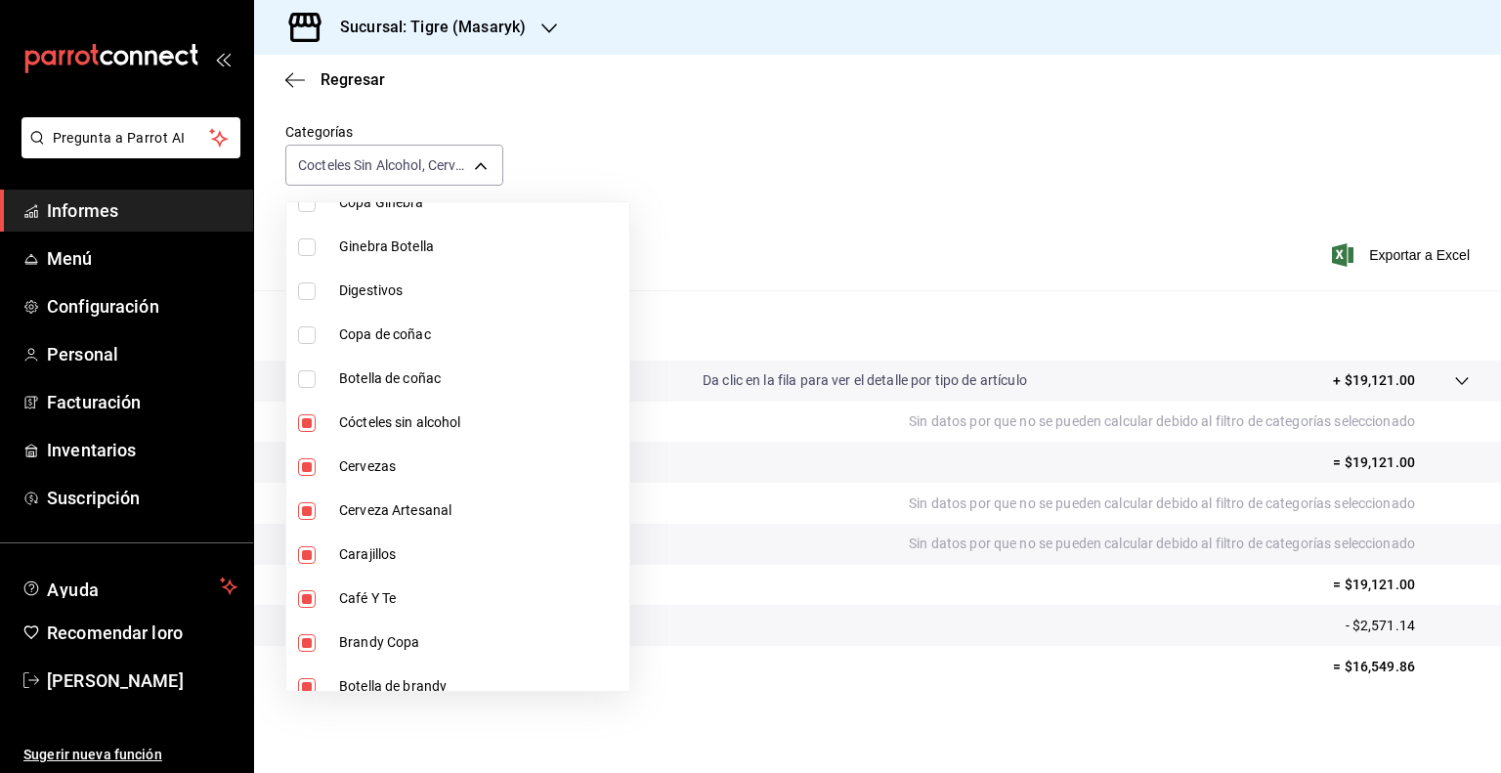
click at [305, 419] on input "checkbox" at bounding box center [307, 423] width 18 height 18
checkbox input "false"
type input "f22115cb-12c4-4ba1-8c35-7fdf119ea086,a2a5a6c0-4405-47c7-b1cc-5e00e48d60fe,84996…"
click at [301, 464] on input "checkbox" at bounding box center [307, 467] width 18 height 18
checkbox input "false"
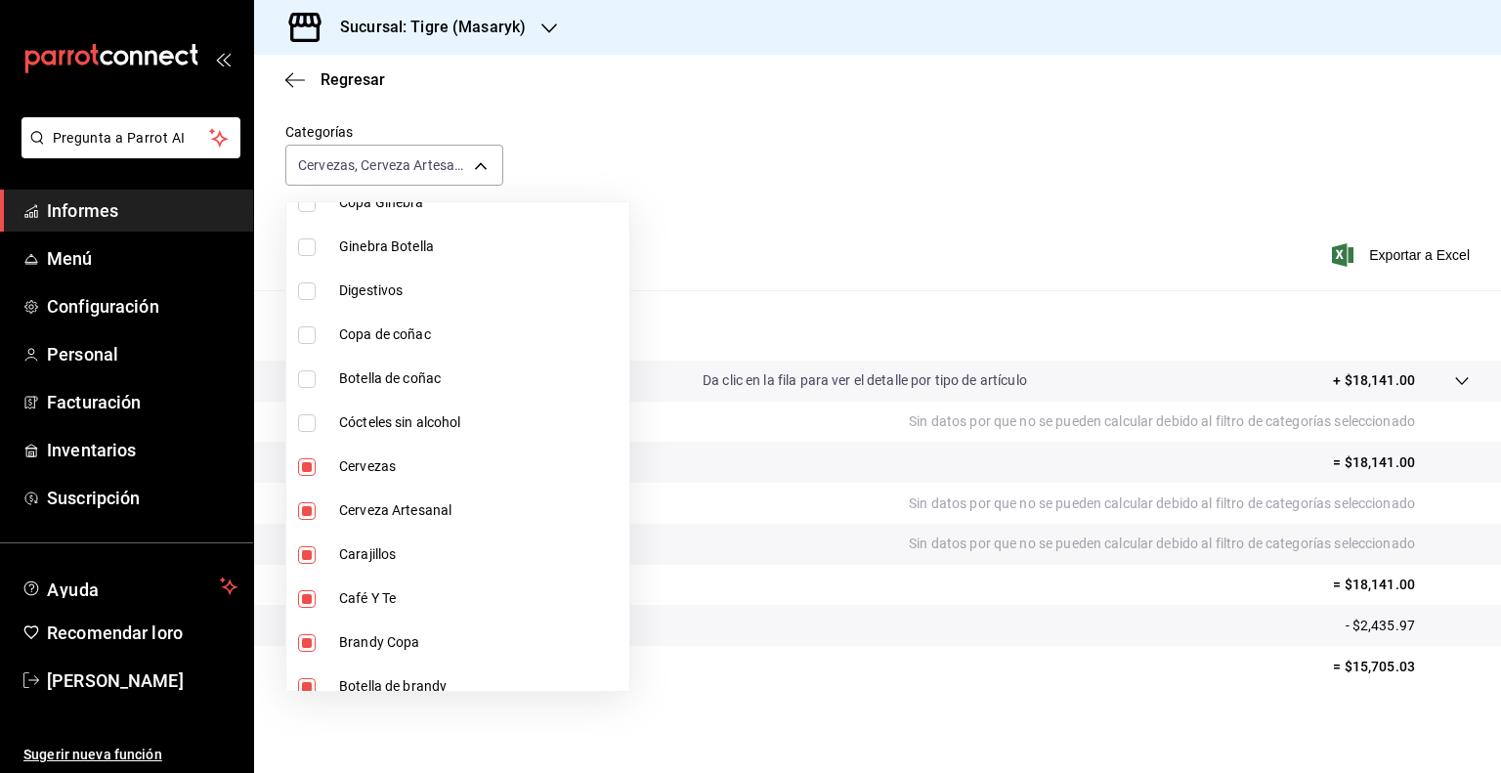
type input "a2a5a6c0-4405-47c7-b1cc-5e00e48d60fe,849967a1-9cdb-402c-baf5-3c82b65f90a0,c8918…"
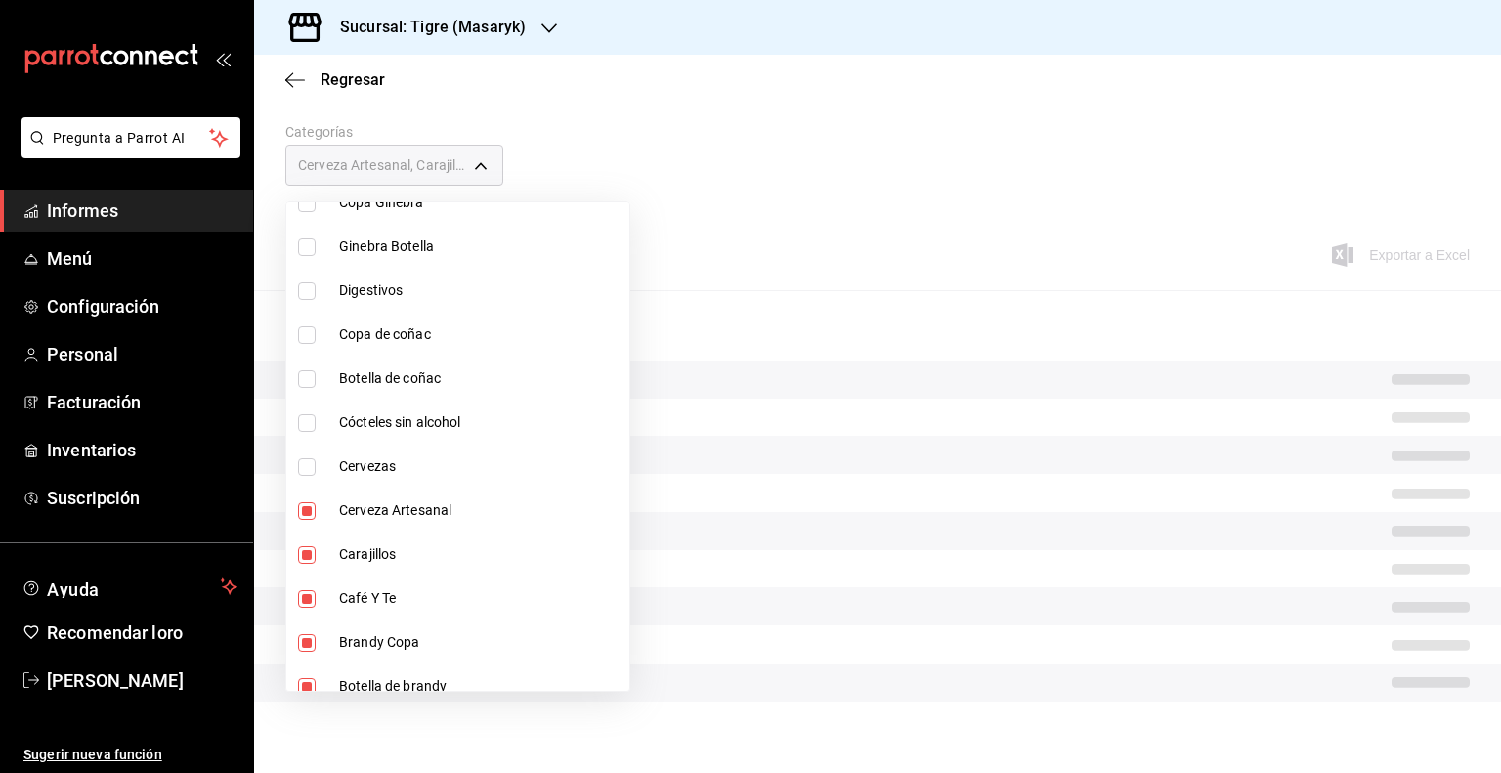
click at [314, 511] on input "checkbox" at bounding box center [307, 511] width 18 height 18
checkbox input "false"
type input "849967a1-9cdb-402c-baf5-3c82b65f90a0,c8918c16-6045-49c3-b7fe-11e018a87487,6c3e6…"
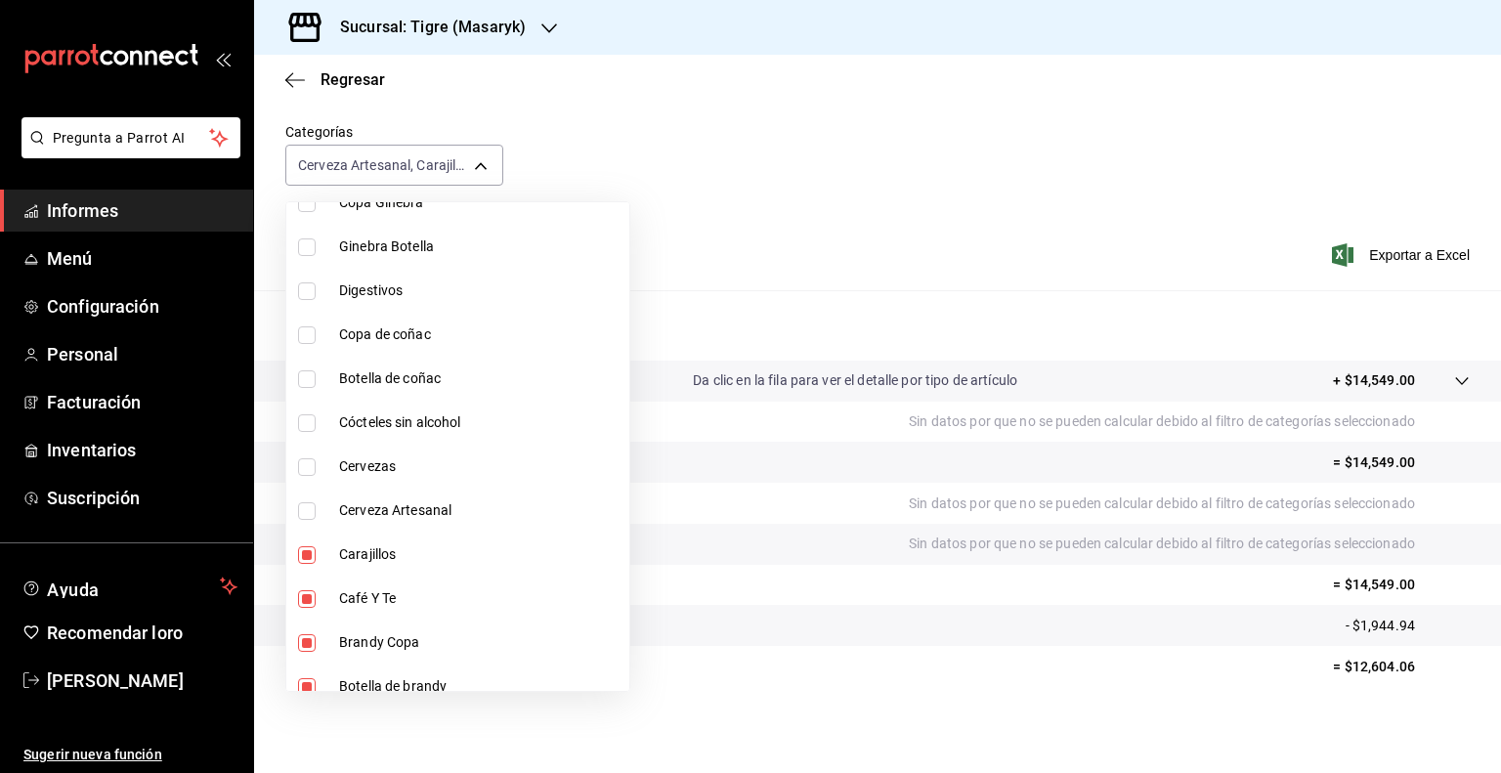
click at [309, 551] on input "checkbox" at bounding box center [307, 555] width 18 height 18
checkbox input "false"
type input "c8918c16-6045-49c3-b7fe-11e018a87487,6c3e64be-4e61-4005-9a9e-62198d5274d1,b5564…"
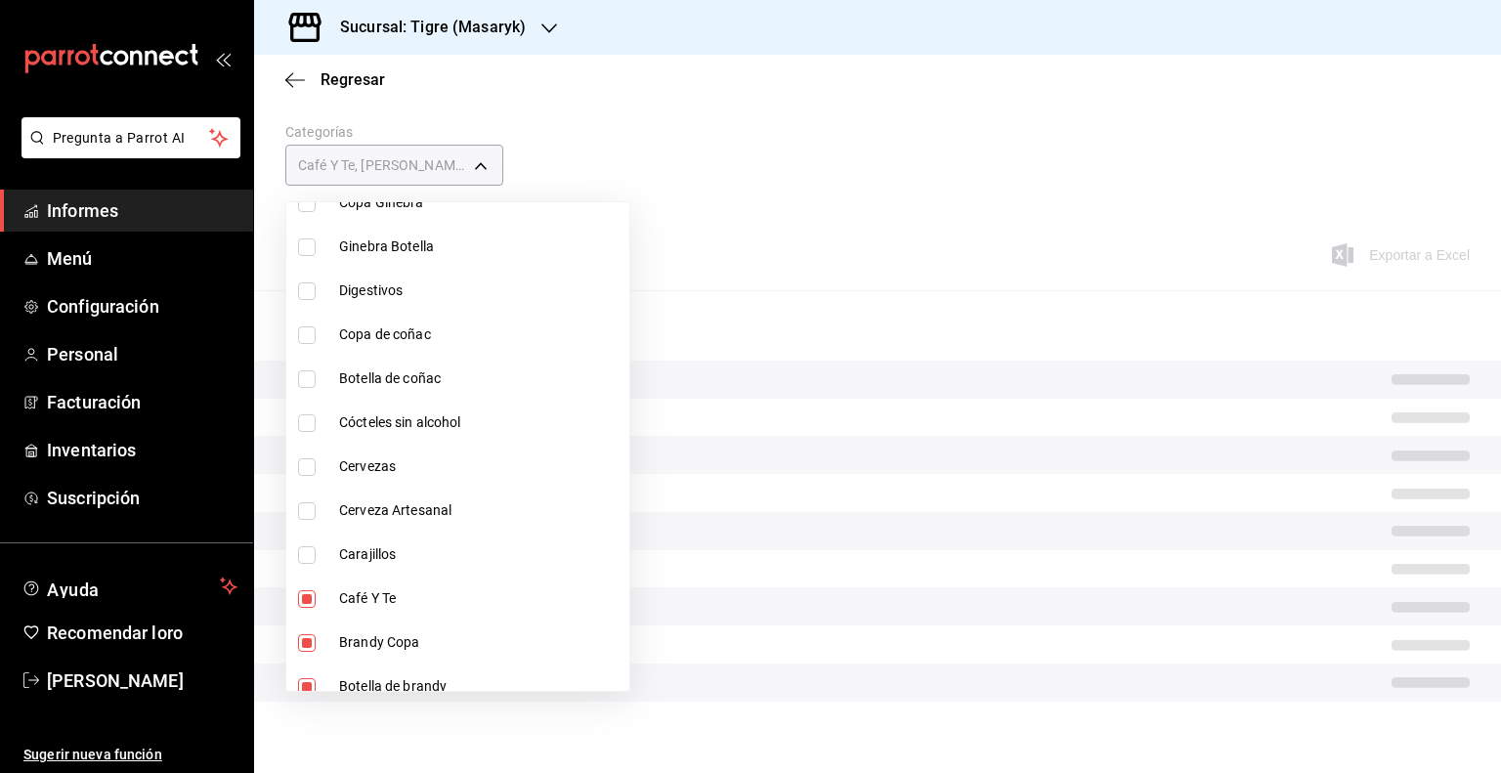
click at [312, 599] on input "checkbox" at bounding box center [307, 599] width 18 height 18
checkbox input "false"
type input "6c3e64be-4e61-4005-9a9e-62198d5274d1,b5564203-ec72-43dd-b033-b242984651ee,60391…"
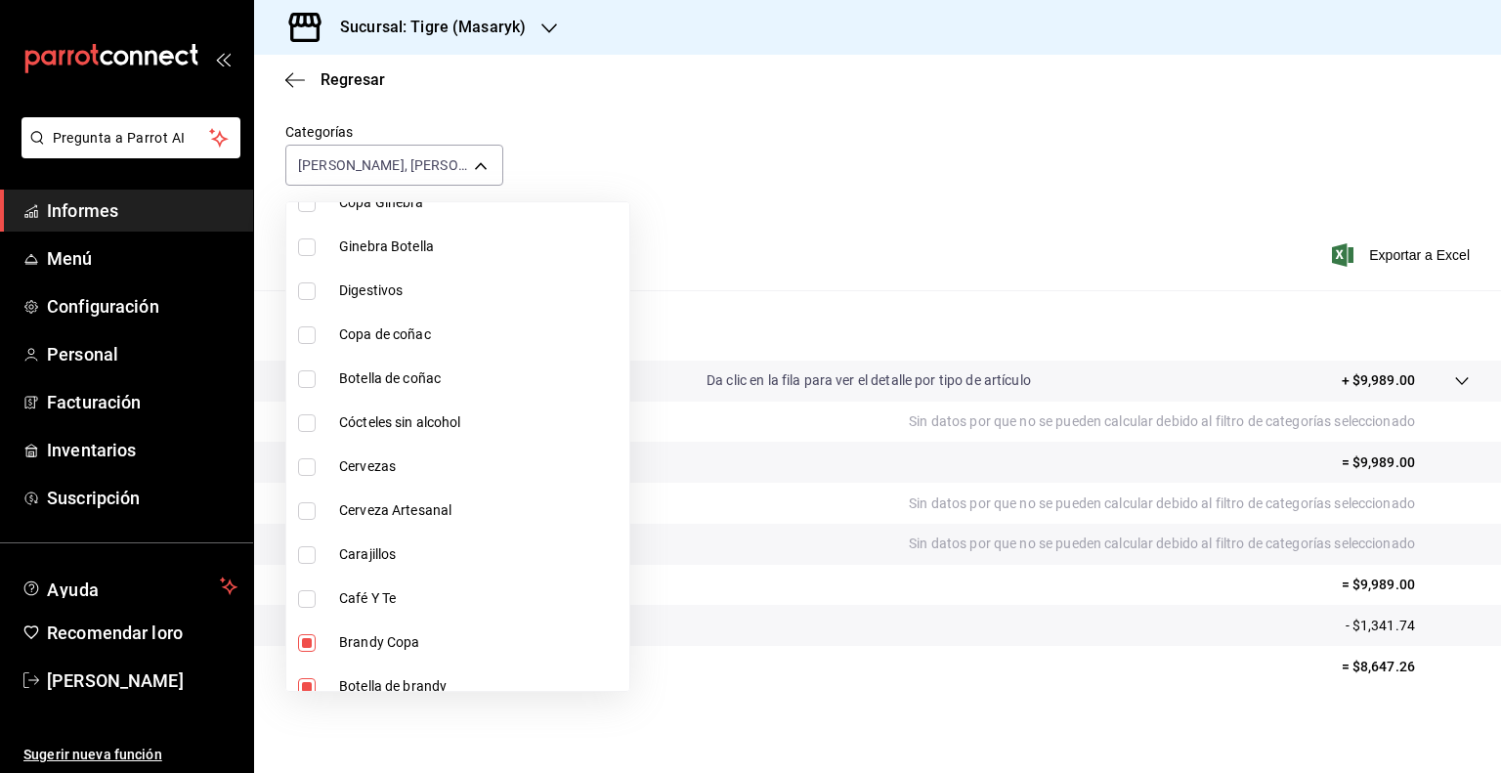
click at [306, 642] on input "checkbox" at bounding box center [307, 643] width 18 height 18
checkbox input "false"
type input "b5564203-ec72-43dd-b033-b242984651ee,60391341-8f67-4bad-b8f8-02a4372c49e2"
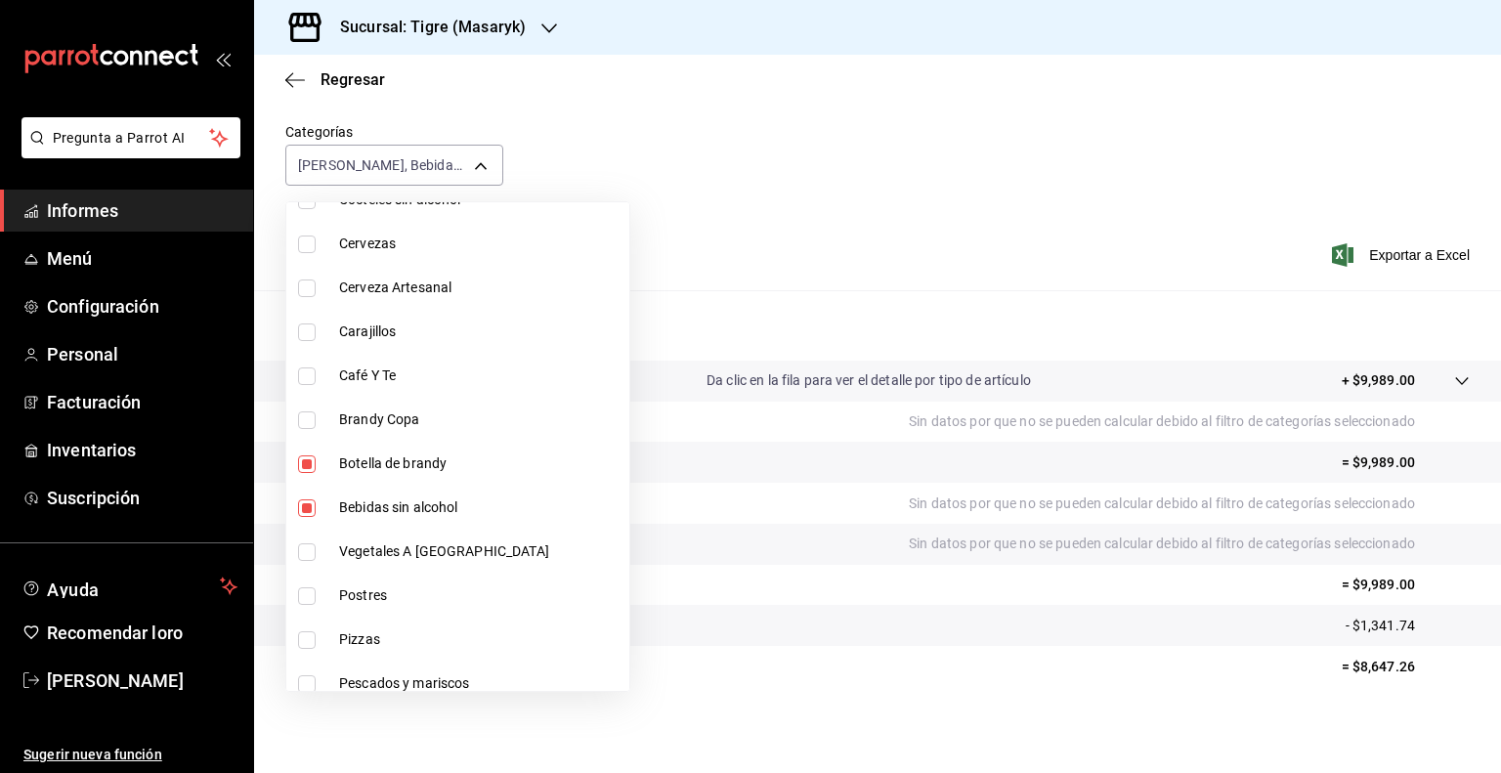
scroll to position [1459, 0]
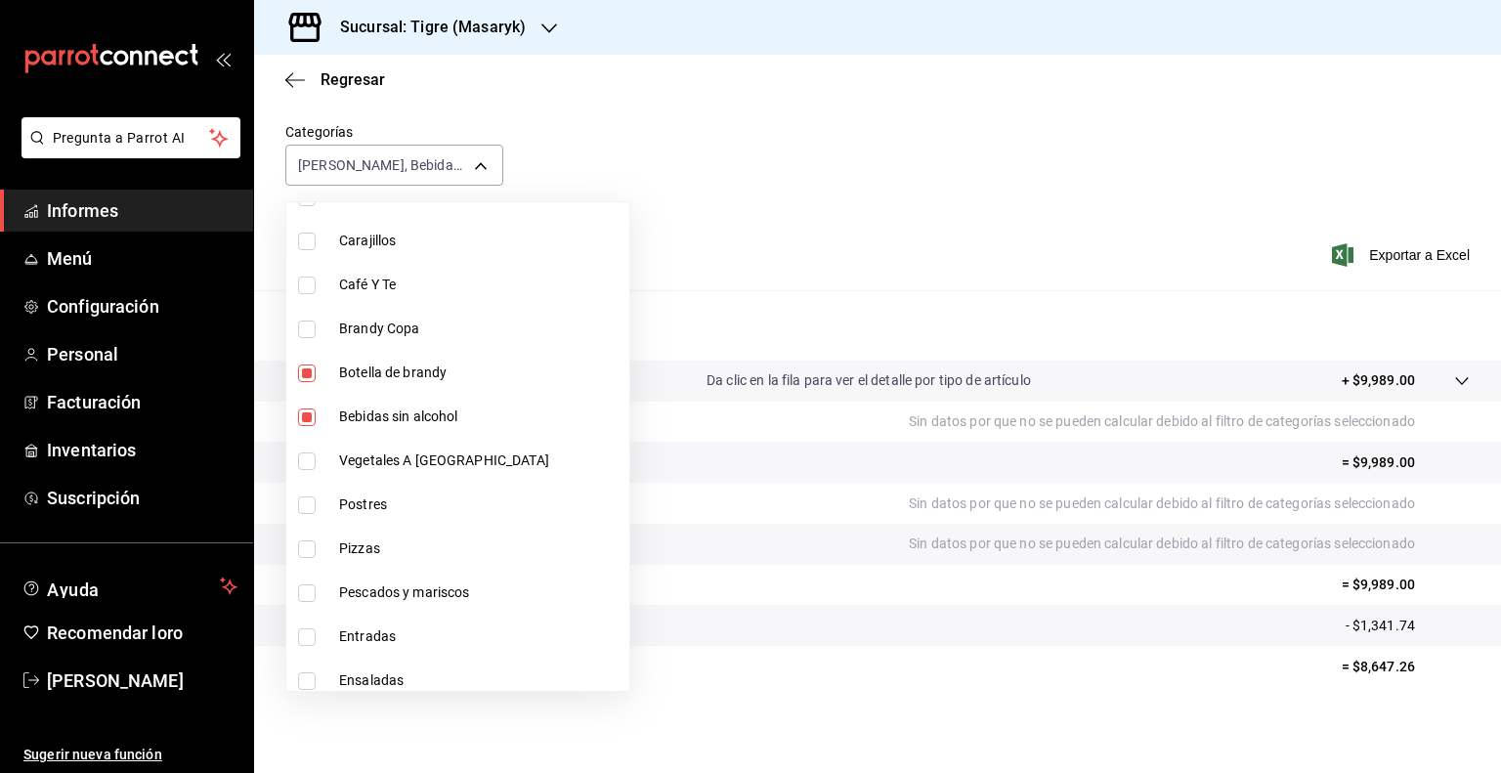
click at [309, 369] on input "checkbox" at bounding box center [307, 373] width 18 height 18
checkbox input "false"
type input "60391341-8f67-4bad-b8f8-02a4372c49e2"
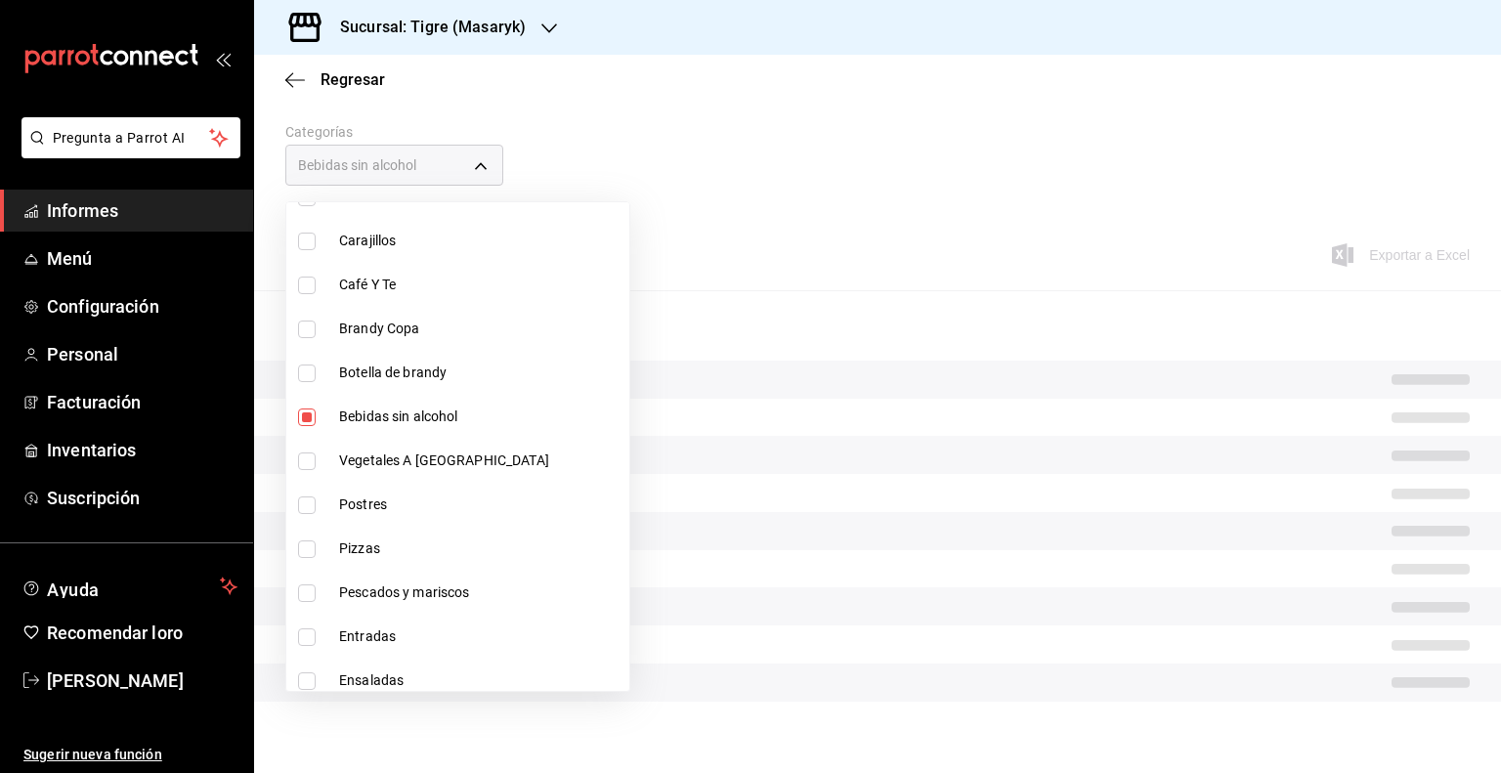
click at [303, 410] on input "checkbox" at bounding box center [307, 417] width 18 height 18
checkbox input "false"
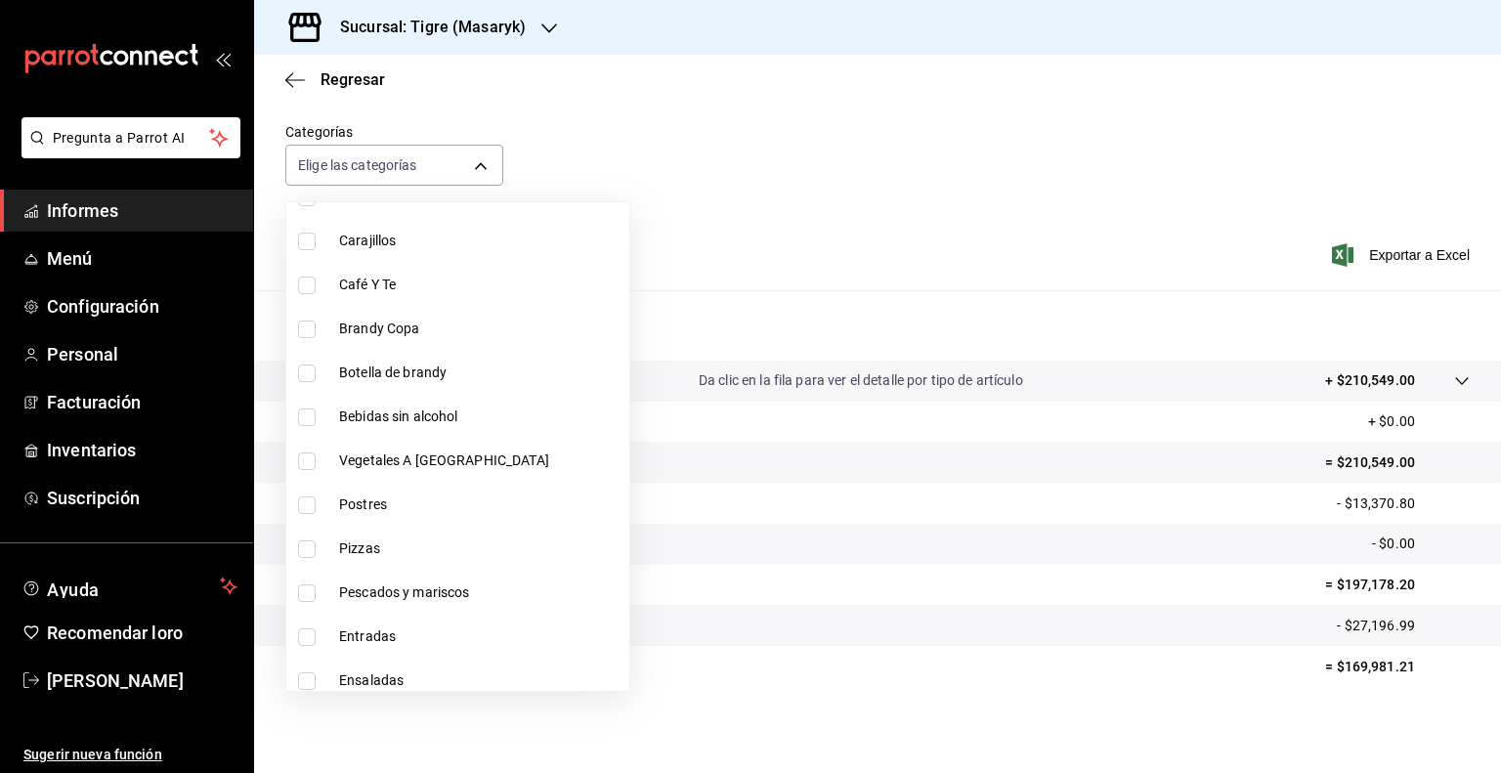
click at [305, 459] on input "checkbox" at bounding box center [307, 461] width 18 height 18
checkbox input "true"
type input "e90835bc-a6dd-42e6-9a53-c3a9655edb87"
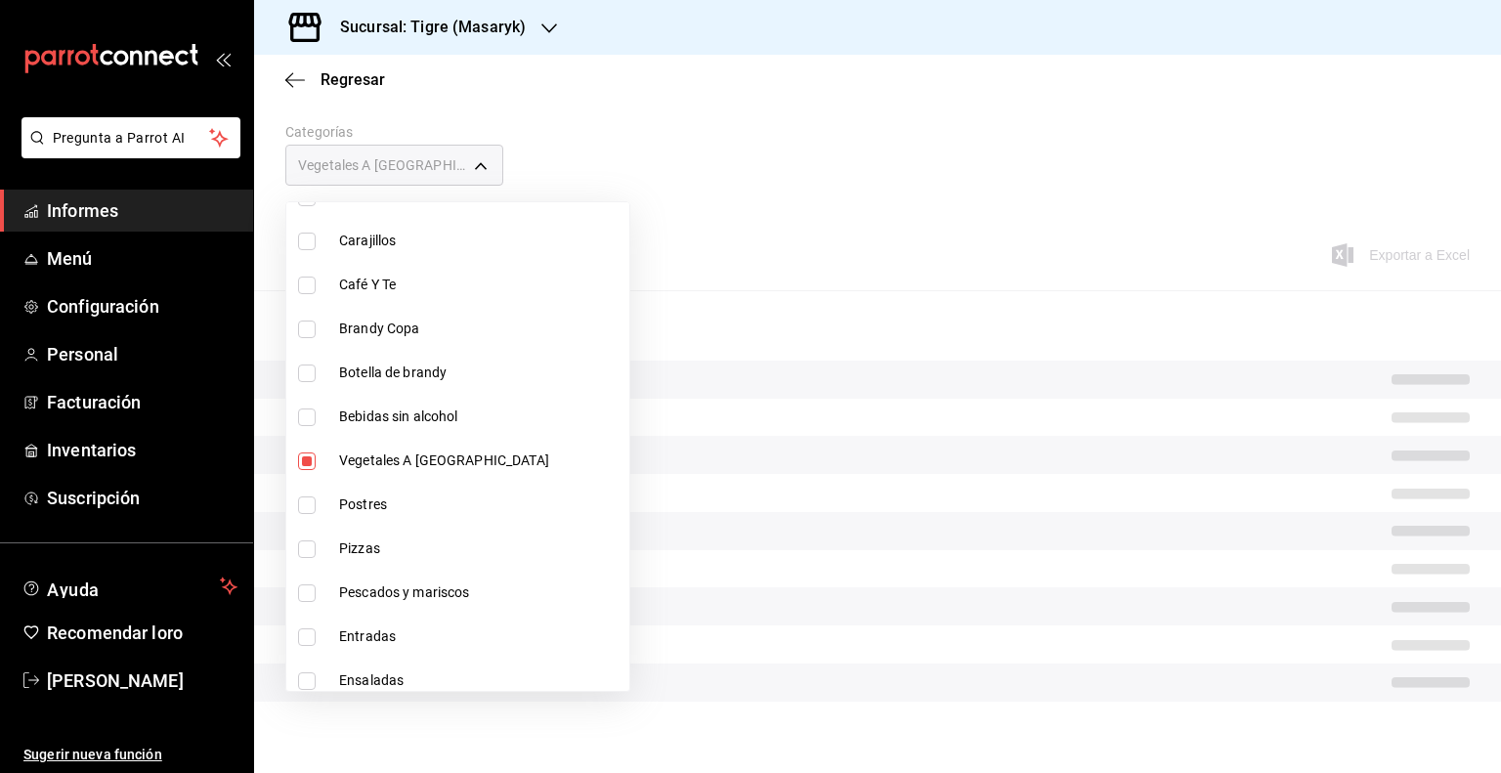
click at [305, 506] on input "checkbox" at bounding box center [307, 505] width 18 height 18
checkbox input "true"
type input "e90835bc-a6dd-42e6-9a53-c3a9655edb87,c9a19cd2-bcae-4fad-9deb-26ec59e56caa"
click at [307, 545] on input "checkbox" at bounding box center [307, 549] width 18 height 18
checkbox input "true"
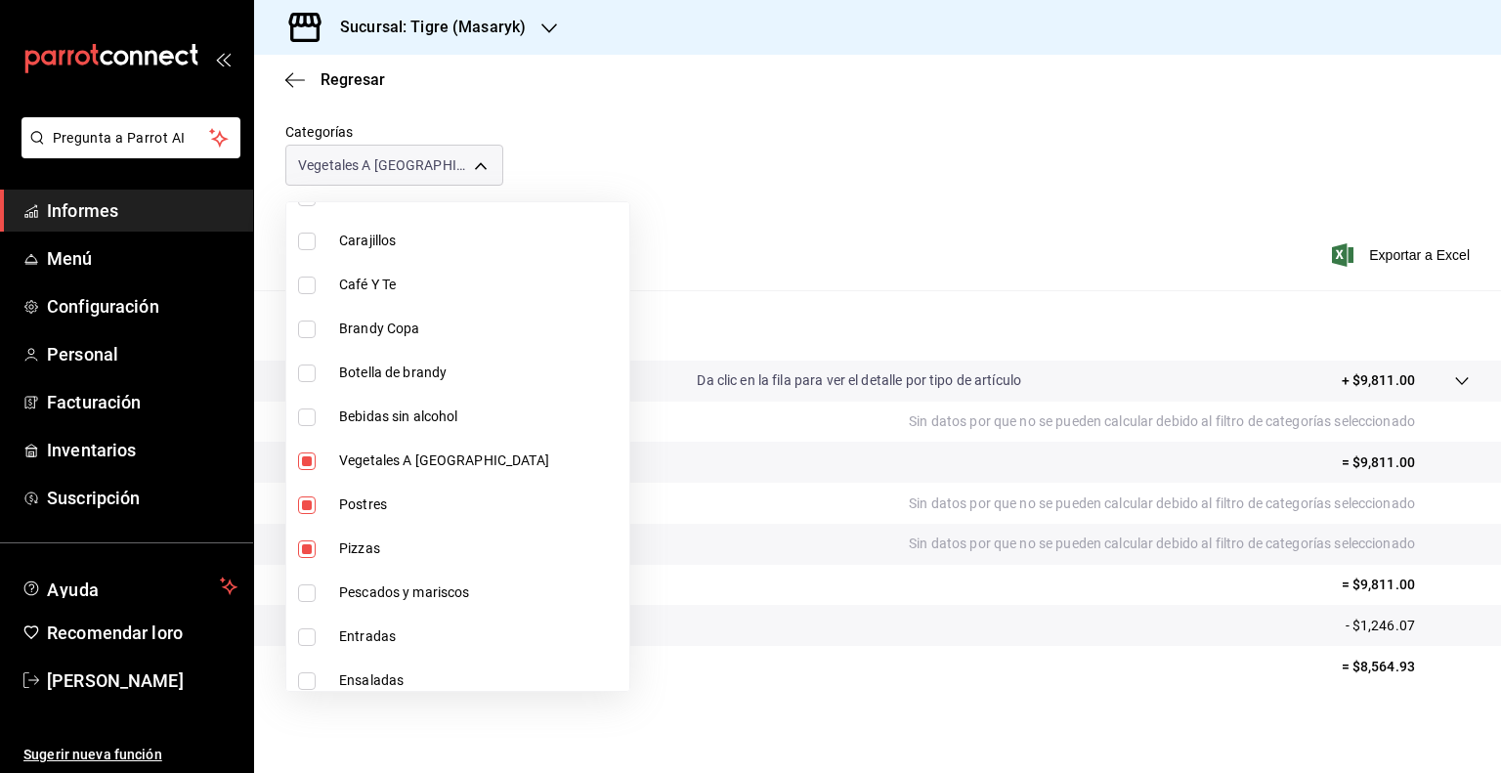
type input "e90835bc-a6dd-42e6-9a53-c3a9655edb87,c9a19cd2-bcae-4fad-9deb-26ec59e56caa,6469a…"
click at [307, 589] on input "checkbox" at bounding box center [307, 593] width 18 height 18
checkbox input "true"
type input "e90835bc-a6dd-42e6-9a53-c3a9655edb87,c9a19cd2-bcae-4fad-9deb-26ec59e56caa,6469a…"
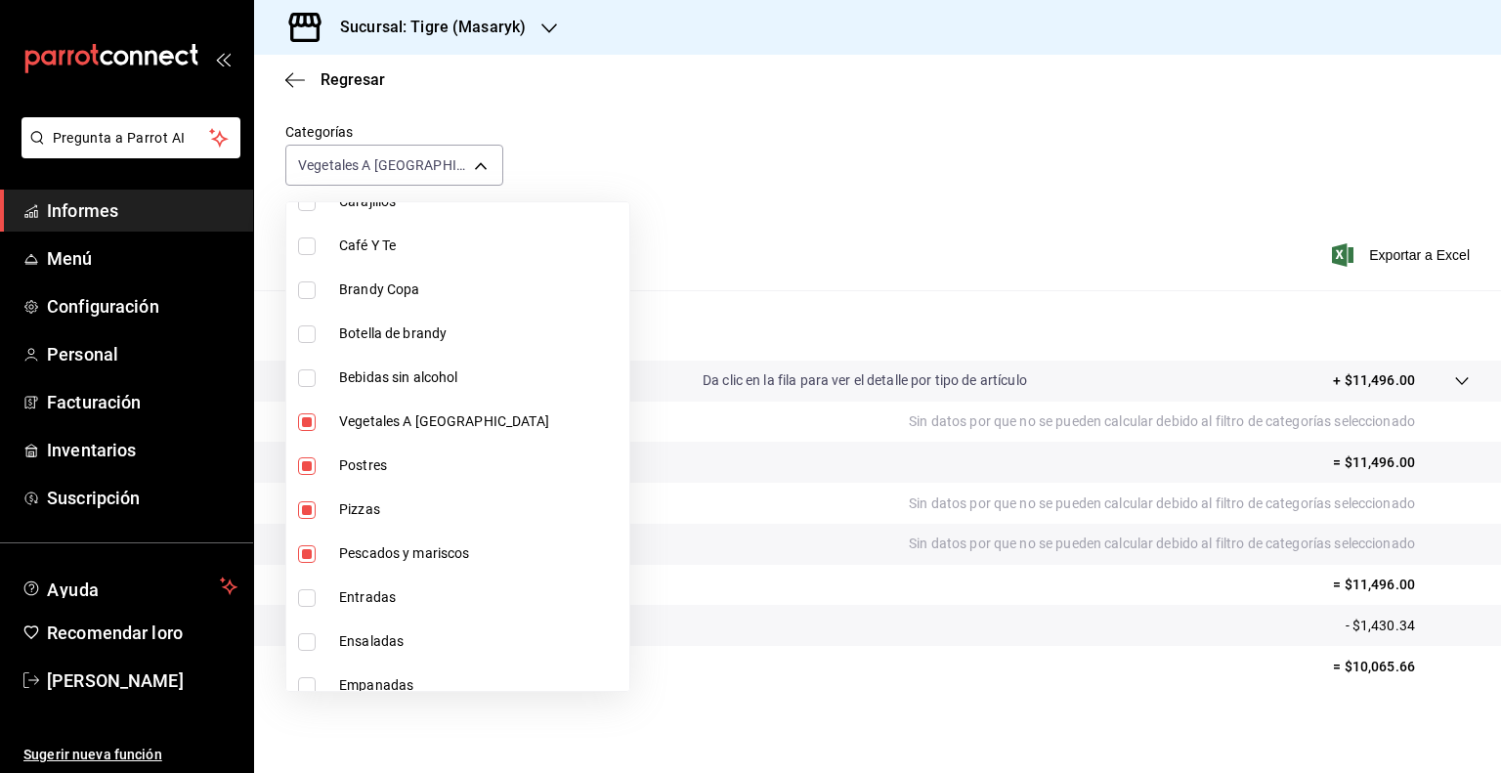
scroll to position [1646, 0]
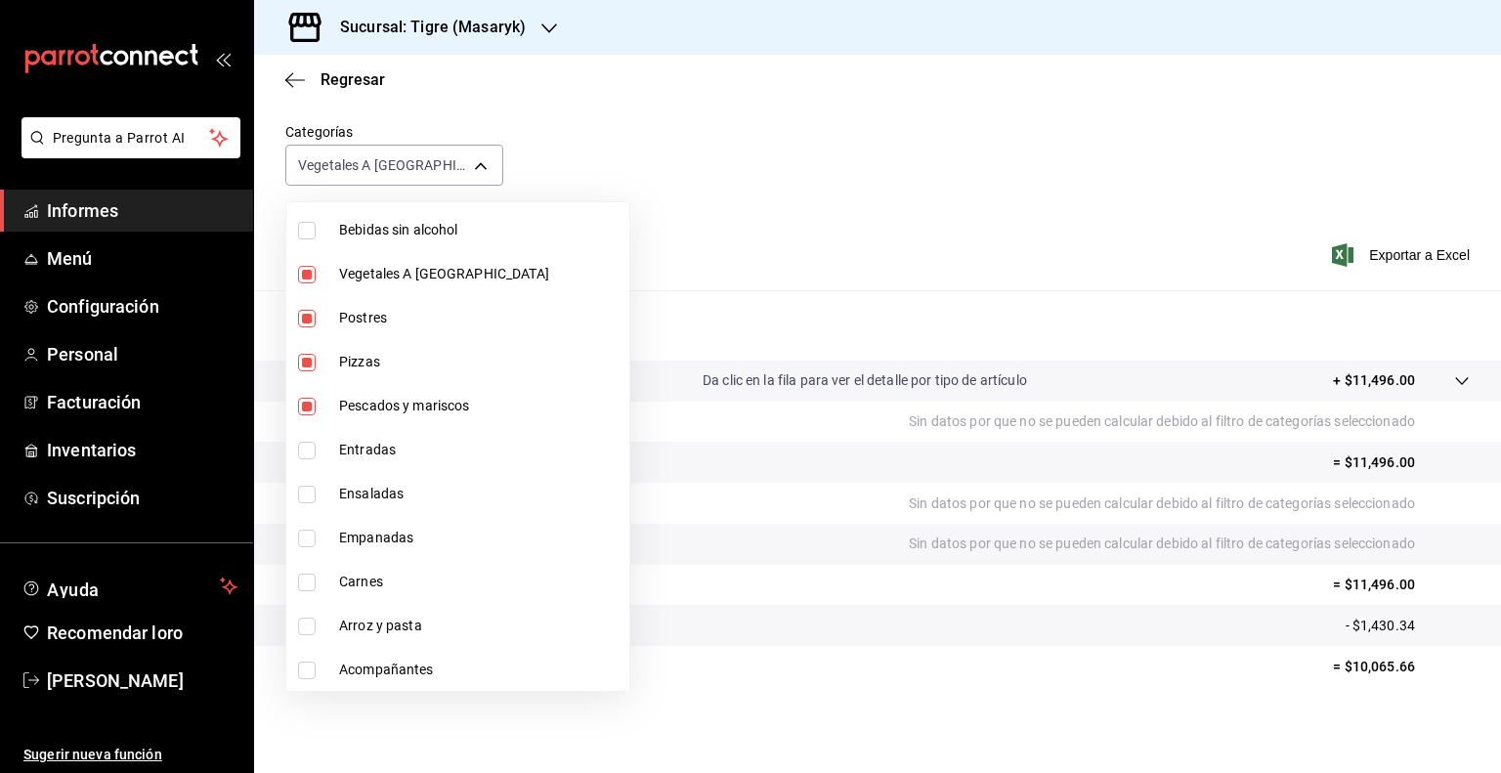
click at [301, 444] on input "checkbox" at bounding box center [307, 451] width 18 height 18
checkbox input "true"
type input "e90835bc-a6dd-42e6-9a53-c3a9655edb87,c9a19cd2-bcae-4fad-9deb-26ec59e56caa,6469a…"
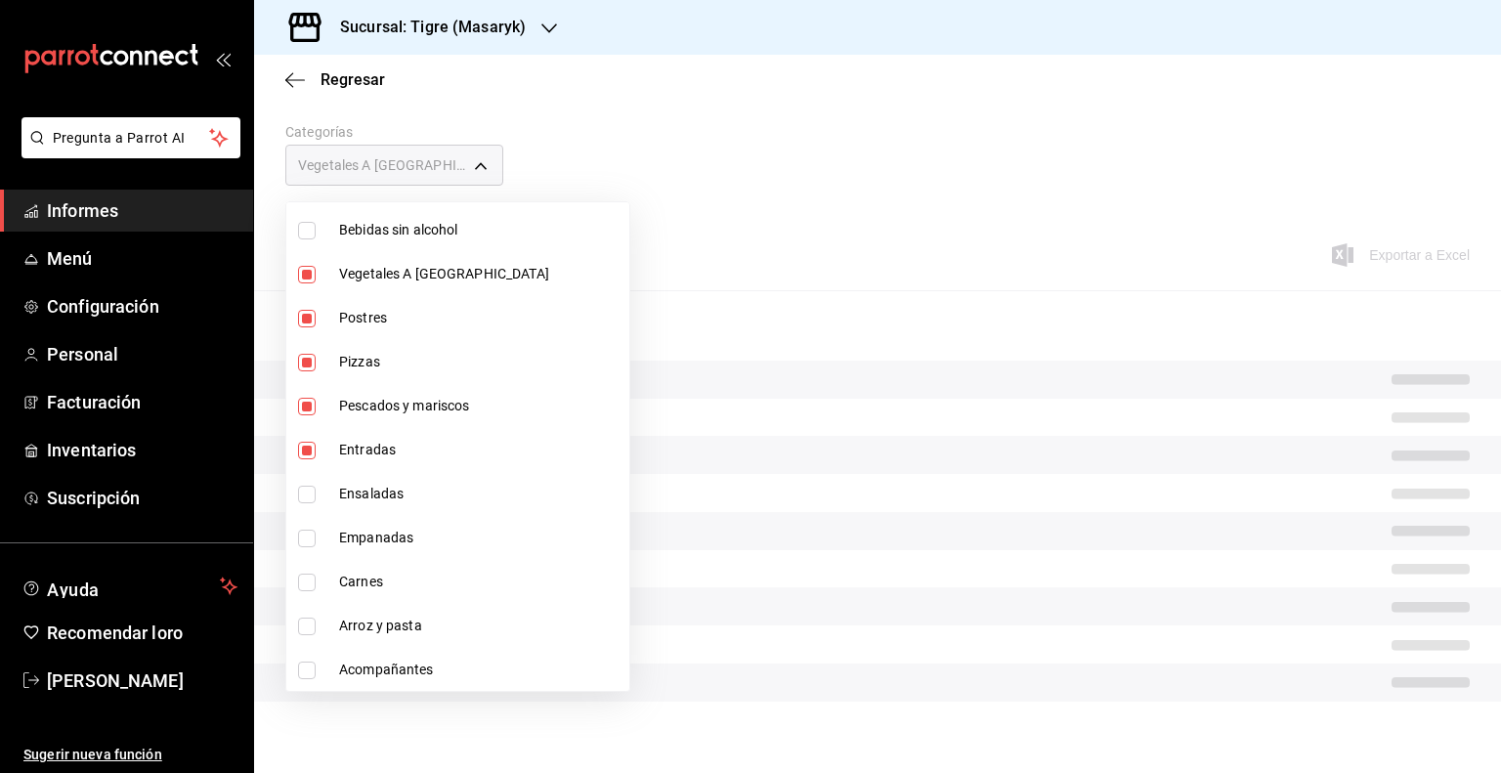
click at [312, 497] on input "checkbox" at bounding box center [307, 495] width 18 height 18
checkbox input "true"
type input "e90835bc-a6dd-42e6-9a53-c3a9655edb87,c9a19cd2-bcae-4fad-9deb-26ec59e56caa,6469a…"
click at [307, 538] on input "checkbox" at bounding box center [307, 539] width 18 height 18
checkbox input "true"
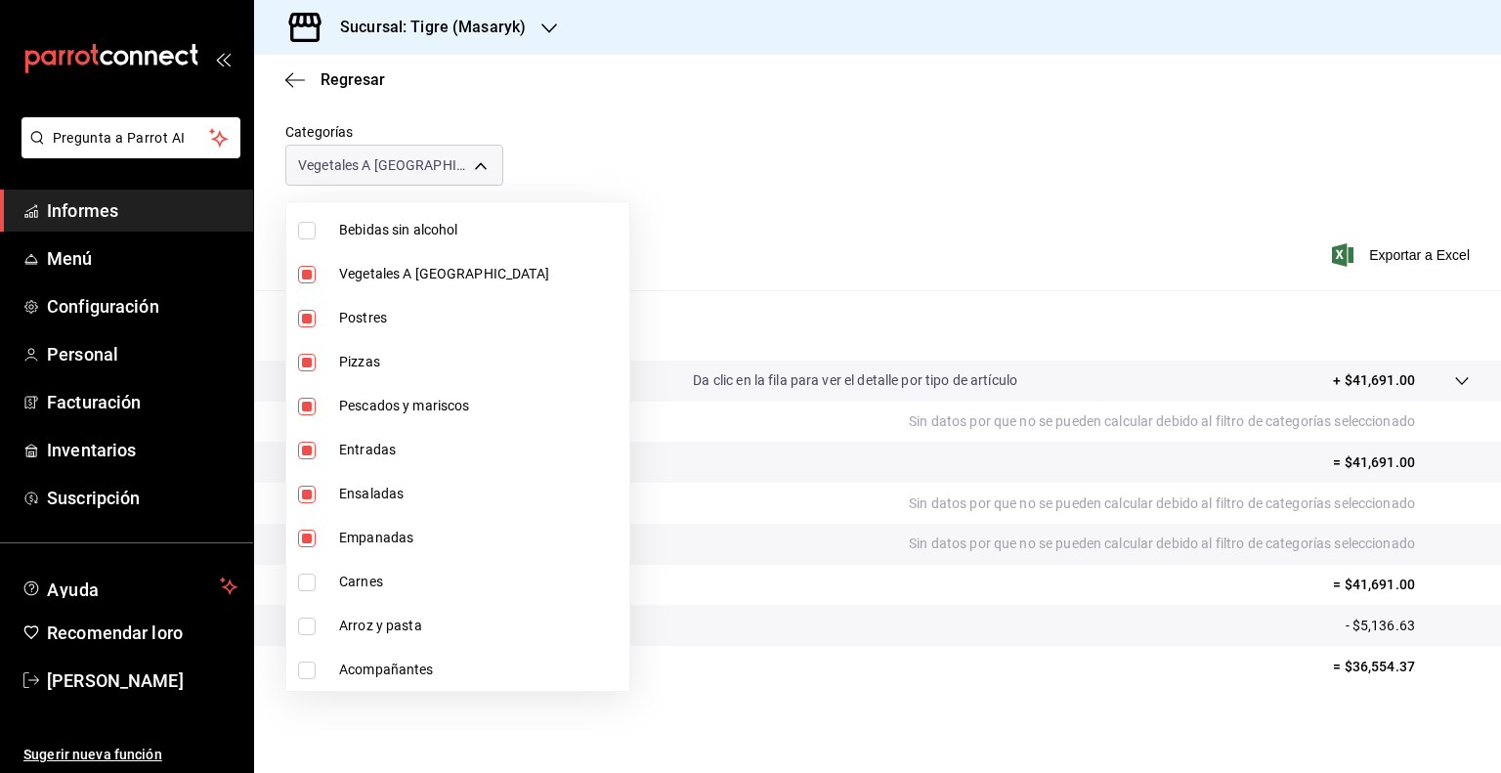
type input "e90835bc-a6dd-42e6-9a53-c3a9655edb87,c9a19cd2-bcae-4fad-9deb-26ec59e56caa,6469a…"
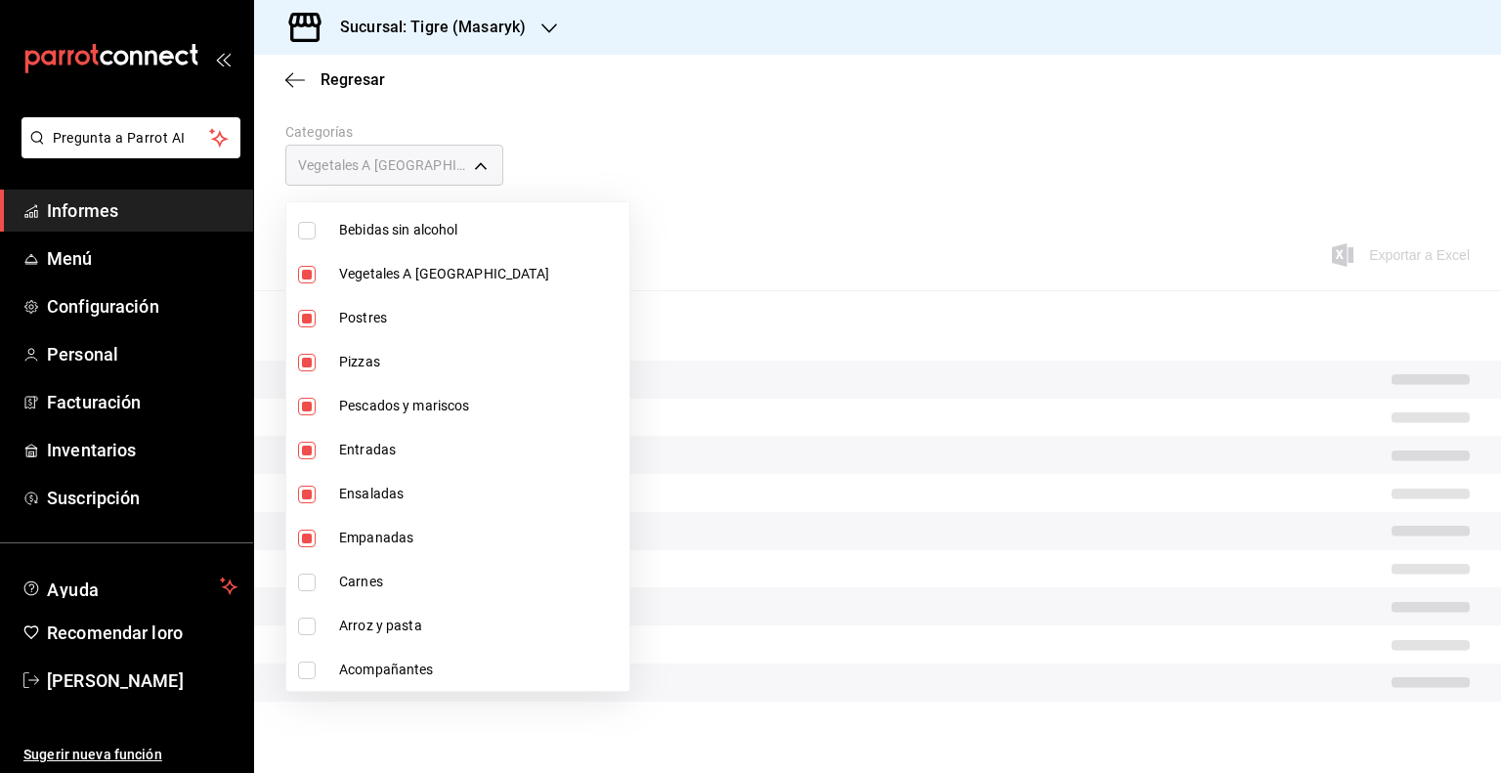
click at [308, 577] on input "checkbox" at bounding box center [307, 583] width 18 height 18
checkbox input "true"
type input "e90835bc-a6dd-42e6-9a53-c3a9655edb87,c9a19cd2-bcae-4fad-9deb-26ec59e56caa,6469a…"
click at [311, 622] on input "checkbox" at bounding box center [307, 627] width 18 height 18
checkbox input "true"
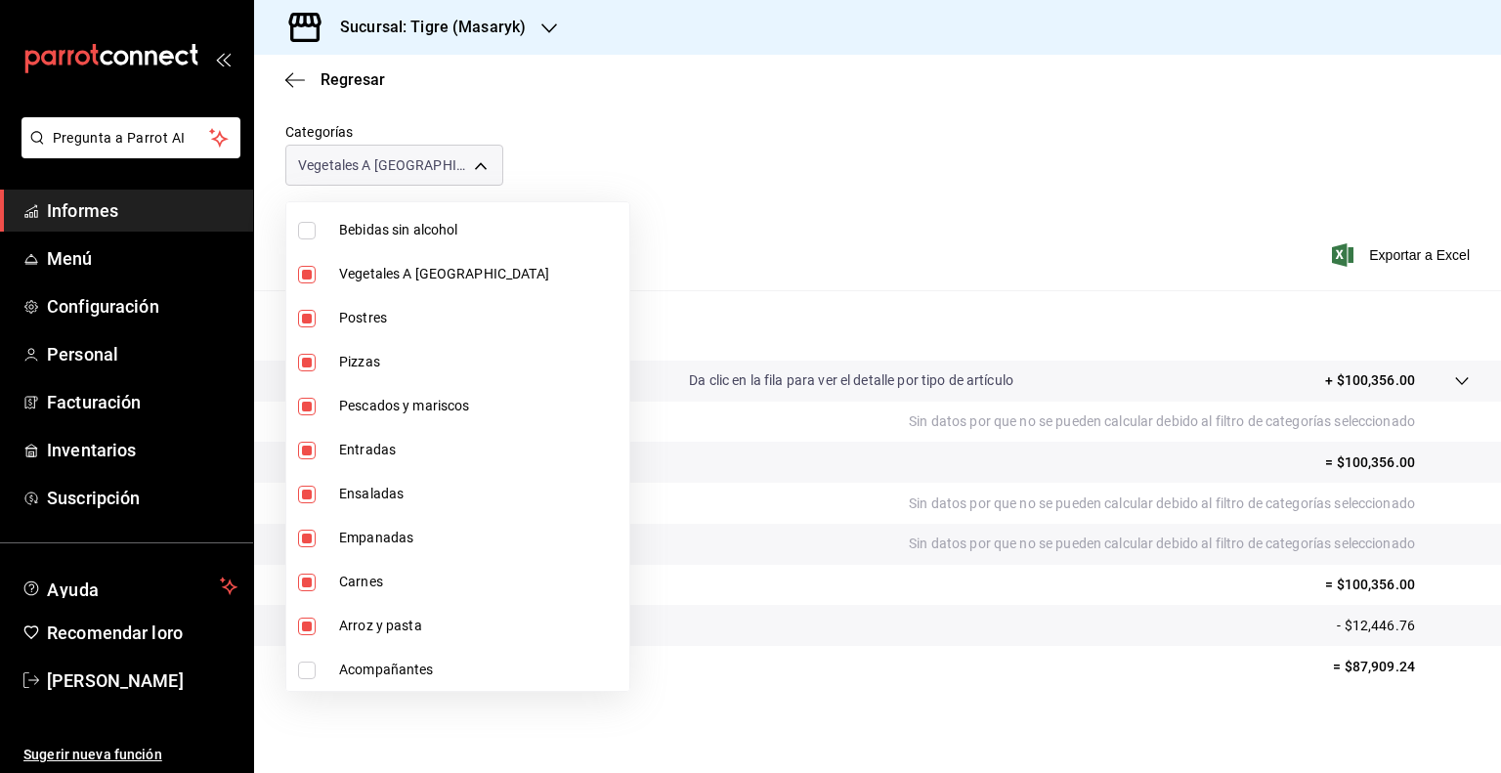
type input "e90835bc-a6dd-42e6-9a53-c3a9655edb87,c9a19cd2-bcae-4fad-9deb-26ec59e56caa,6469a…"
click at [306, 669] on input "checkbox" at bounding box center [307, 671] width 18 height 18
checkbox input "true"
type input "e90835bc-a6dd-42e6-9a53-c3a9655edb87,c9a19cd2-bcae-4fad-9deb-26ec59e56caa,6469a…"
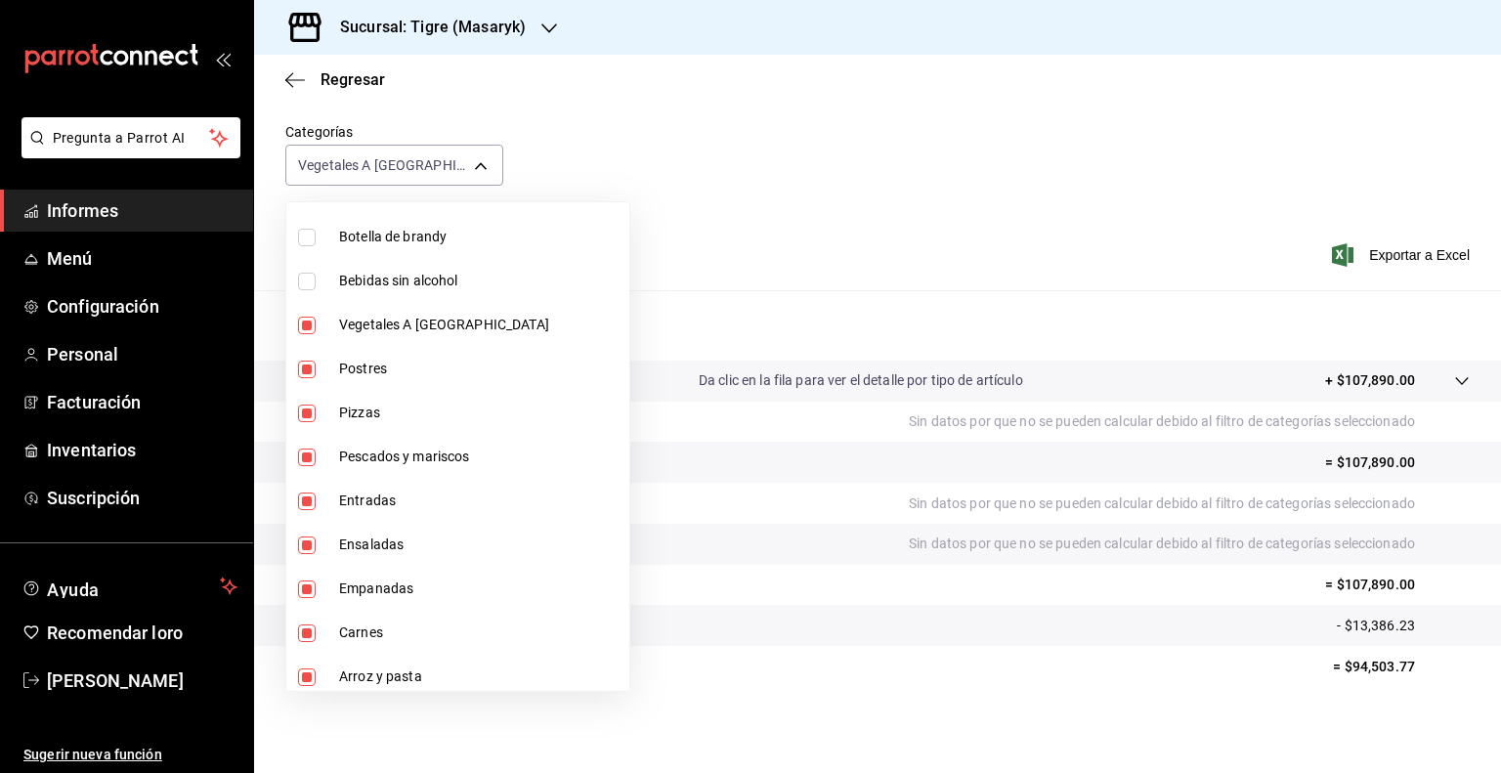
scroll to position [1646, 0]
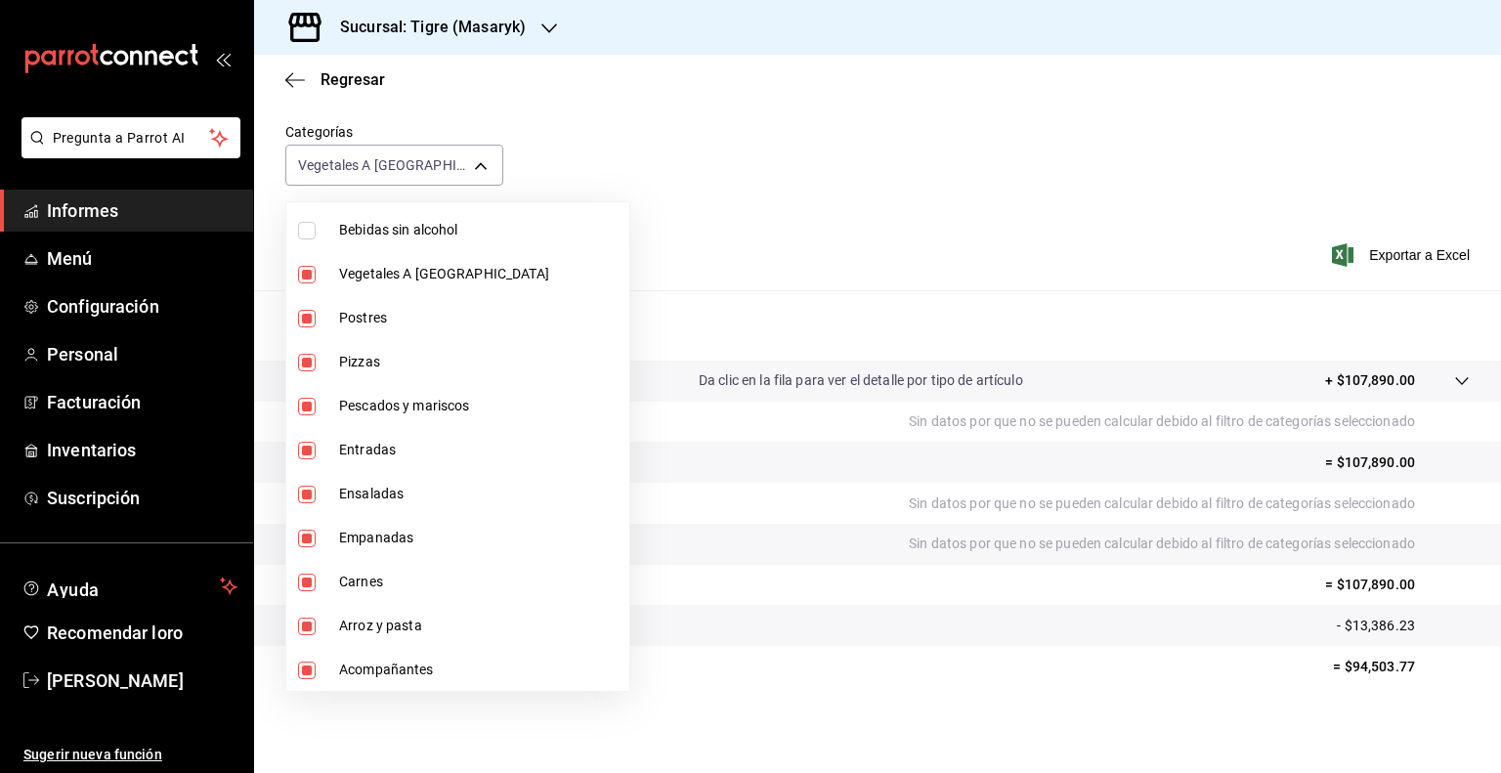
click at [301, 277] on input "checkbox" at bounding box center [307, 275] width 18 height 18
checkbox input "false"
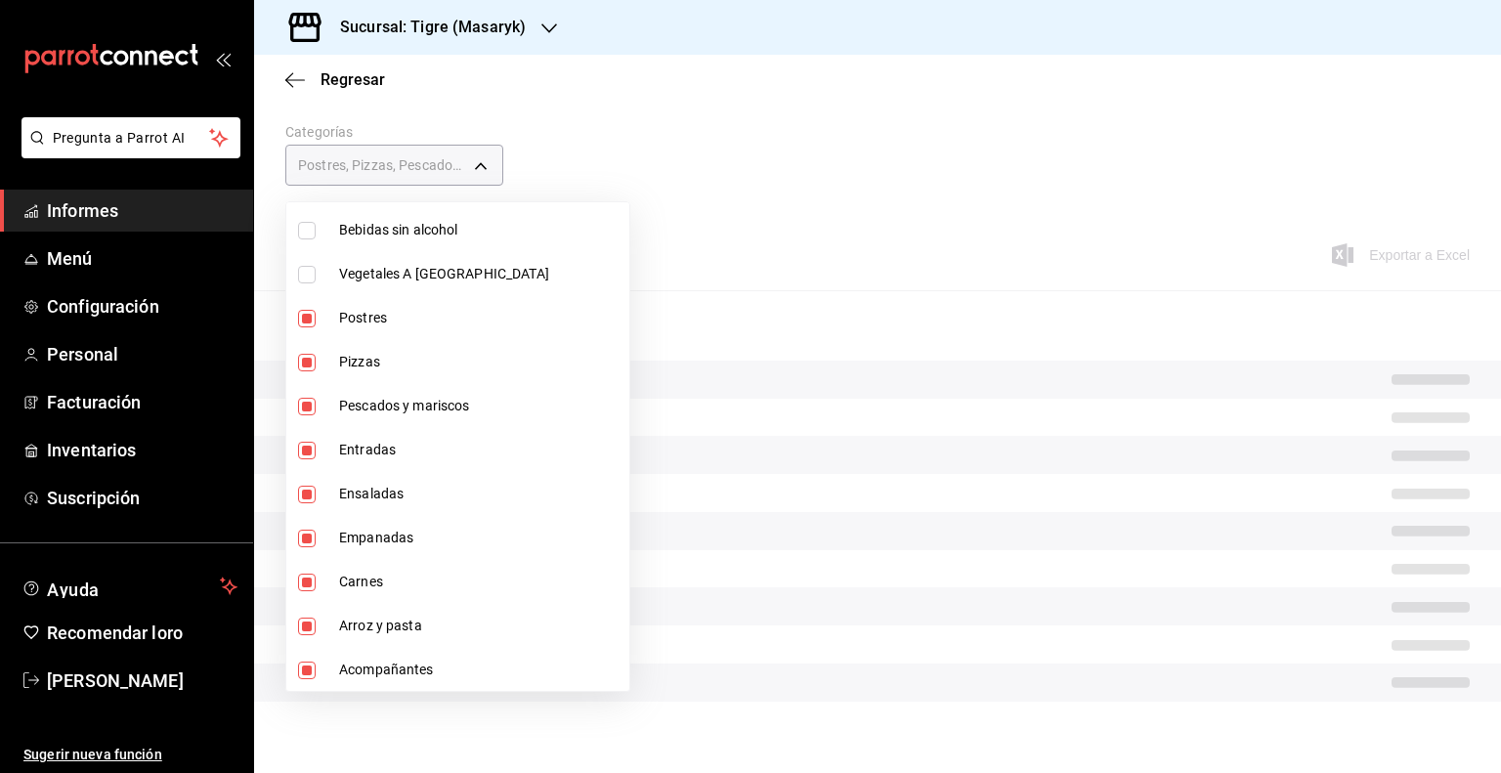
click at [309, 327] on li "Postres" at bounding box center [457, 318] width 343 height 44
type input "6469aa8e-5bb4-492b-9c89-a2da8bcf73aa,76c4ebb1-4752-4db0-a278-c184c8746cf3,4faa3…"
checkbox input "false"
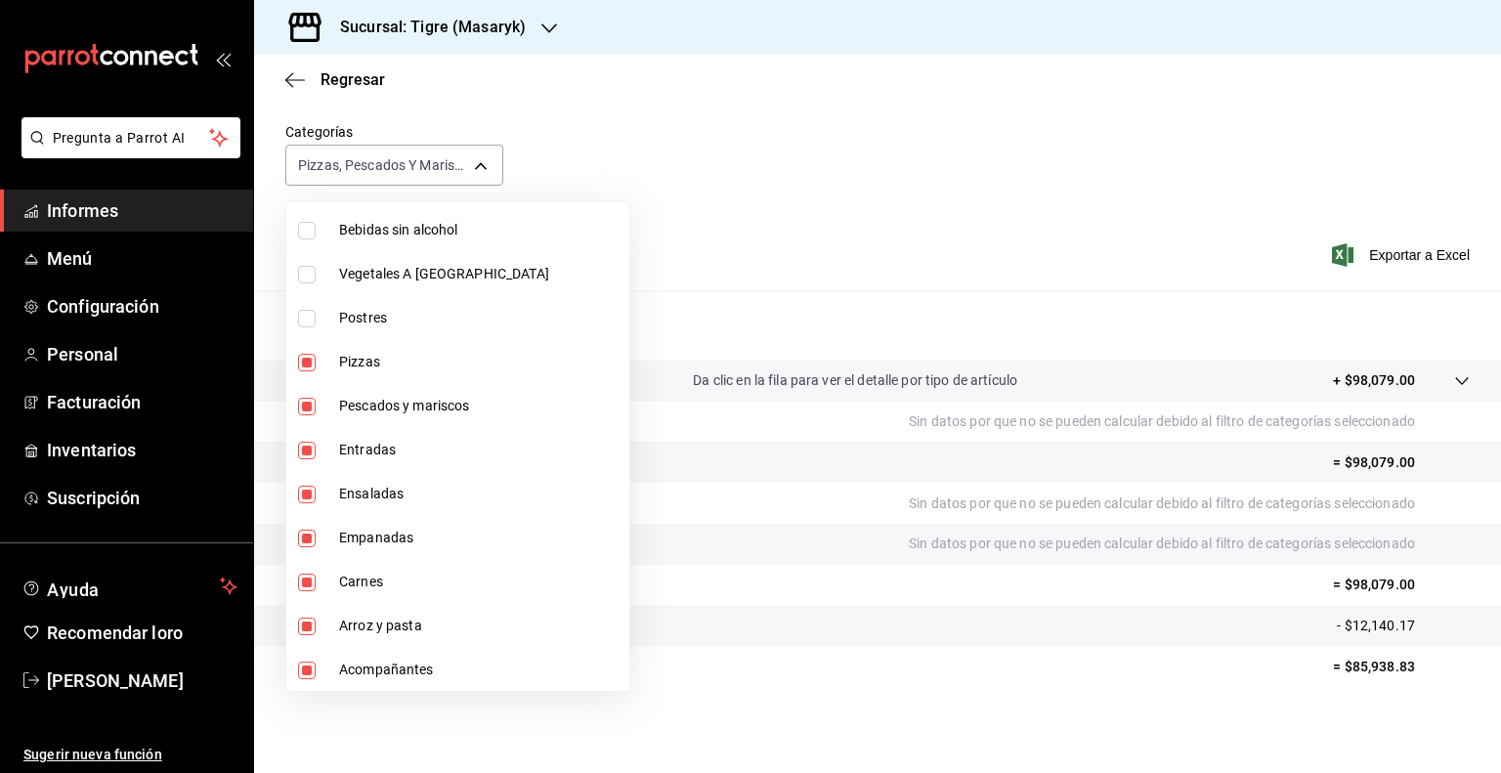
click at [309, 364] on input "checkbox" at bounding box center [307, 363] width 18 height 18
checkbox input "false"
type input "76c4ebb1-4752-4db0-a278-c184c8746cf3,4faa3a39-38ec-49fa-91ea-72717136996a,28451…"
click at [312, 408] on input "checkbox" at bounding box center [307, 407] width 18 height 18
checkbox input "false"
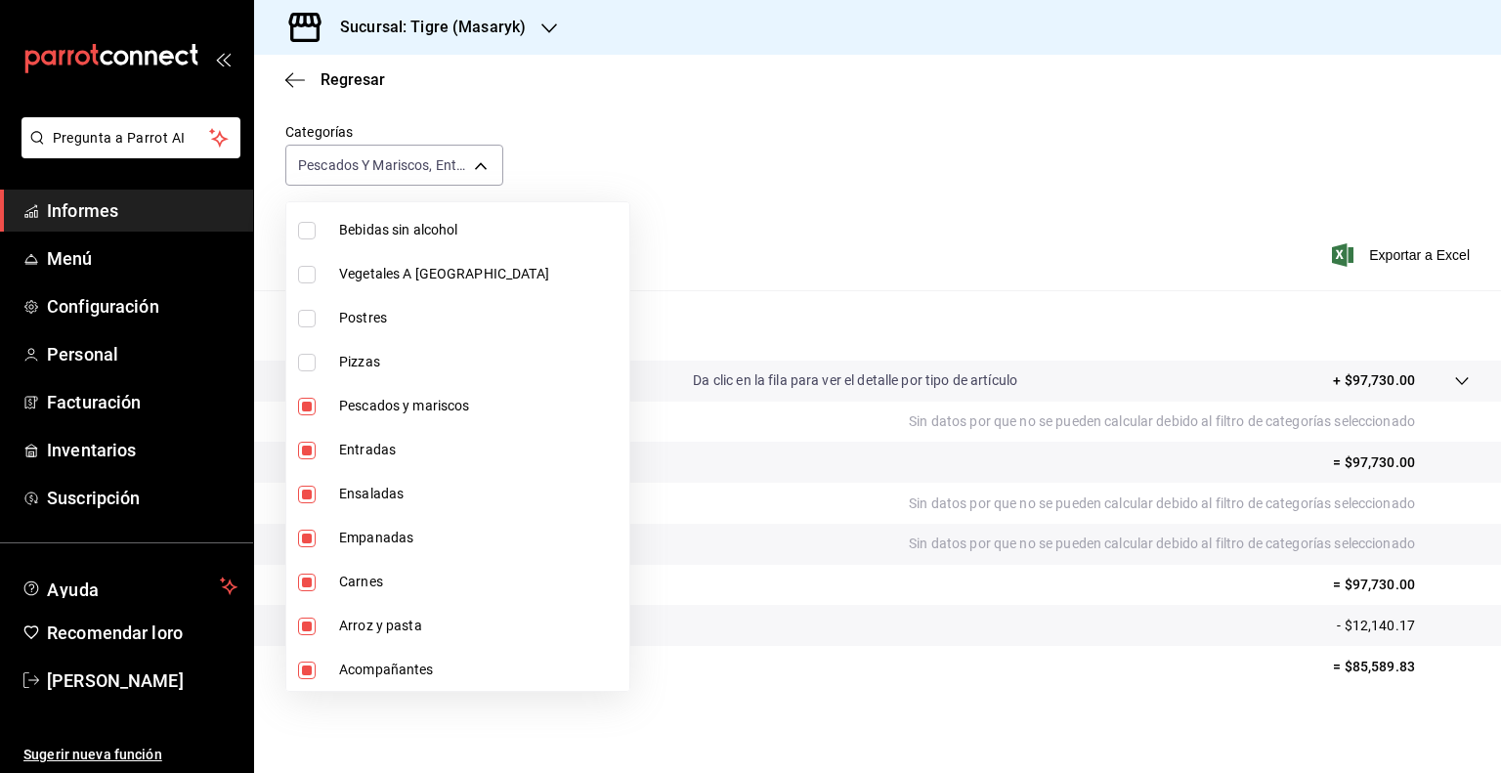
type input "4faa3a39-38ec-49fa-91ea-72717136996a,284518b9-7cd7-4cc5-bfad-b2dce361d919,f3a78…"
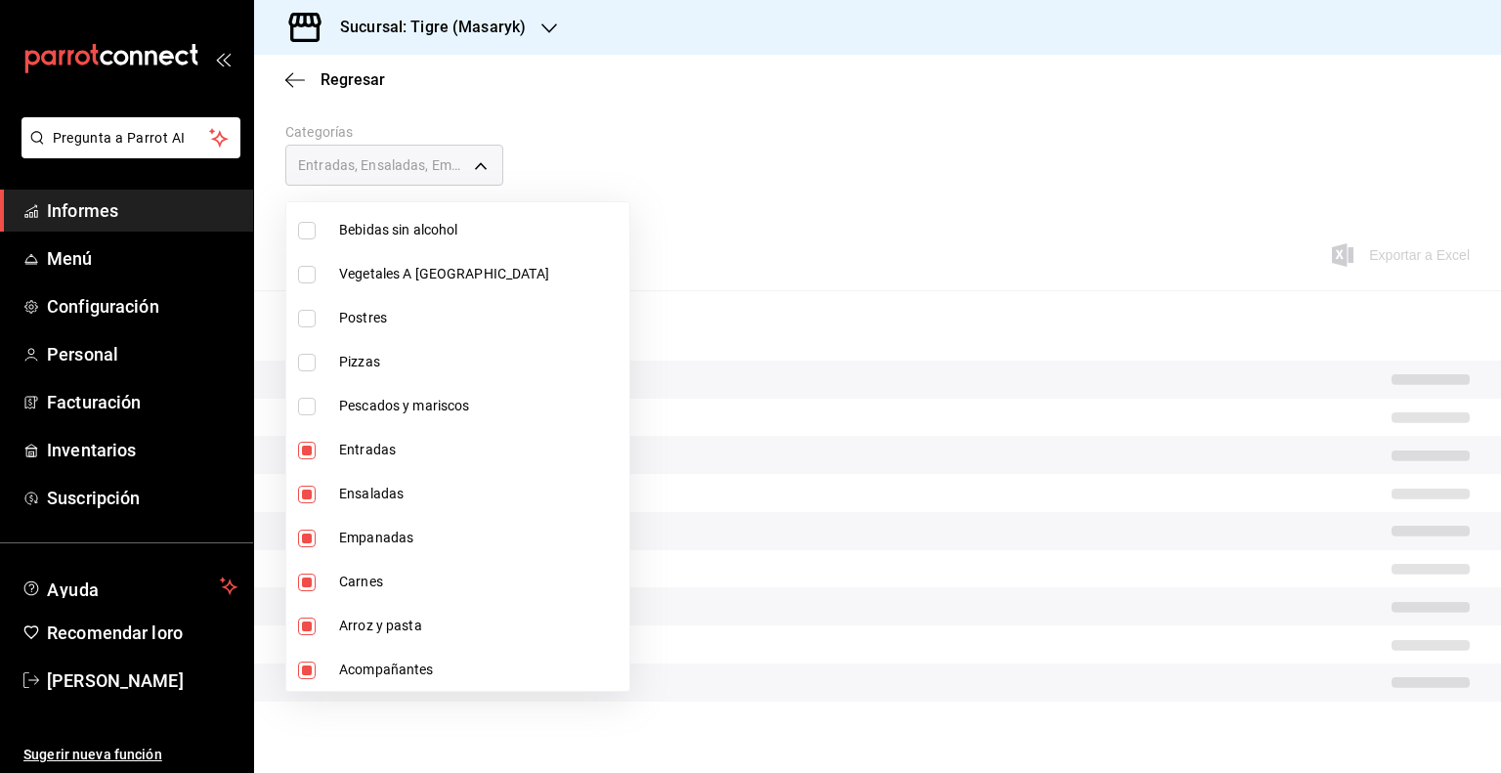
click at [311, 454] on input "checkbox" at bounding box center [307, 451] width 18 height 18
checkbox input "false"
type input "284518b9-7cd7-4cc5-bfad-b2dce361d919,f3a78a4a-90f9-442b-aaba-d204ad6fcc08,16629…"
click at [307, 493] on input "checkbox" at bounding box center [307, 495] width 18 height 18
checkbox input "false"
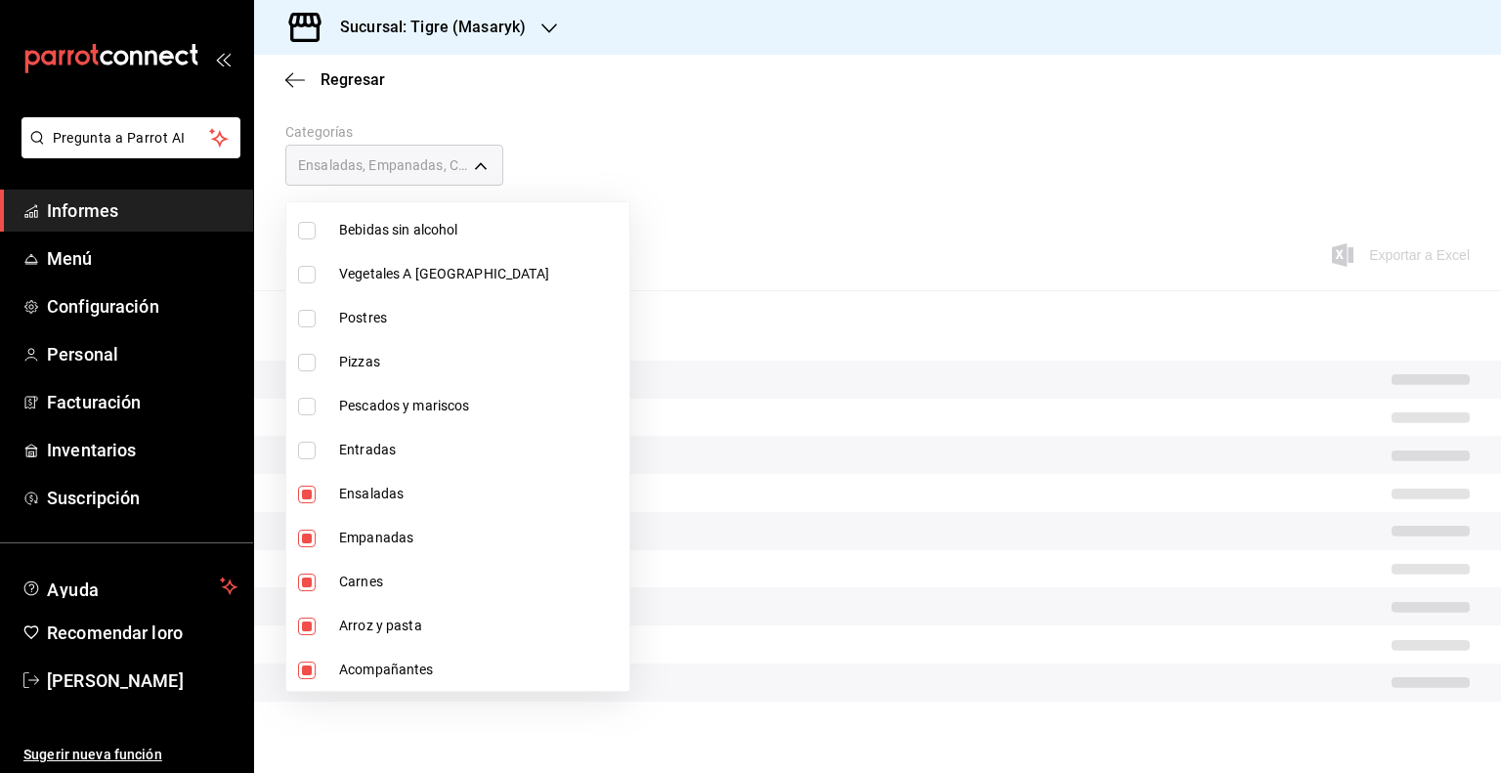
type input "f3a78a4a-90f9-442b-aaba-d204ad6fcc08,16629cd3-1b5e-4963-af6d-6320f84bf4e4,cb091…"
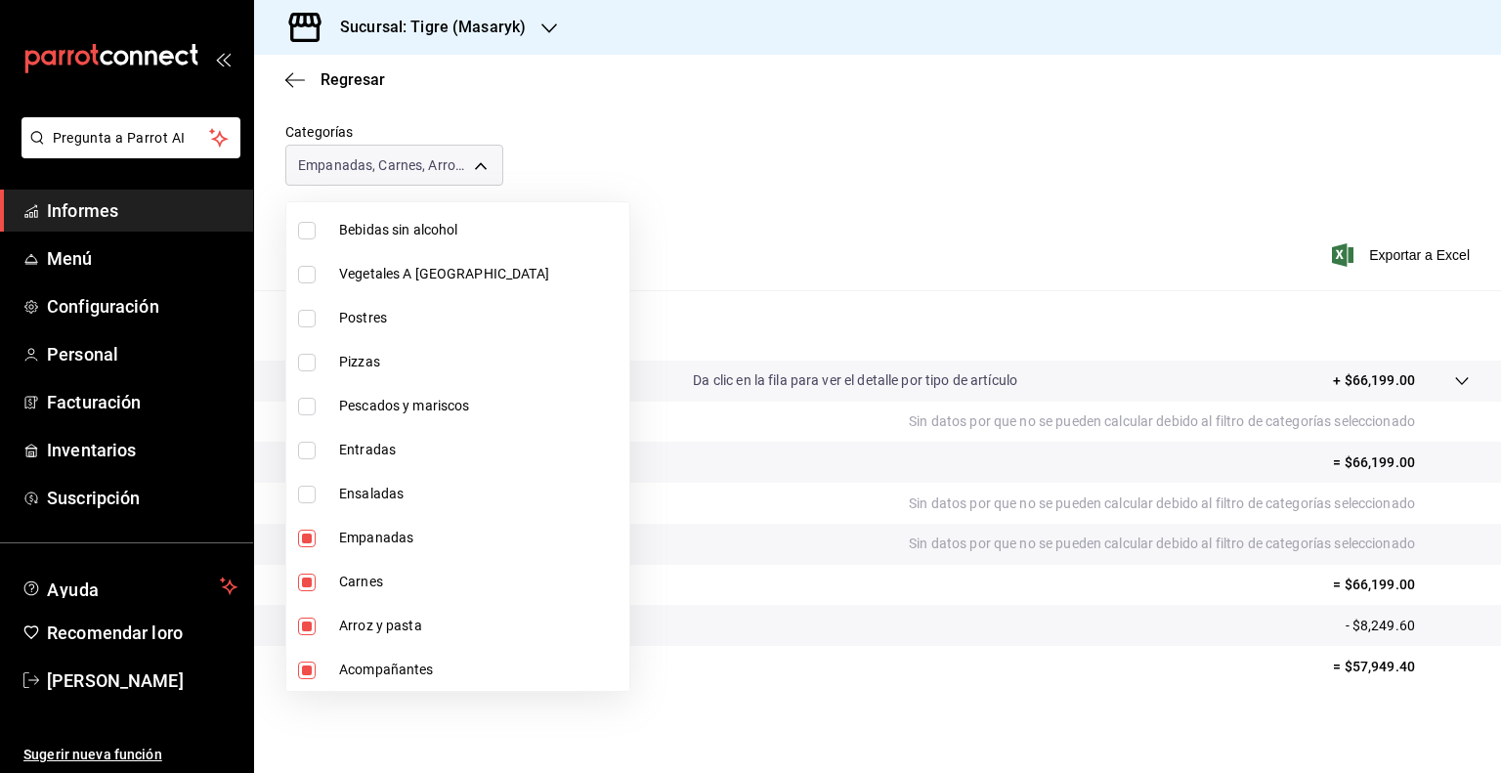
click at [305, 531] on input "checkbox" at bounding box center [307, 539] width 18 height 18
checkbox input "false"
type input "16629cd3-1b5e-4963-af6d-6320f84bf4e4,cb0913f8-74b6-4028-9b17-53921d518523,33064…"
click at [305, 579] on input "checkbox" at bounding box center [307, 583] width 18 height 18
checkbox input "false"
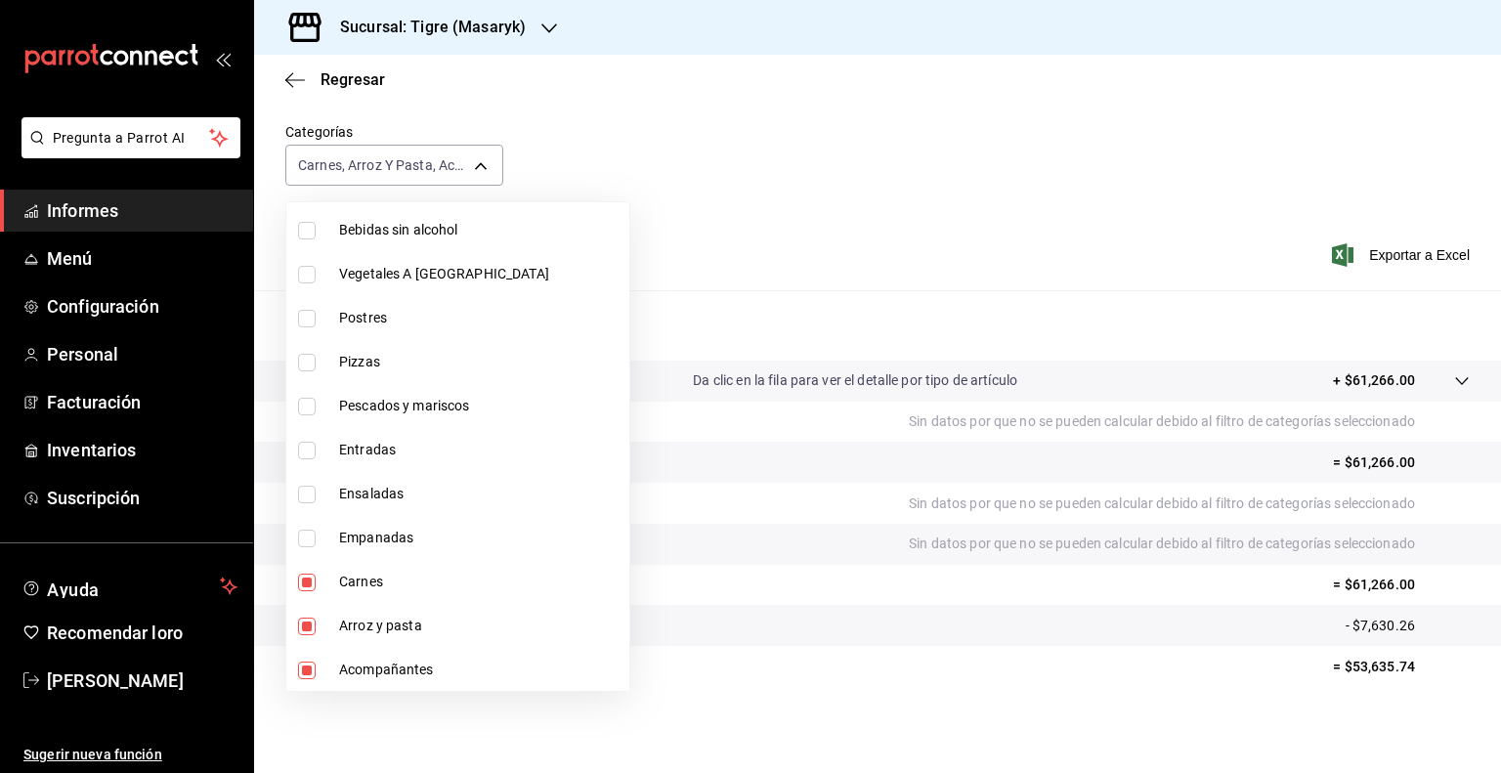
type input "cb0913f8-74b6-4028-9b17-53921d518523,33064f5c-051d-4864-aaf5-1e265a43b0ae"
click at [310, 620] on input "checkbox" at bounding box center [307, 627] width 18 height 18
checkbox input "false"
type input "33064f5c-051d-4864-aaf5-1e265a43b0ae"
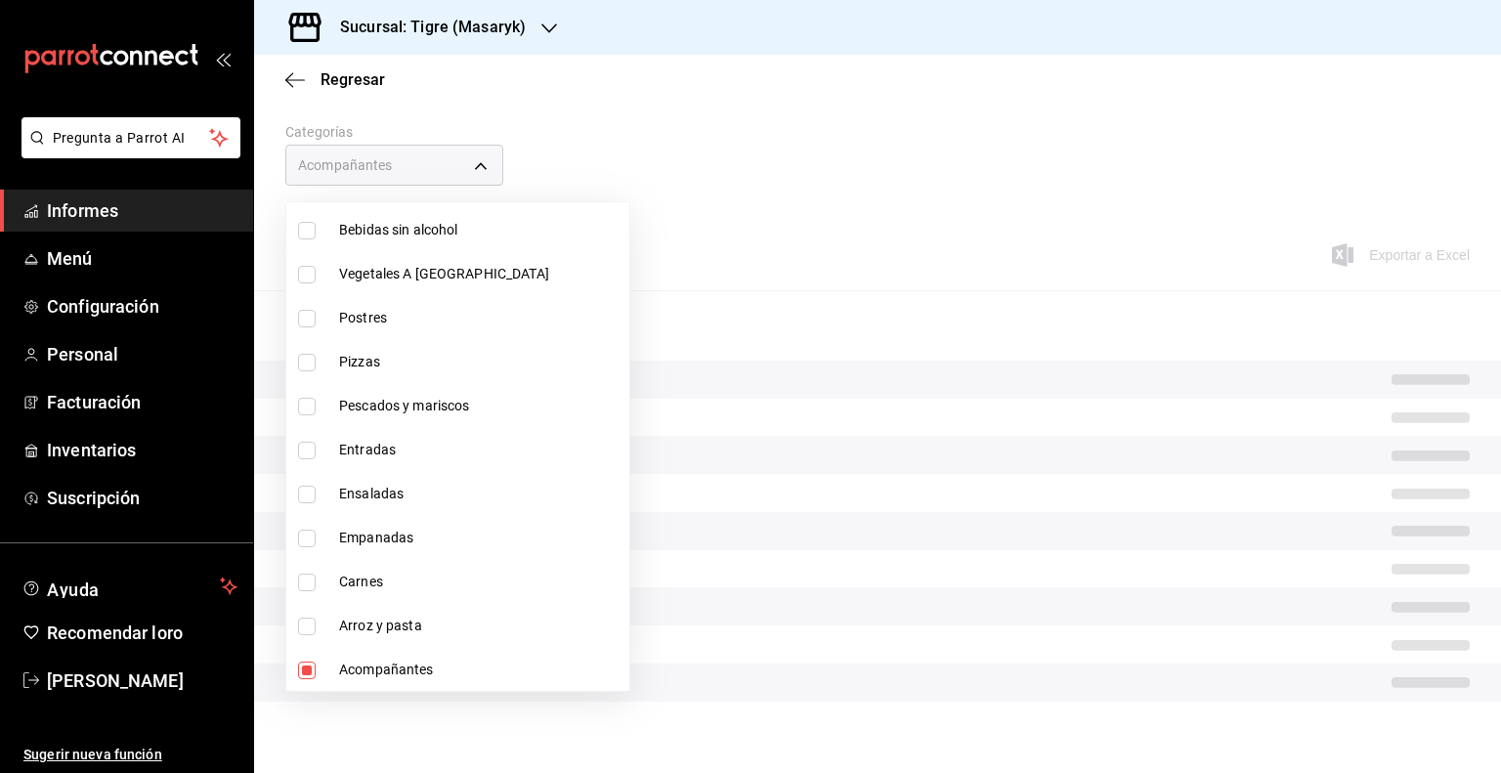
click at [305, 666] on input "checkbox" at bounding box center [307, 671] width 18 height 18
checkbox input "false"
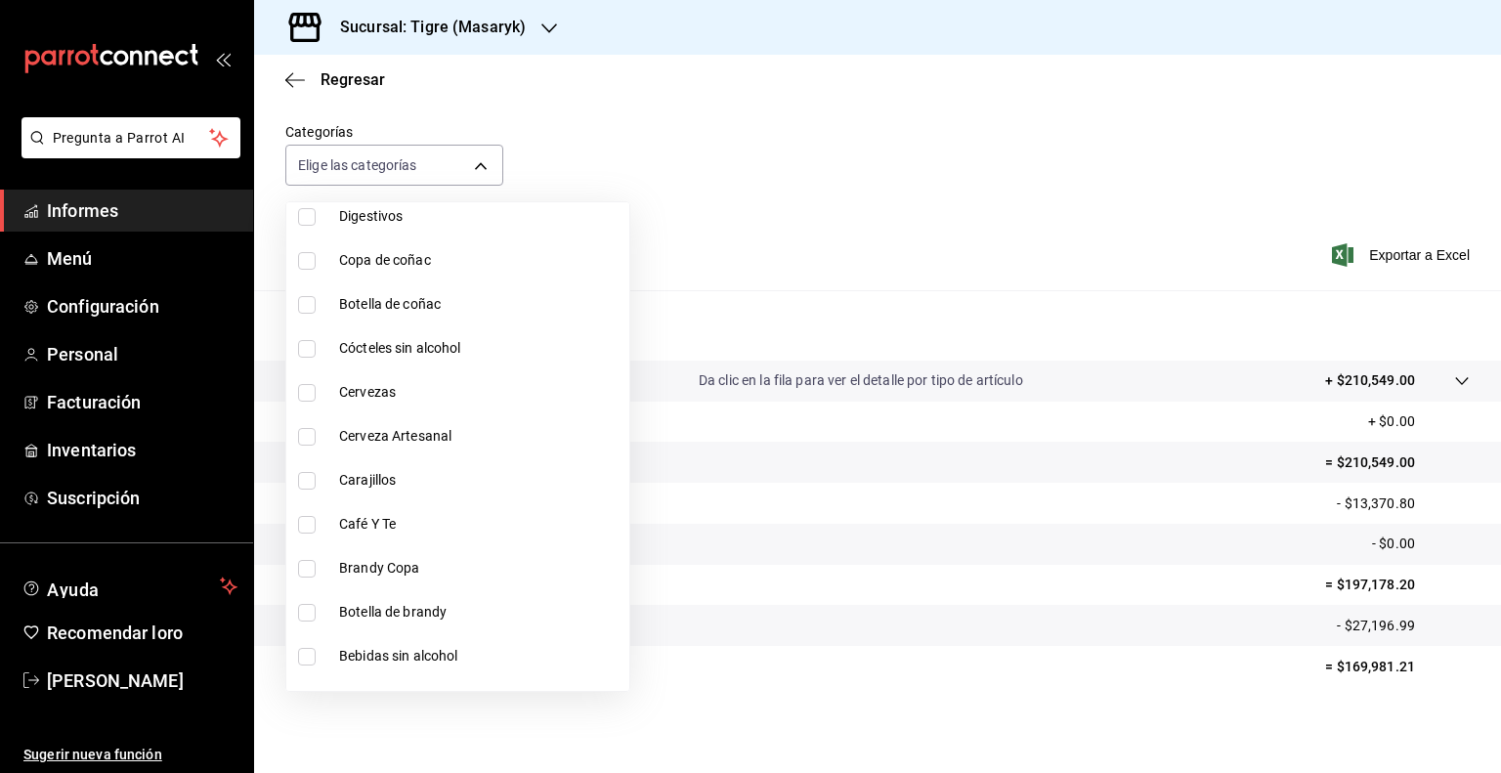
scroll to position [2, 0]
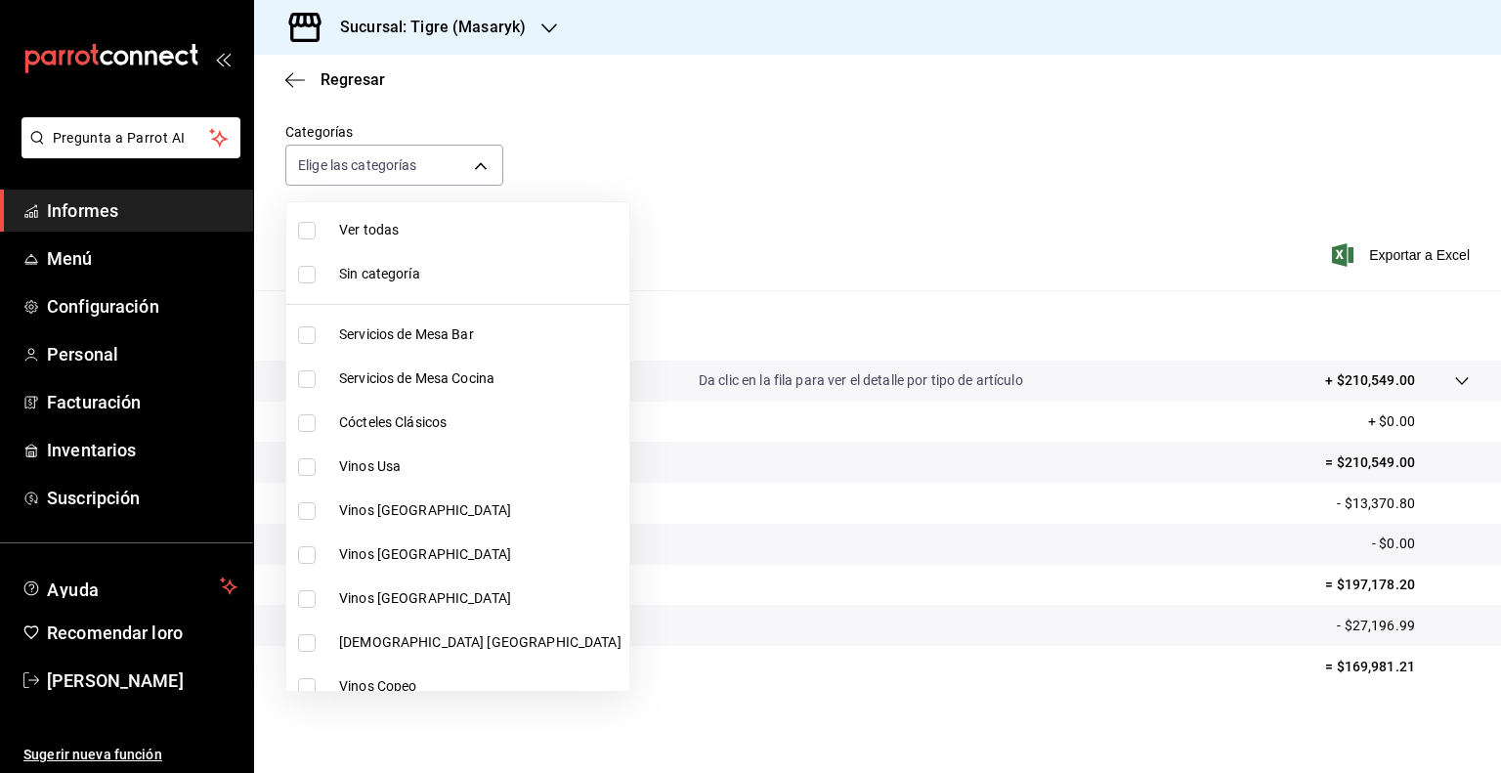
click at [313, 469] on input "checkbox" at bounding box center [307, 467] width 18 height 18
checkbox input "true"
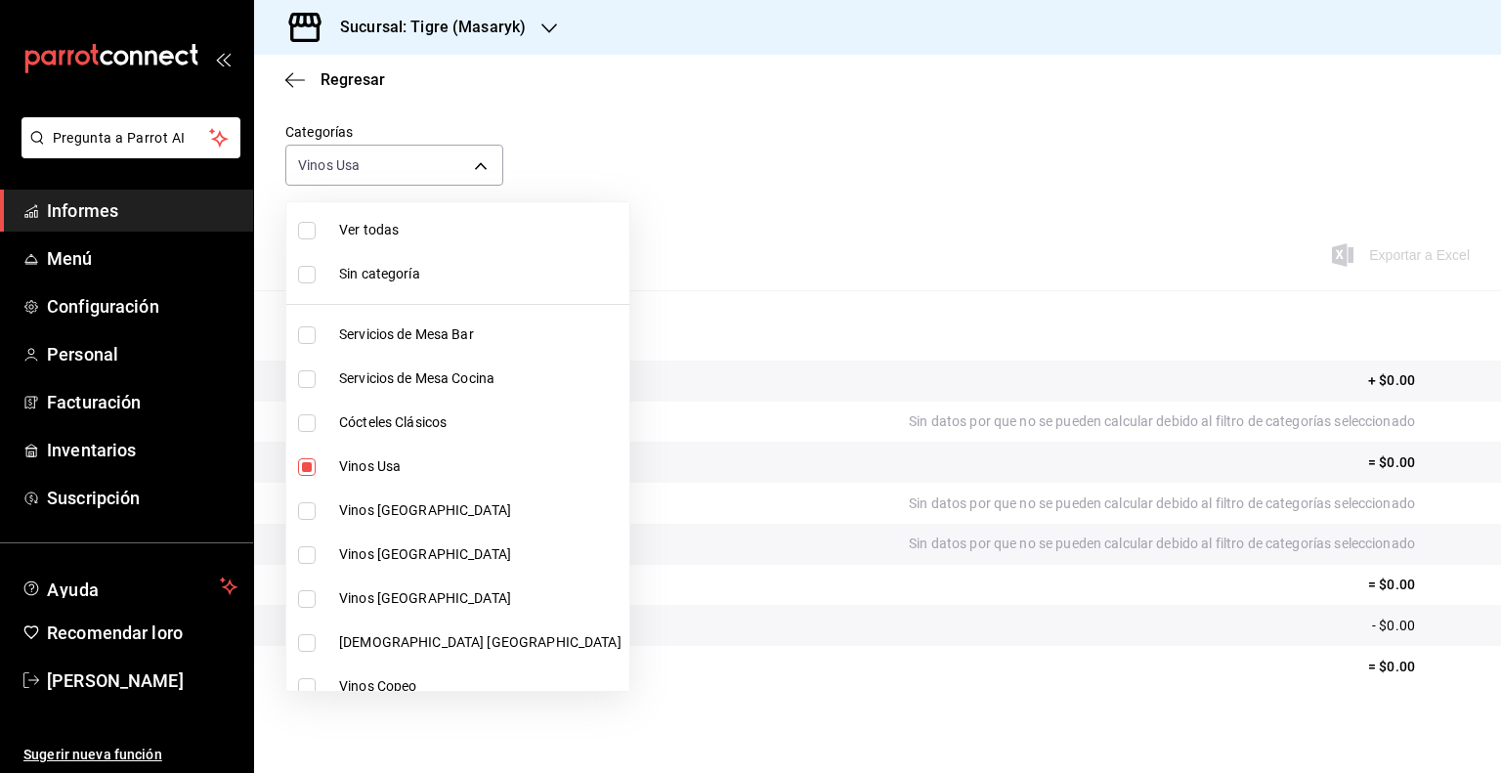
click at [297, 503] on li "Vinos [GEOGRAPHIC_DATA]" at bounding box center [457, 511] width 343 height 44
type input "da111d8b-17b1-40ef-85d7-d142c425879c,57fa0ecf-a0c4-4225-b634-0bd42df937a1"
checkbox input "true"
click at [313, 546] on input "checkbox" at bounding box center [307, 555] width 18 height 18
checkbox input "true"
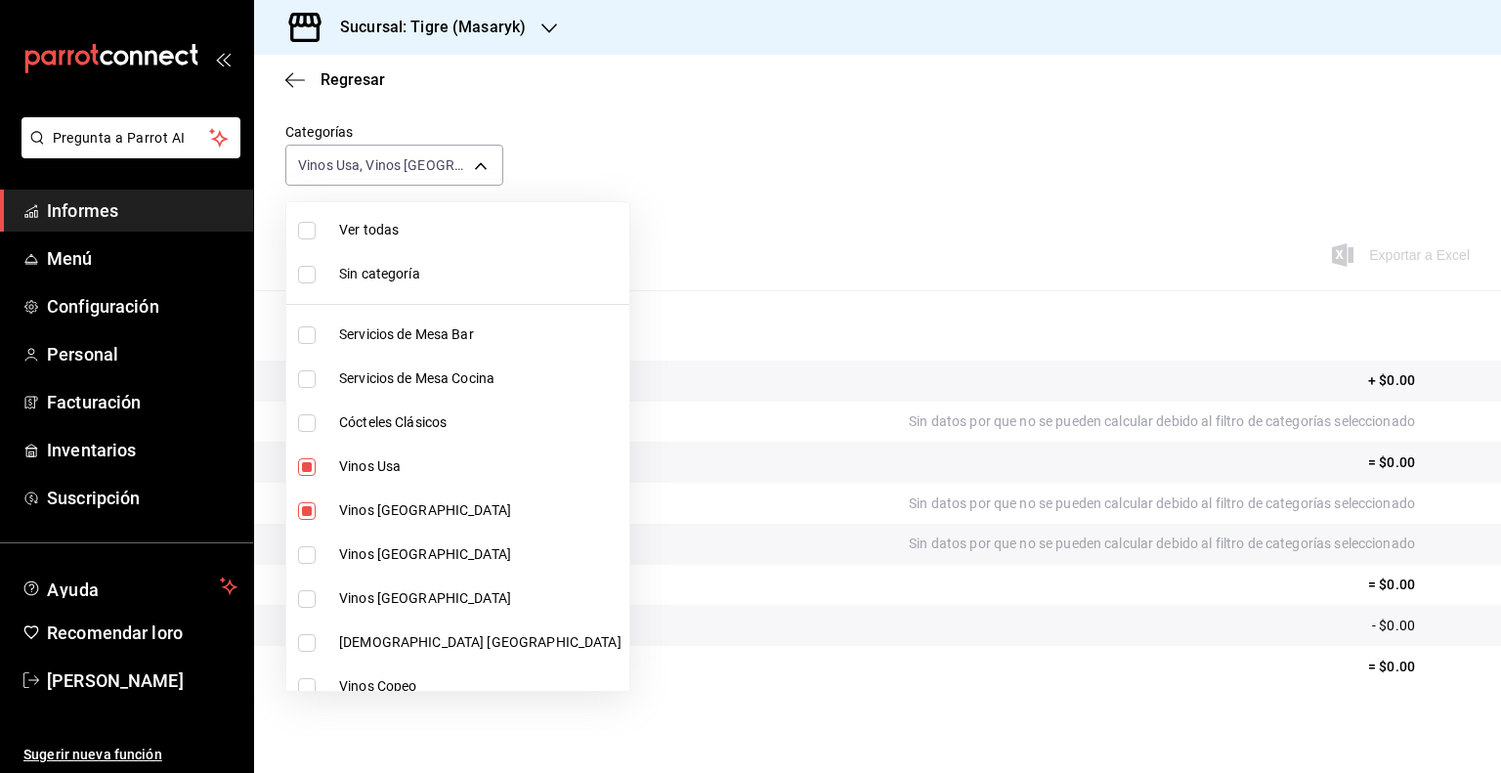
type input "da111d8b-17b1-40ef-85d7-d142c425879c,57fa0ecf-a0c4-4225-b634-0bd42df937a1,8e2b4…"
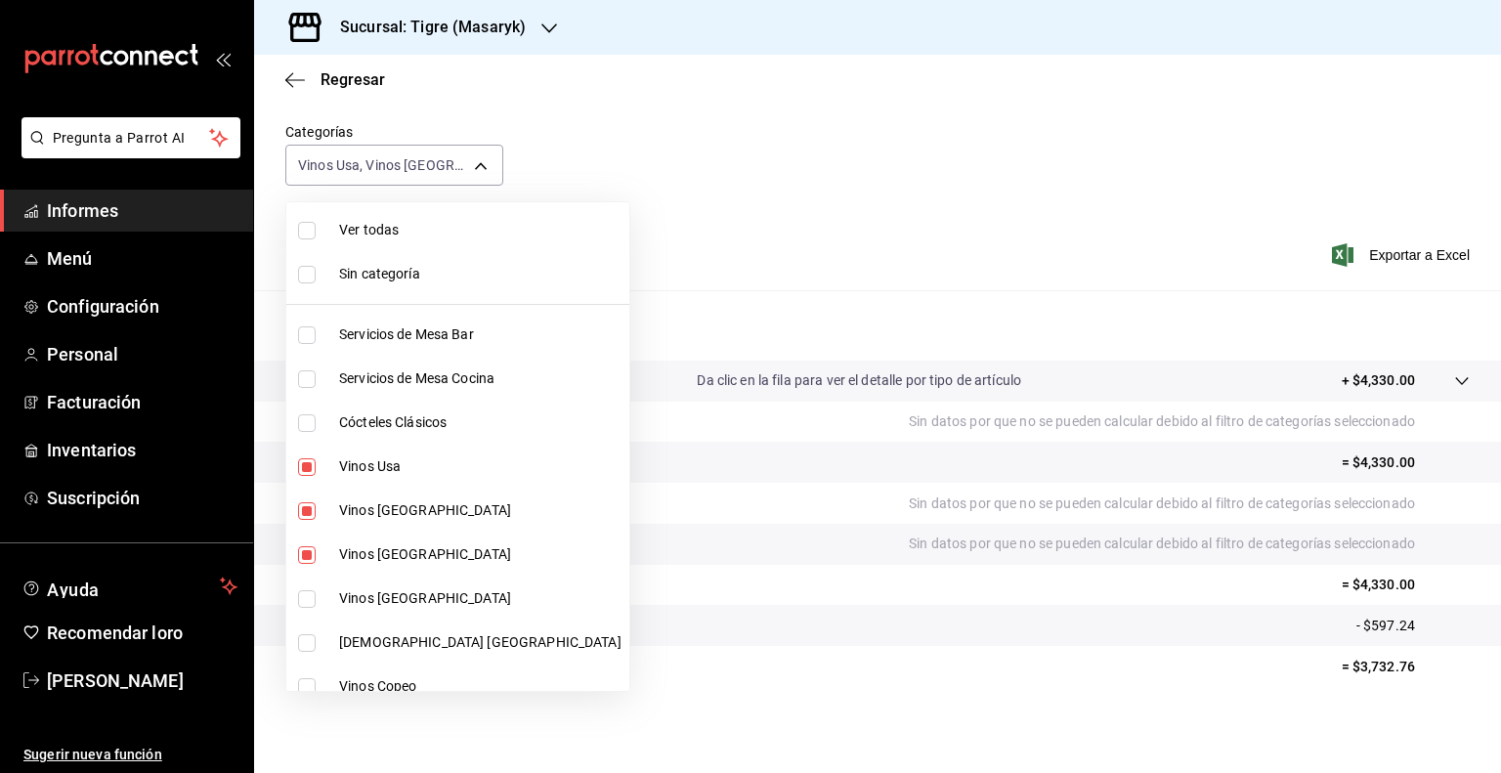
click at [303, 593] on input "checkbox" at bounding box center [307, 599] width 18 height 18
checkbox input "true"
type input "da111d8b-17b1-40ef-85d7-d142c425879c,57fa0ecf-a0c4-4225-b634-0bd42df937a1,8e2b4…"
click at [306, 647] on input "checkbox" at bounding box center [307, 643] width 18 height 18
checkbox input "true"
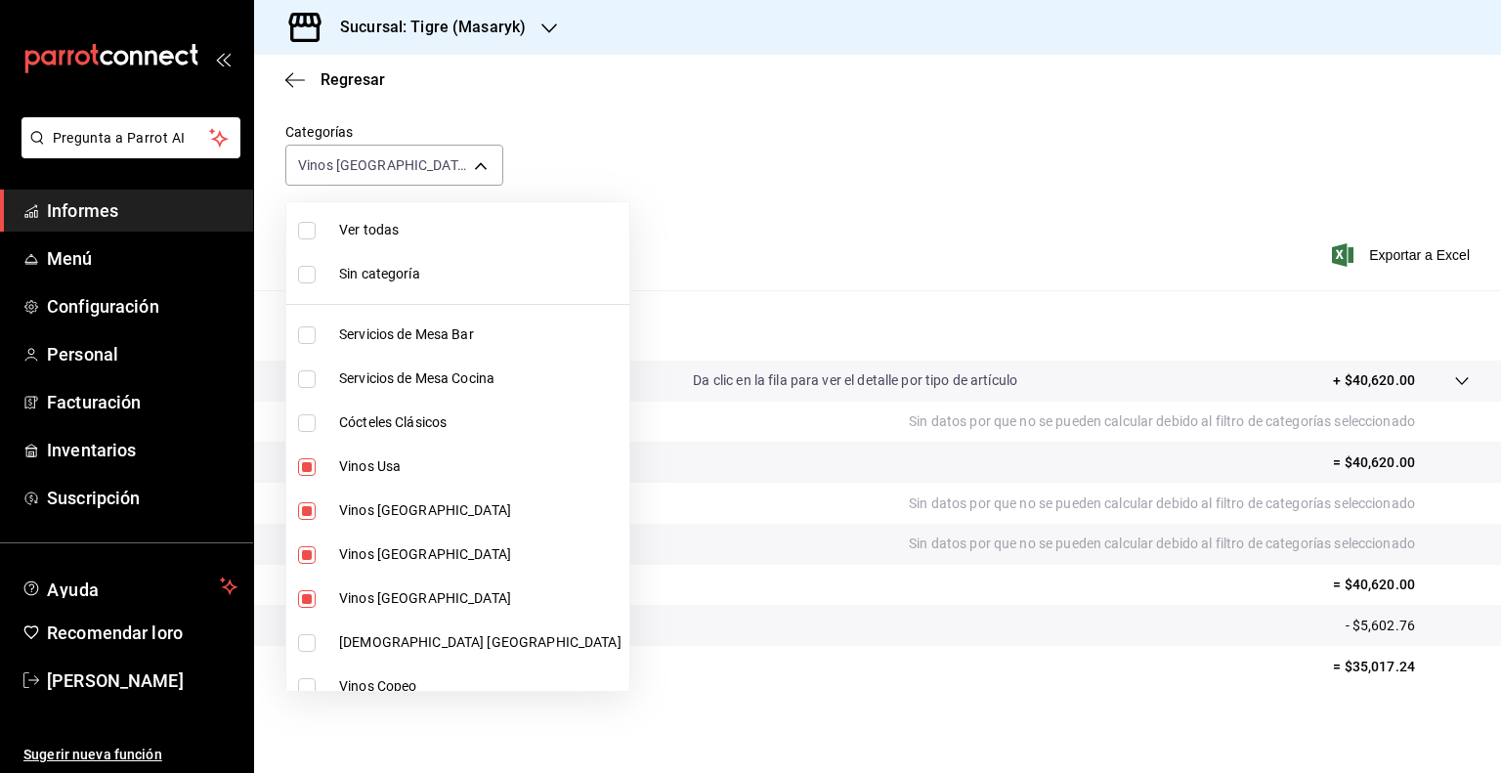
type input "da111d8b-17b1-40ef-85d7-d142c425879c,57fa0ecf-a0c4-4225-b634-0bd42df937a1,8e2b4…"
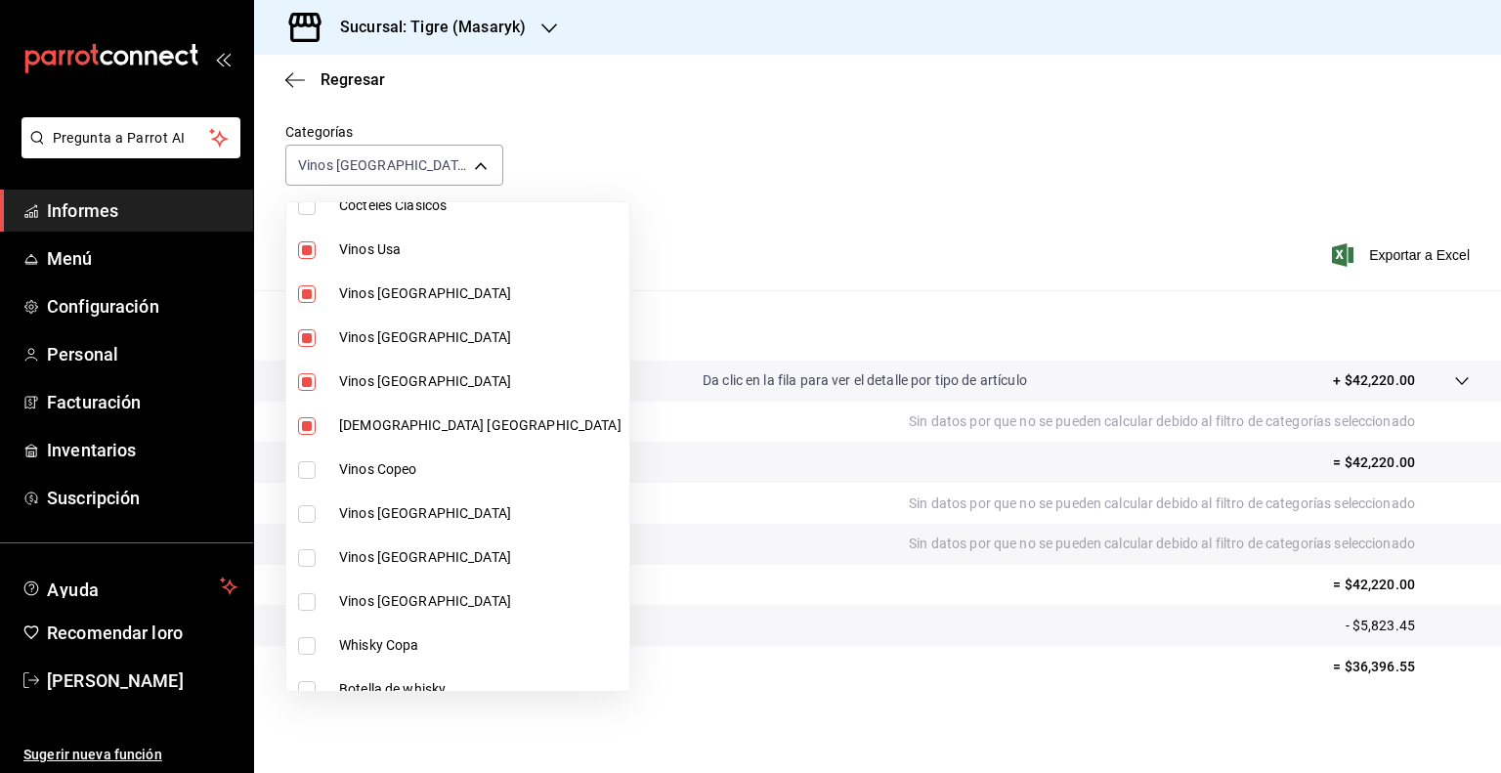
scroll to position [236, 0]
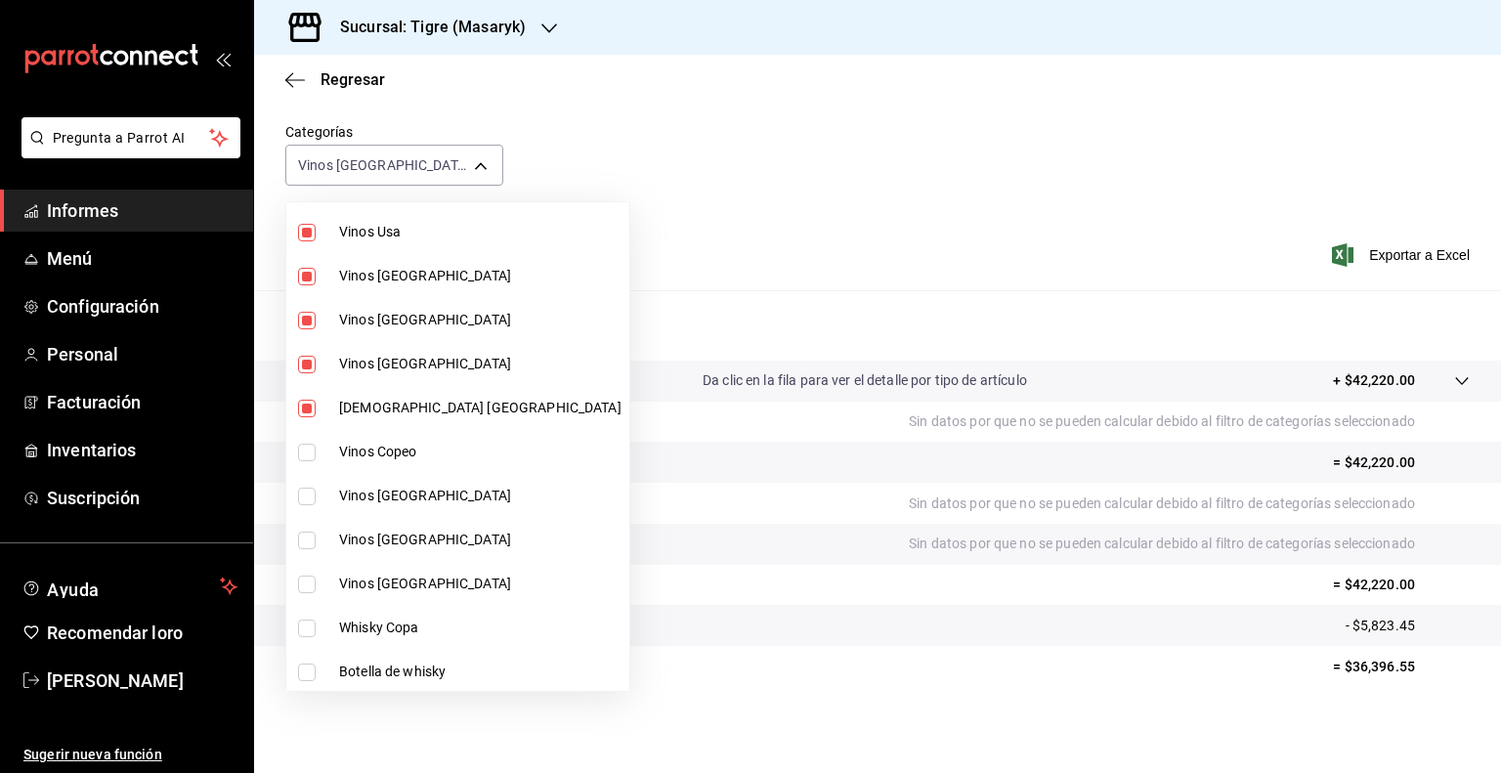
click at [304, 448] on input "checkbox" at bounding box center [307, 453] width 18 height 18
checkbox input "true"
type input "da111d8b-17b1-40ef-85d7-d142c425879c,57fa0ecf-a0c4-4225-b634-0bd42df937a1,8e2b4…"
click at [309, 493] on input "checkbox" at bounding box center [307, 497] width 18 height 18
checkbox input "true"
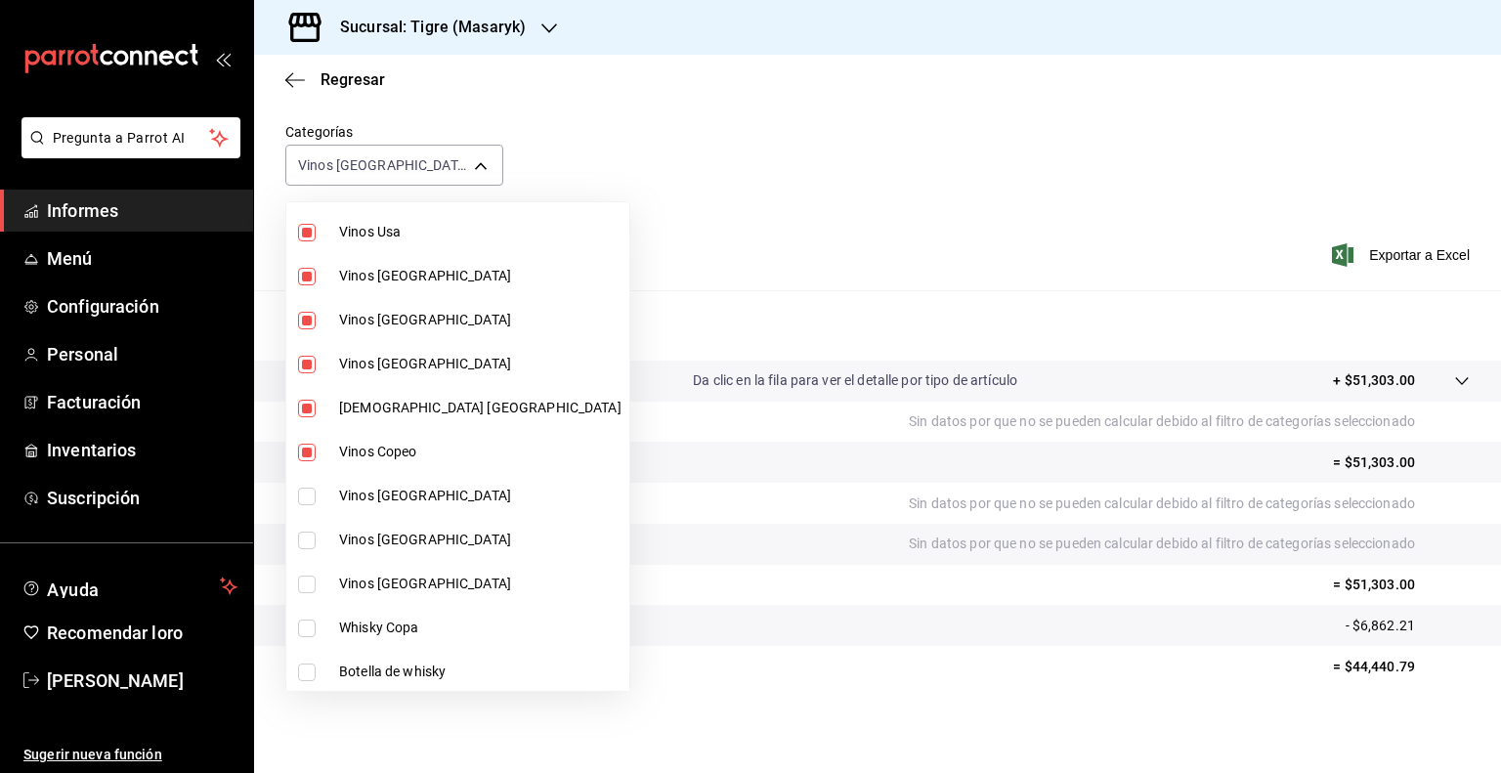
type input "da111d8b-17b1-40ef-85d7-d142c425879c,57fa0ecf-a0c4-4225-b634-0bd42df937a1,8e2b4…"
click at [307, 538] on input "checkbox" at bounding box center [307, 541] width 18 height 18
checkbox input "true"
type input "da111d8b-17b1-40ef-85d7-d142c425879c,57fa0ecf-a0c4-4225-b634-0bd42df937a1,8e2b4…"
click at [310, 581] on input "checkbox" at bounding box center [307, 585] width 18 height 18
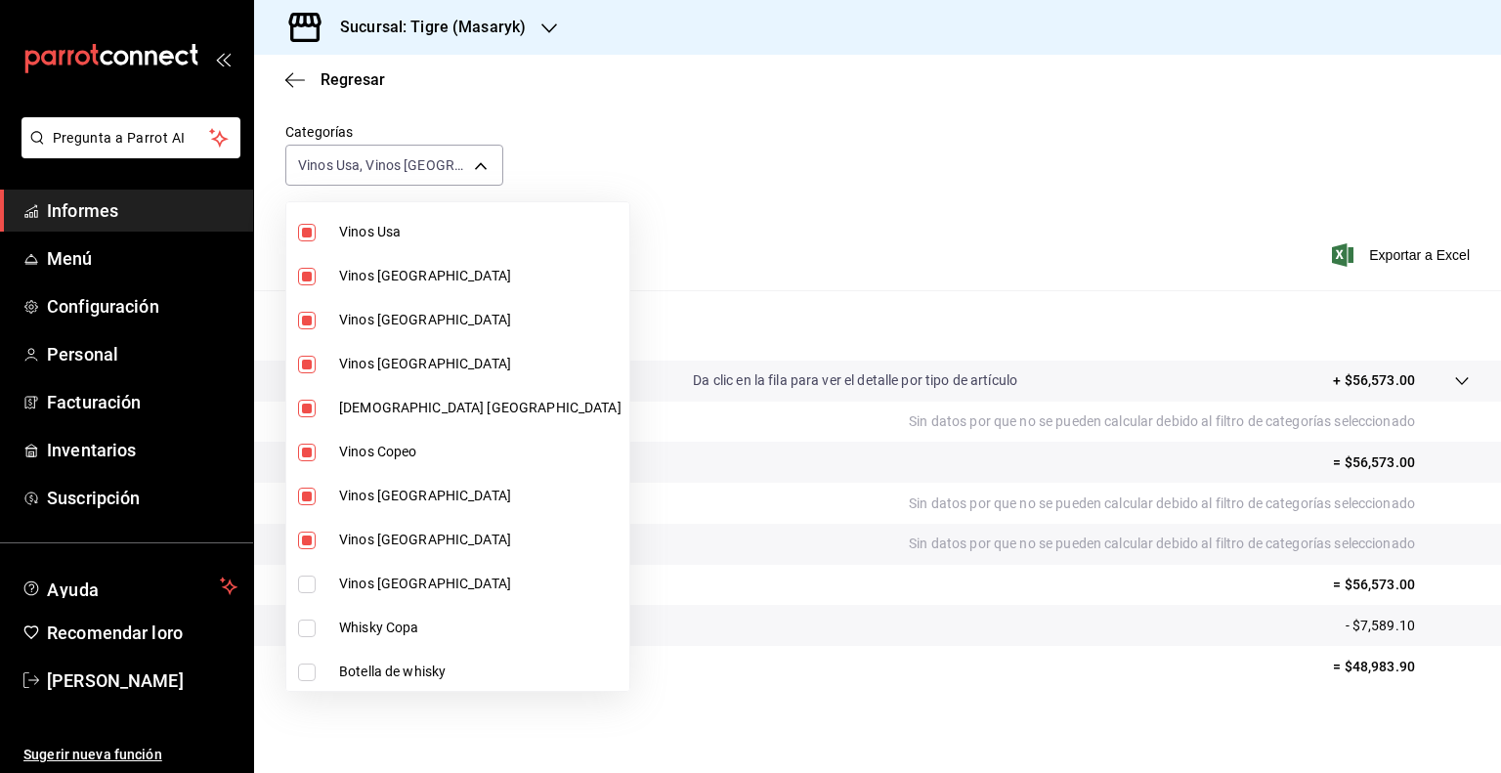
checkbox input "true"
type input "da111d8b-17b1-40ef-85d7-d142c425879c,57fa0ecf-a0c4-4225-b634-0bd42df937a1,8e2b4…"
click at [810, 191] on div at bounding box center [750, 386] width 1501 height 773
